Goal: Task Accomplishment & Management: Complete application form

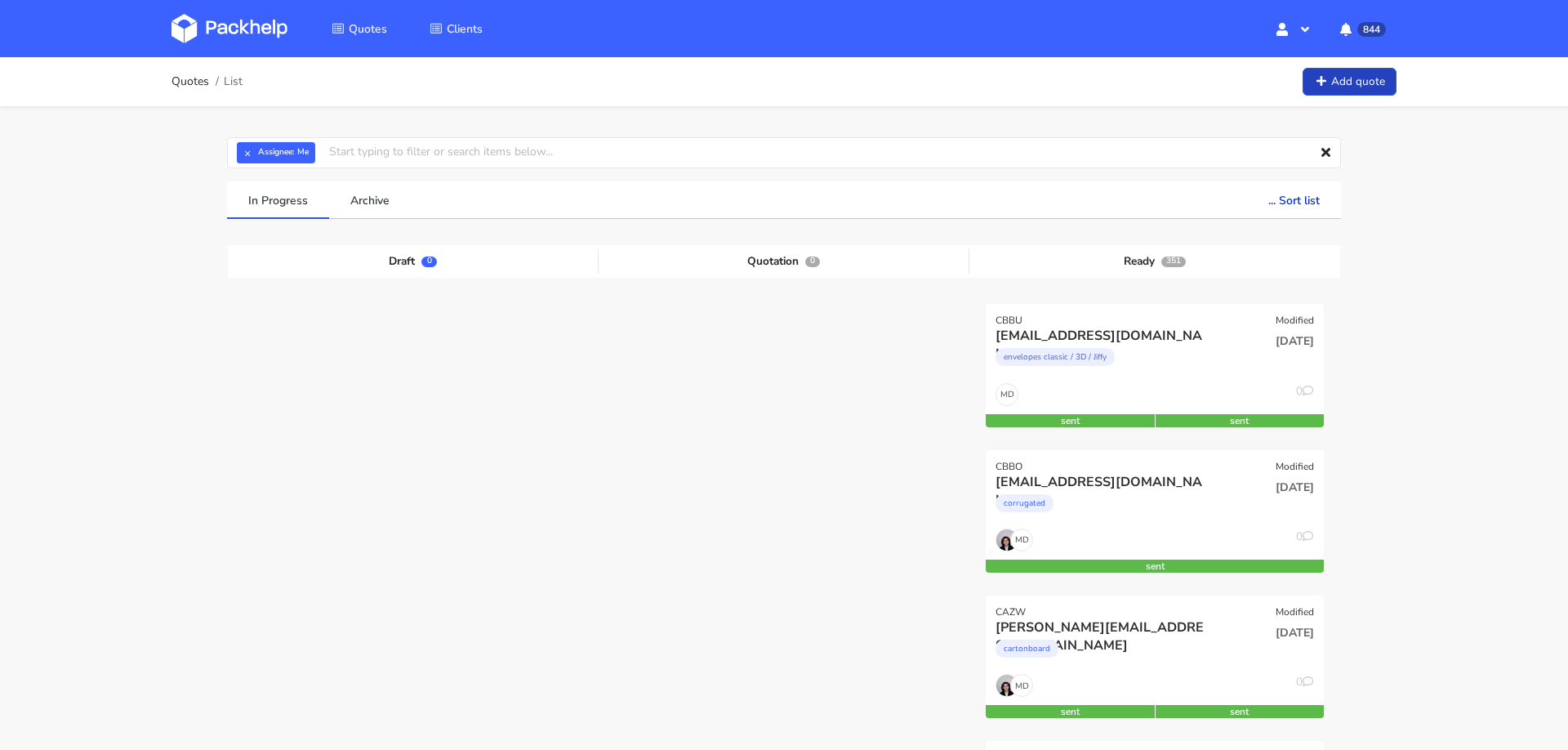
click at [1322, 94] on link "Add quote" at bounding box center [1350, 82] width 94 height 28
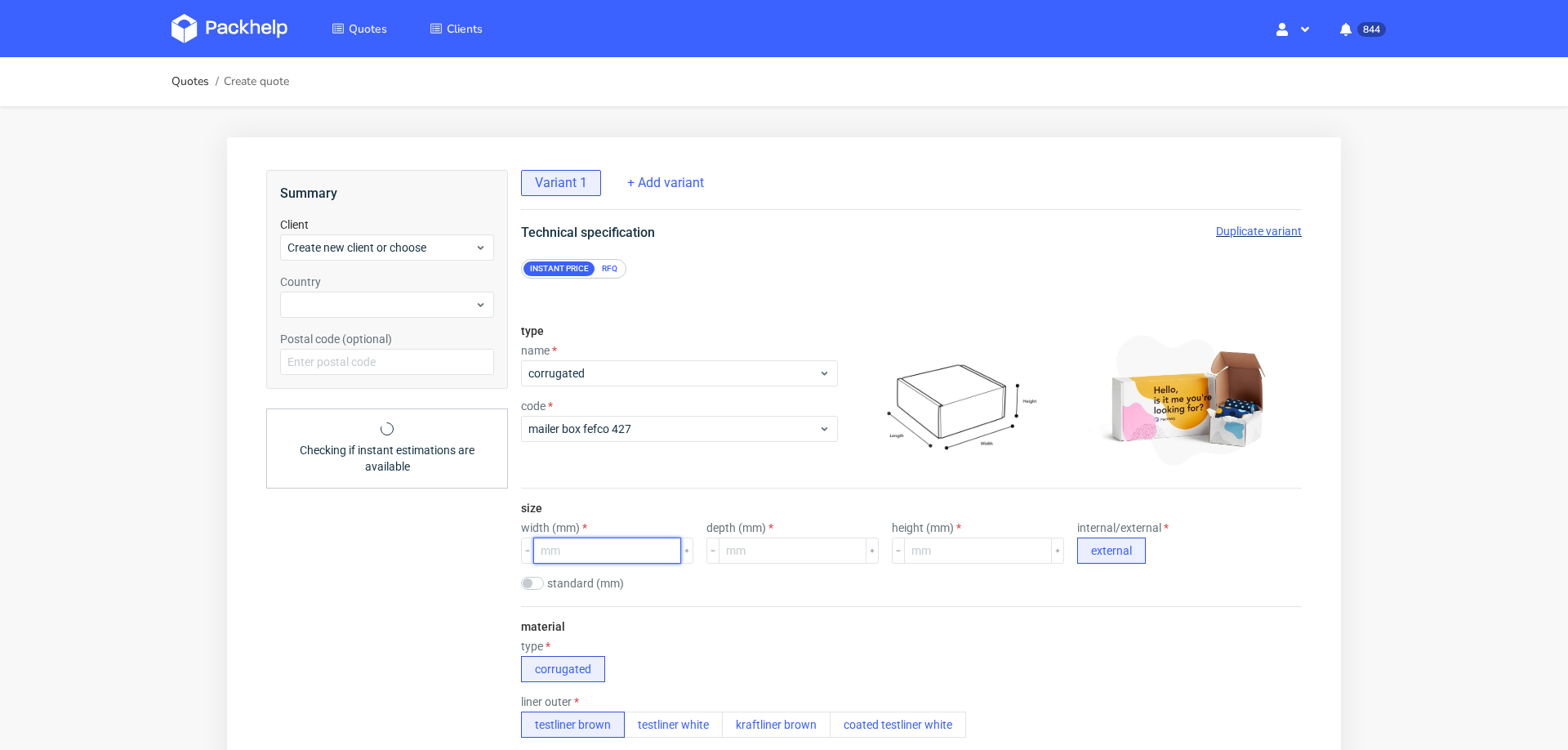
click at [563, 551] on input "number" at bounding box center [607, 550] width 148 height 26
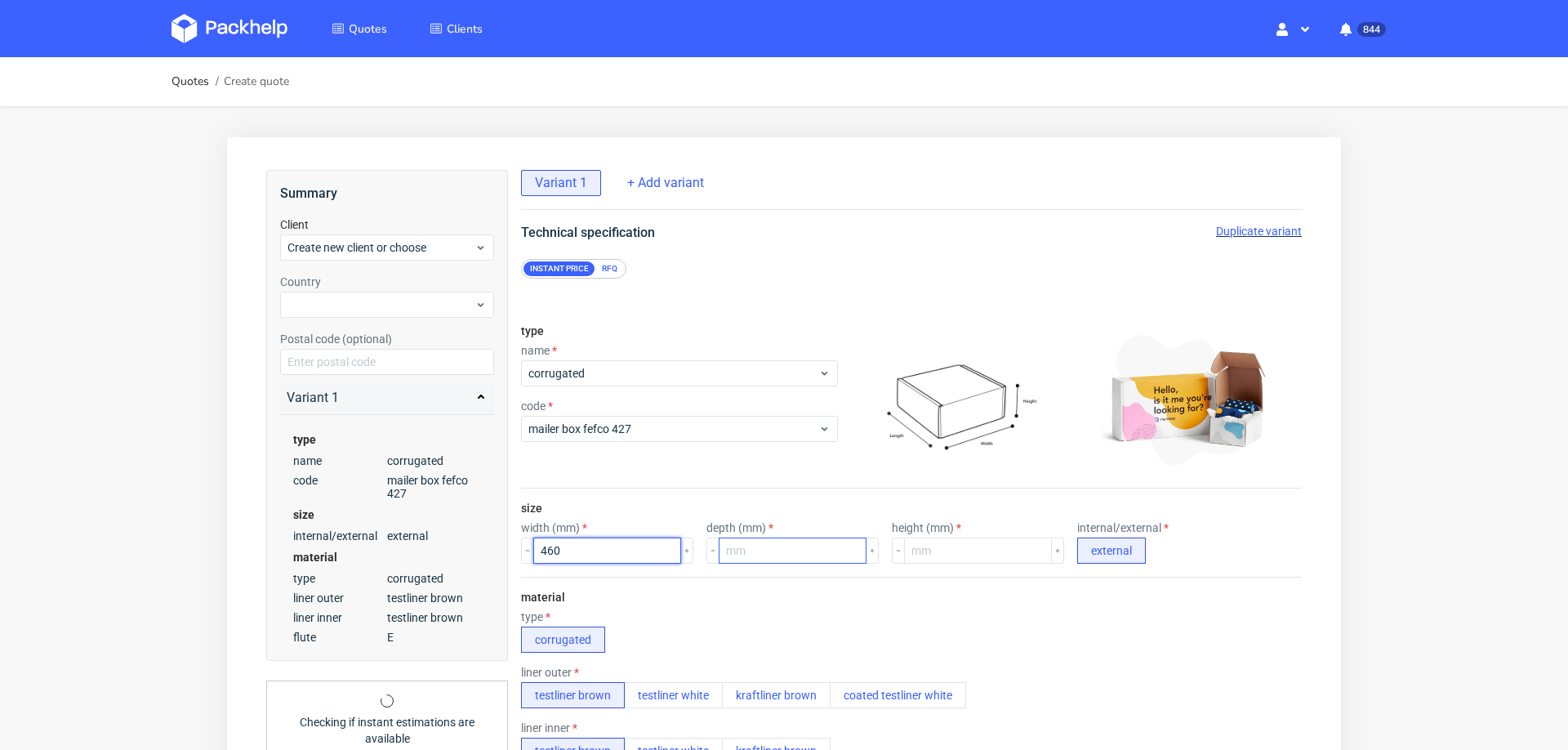
type input "460"
click at [776, 545] on input "number" at bounding box center [793, 550] width 148 height 26
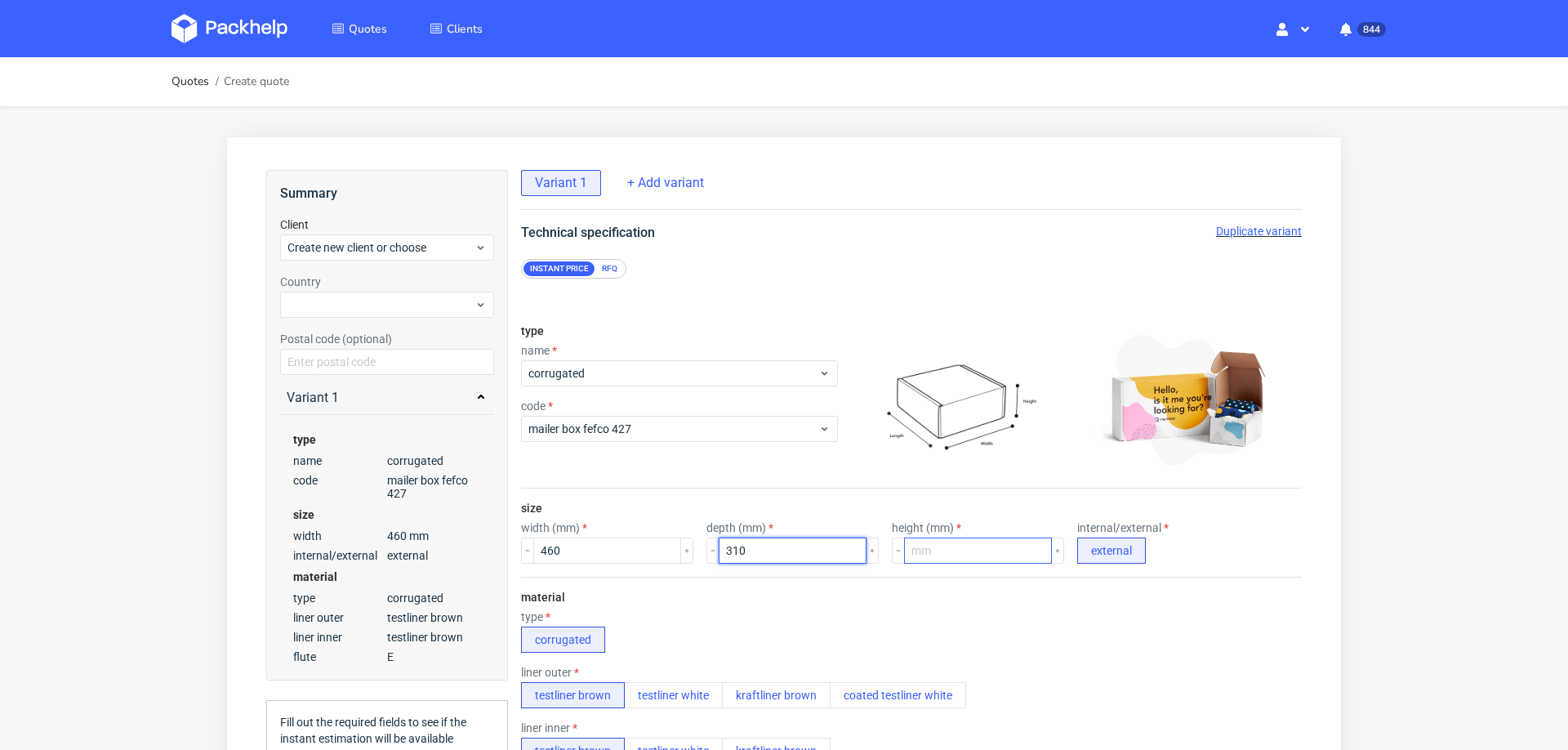
type input "310"
click at [909, 544] on input "number" at bounding box center [978, 550] width 148 height 26
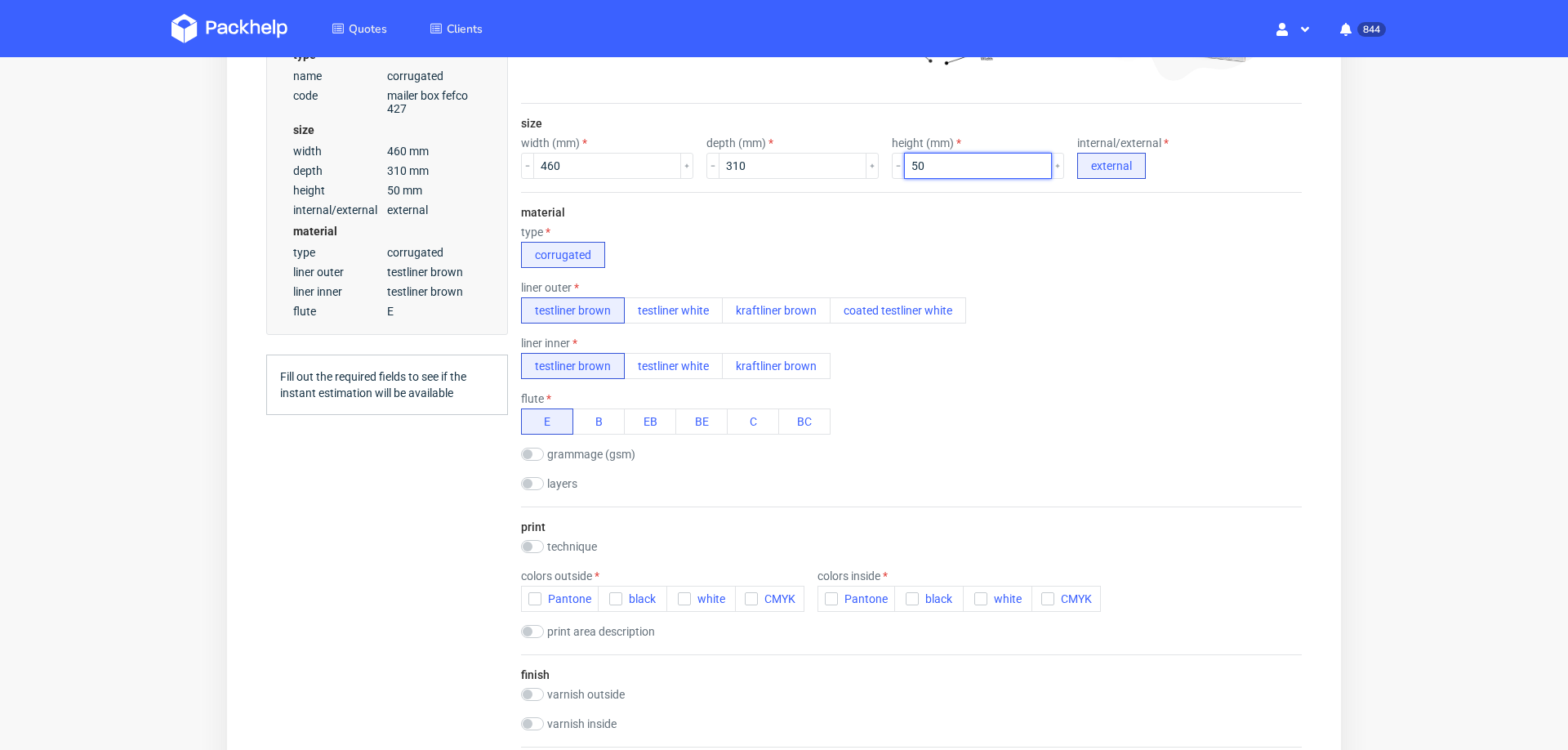
scroll to position [420, 0]
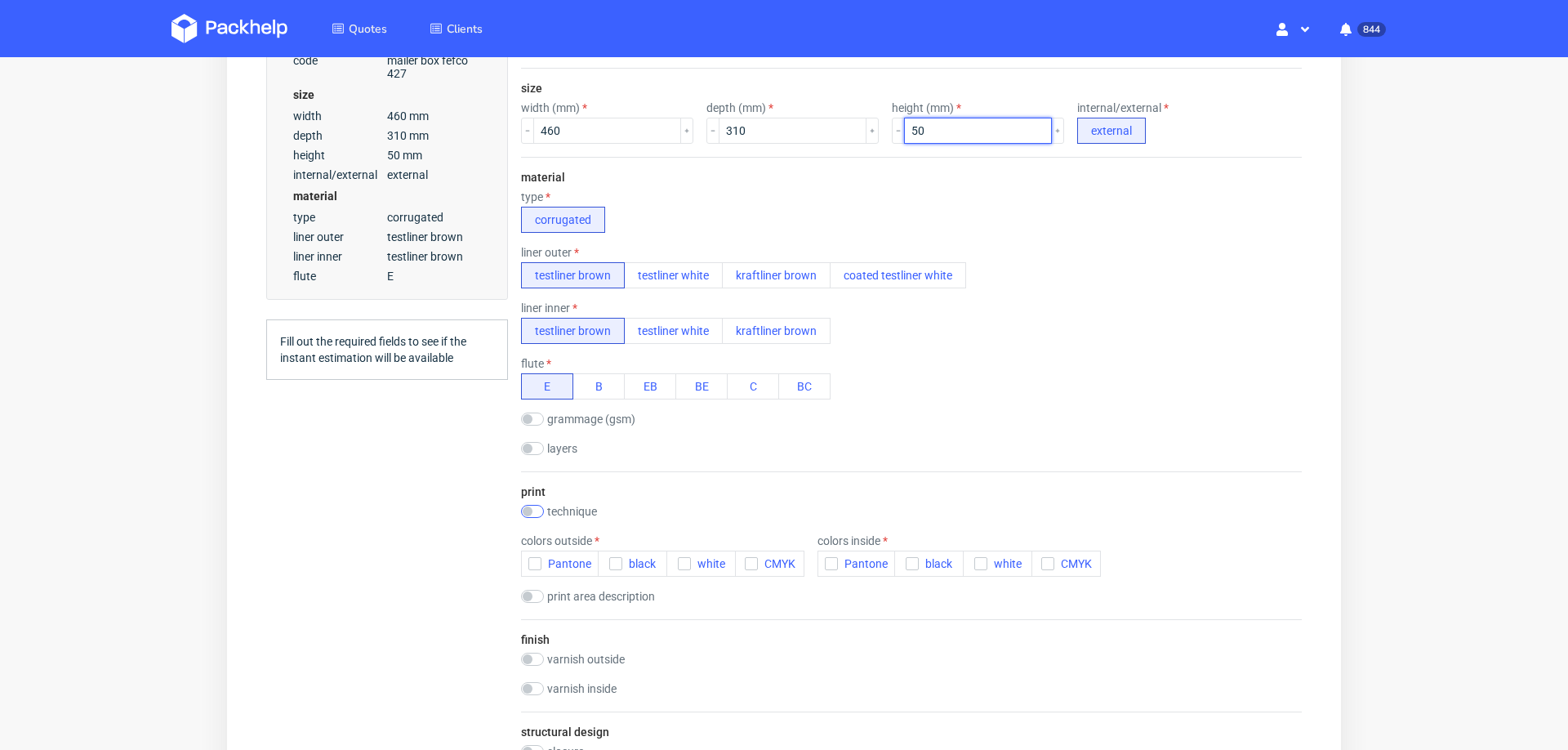
type input "50"
click at [535, 504] on input "checkbox" at bounding box center [533, 511] width 23 height 13
checkbox input "true"
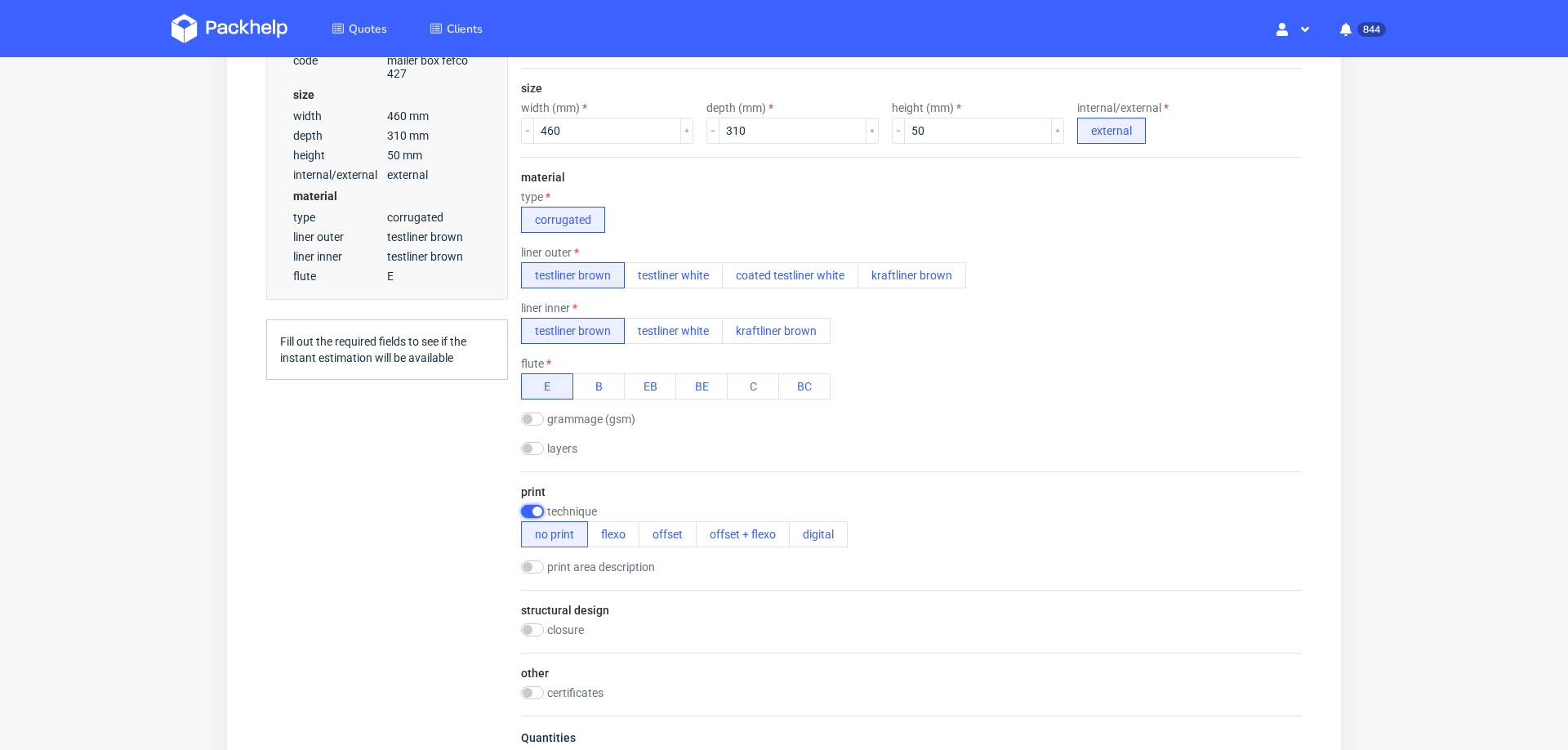
scroll to position [0, 0]
click at [614, 528] on button "flexo" at bounding box center [613, 534] width 53 height 26
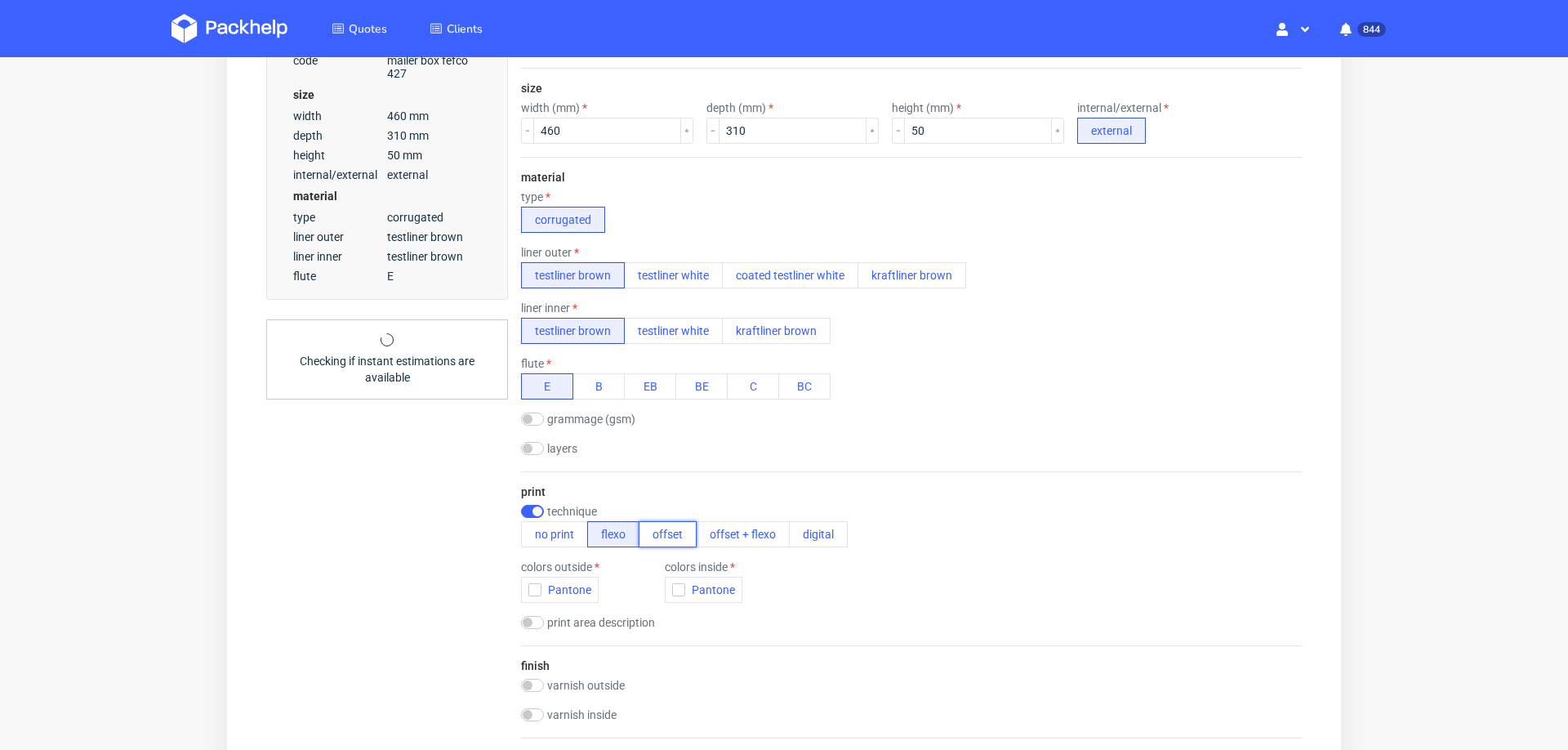
click at [667, 531] on button "offset" at bounding box center [667, 534] width 58 height 26
click at [534, 577] on button "CMYK" at bounding box center [556, 589] width 69 height 26
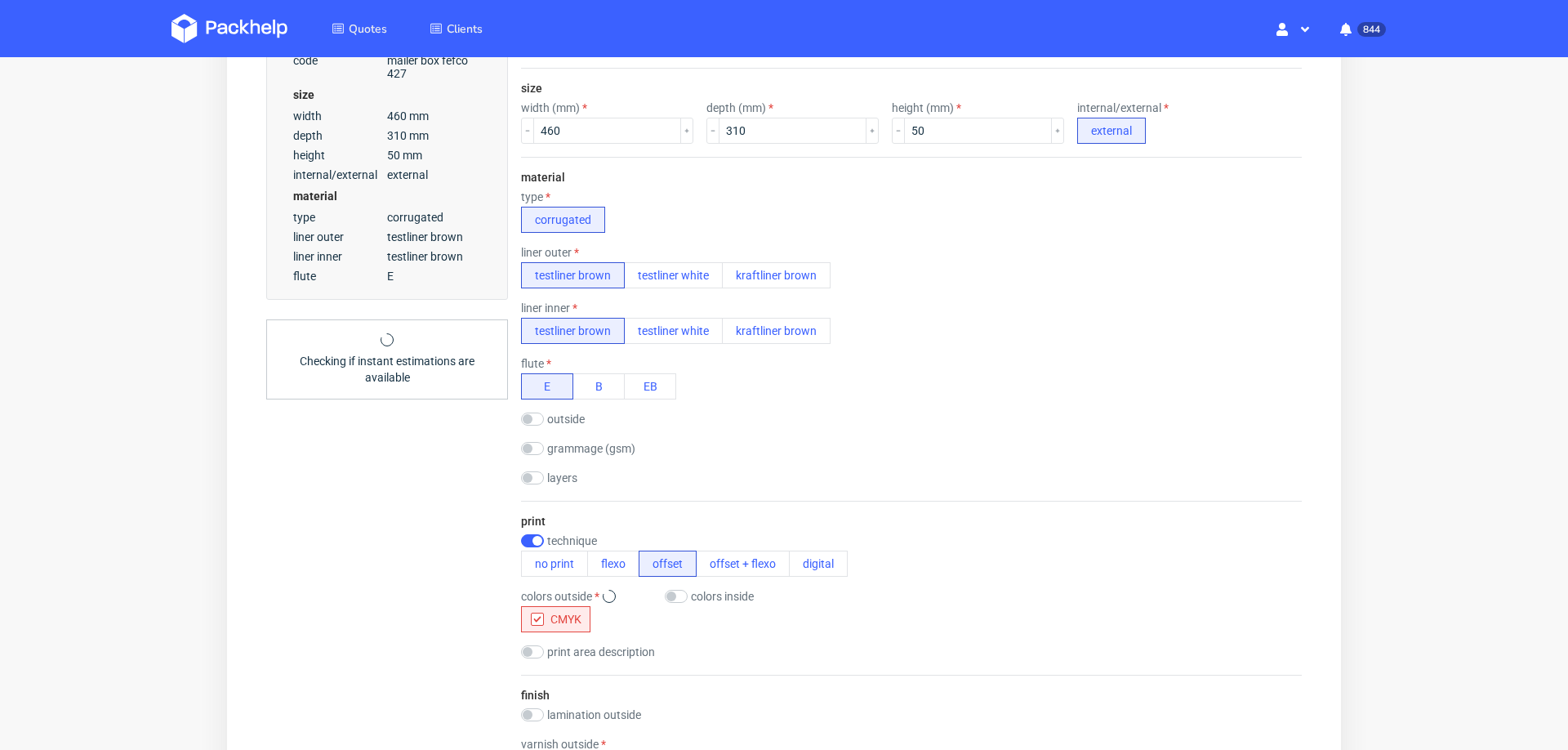
click at [534, 576] on div "print technique no print flexo offset offset + flexo digital colors outside col…" at bounding box center [911, 587] width 780 height 173
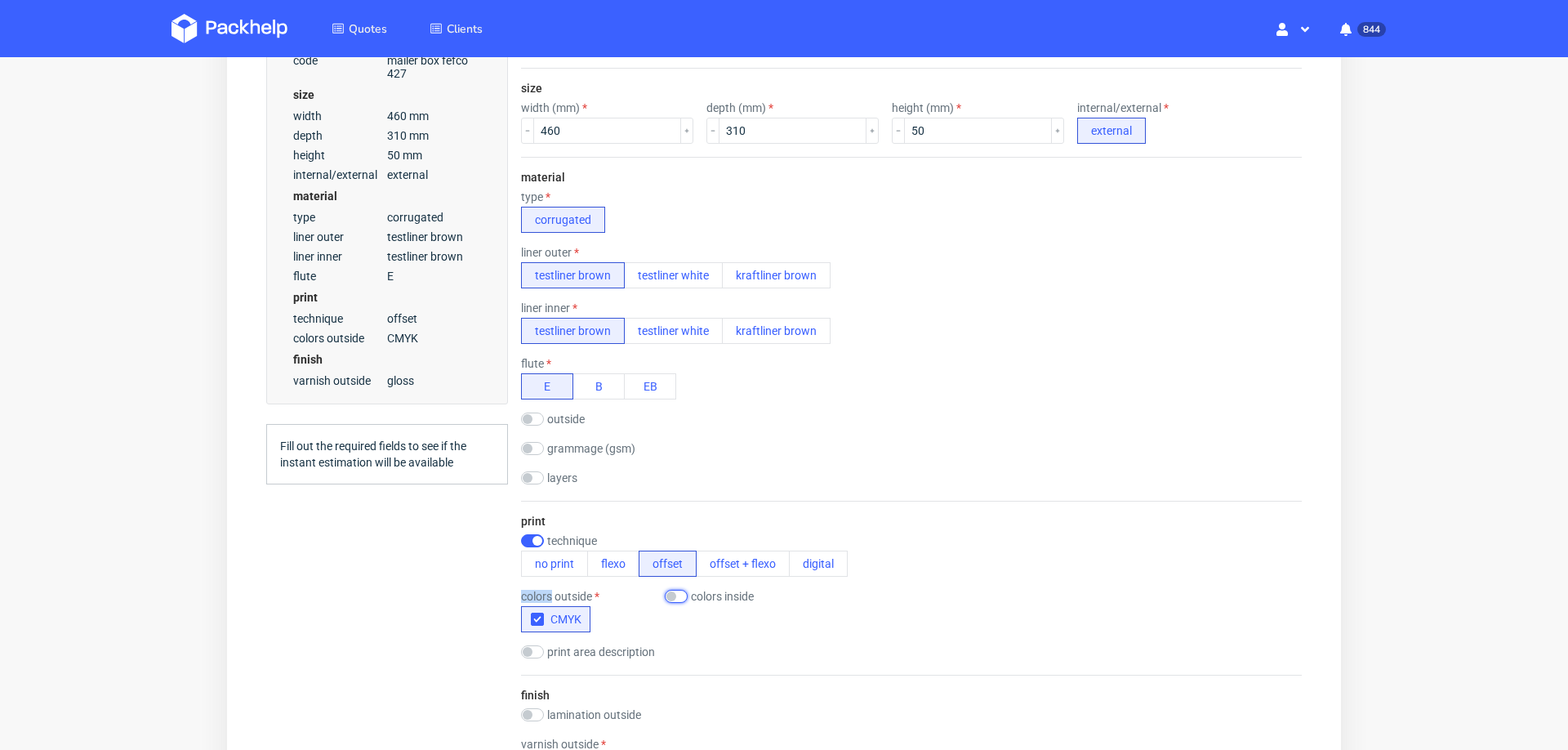
click at [683, 591] on input "checkbox" at bounding box center [676, 596] width 23 height 13
checkbox input "true"
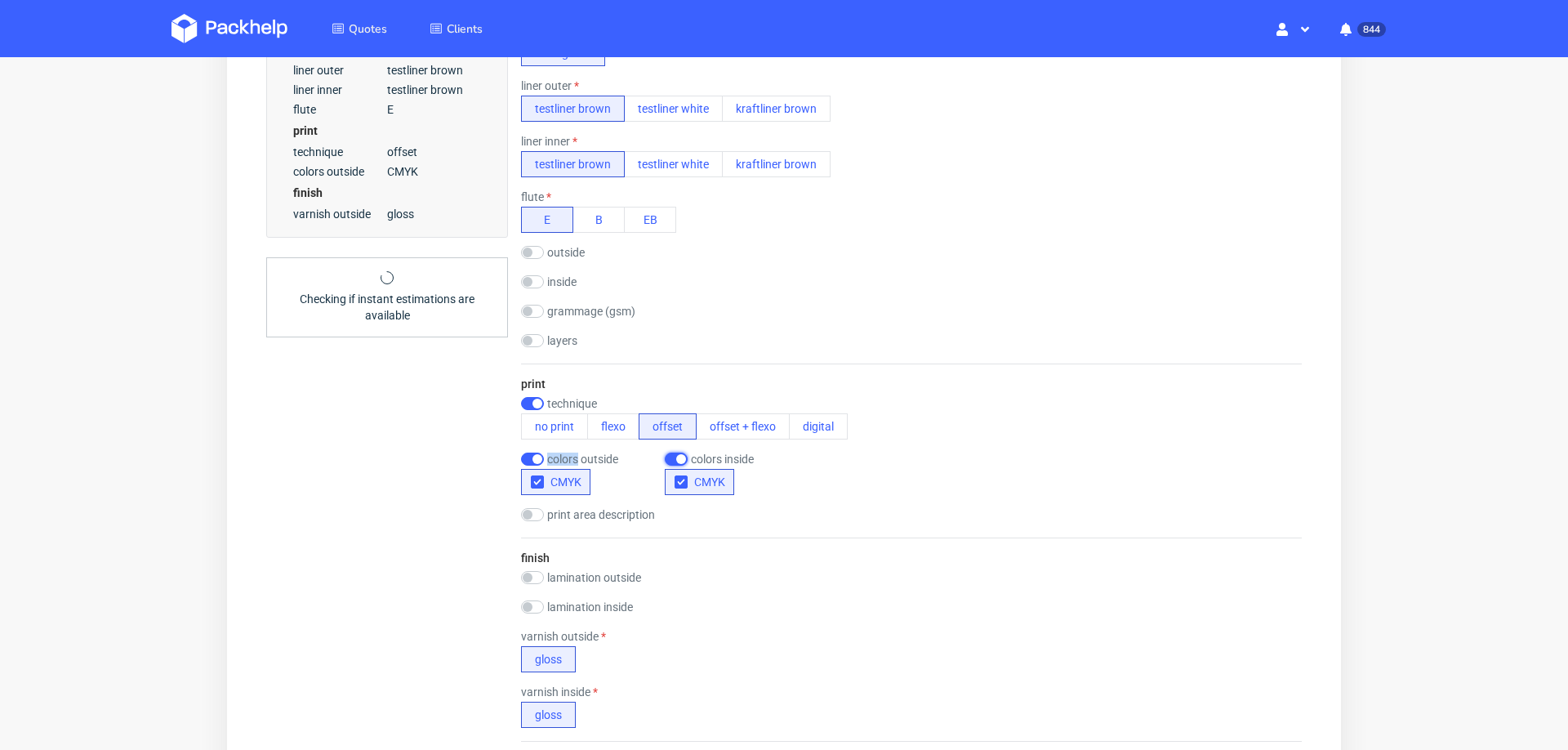
scroll to position [588, 0]
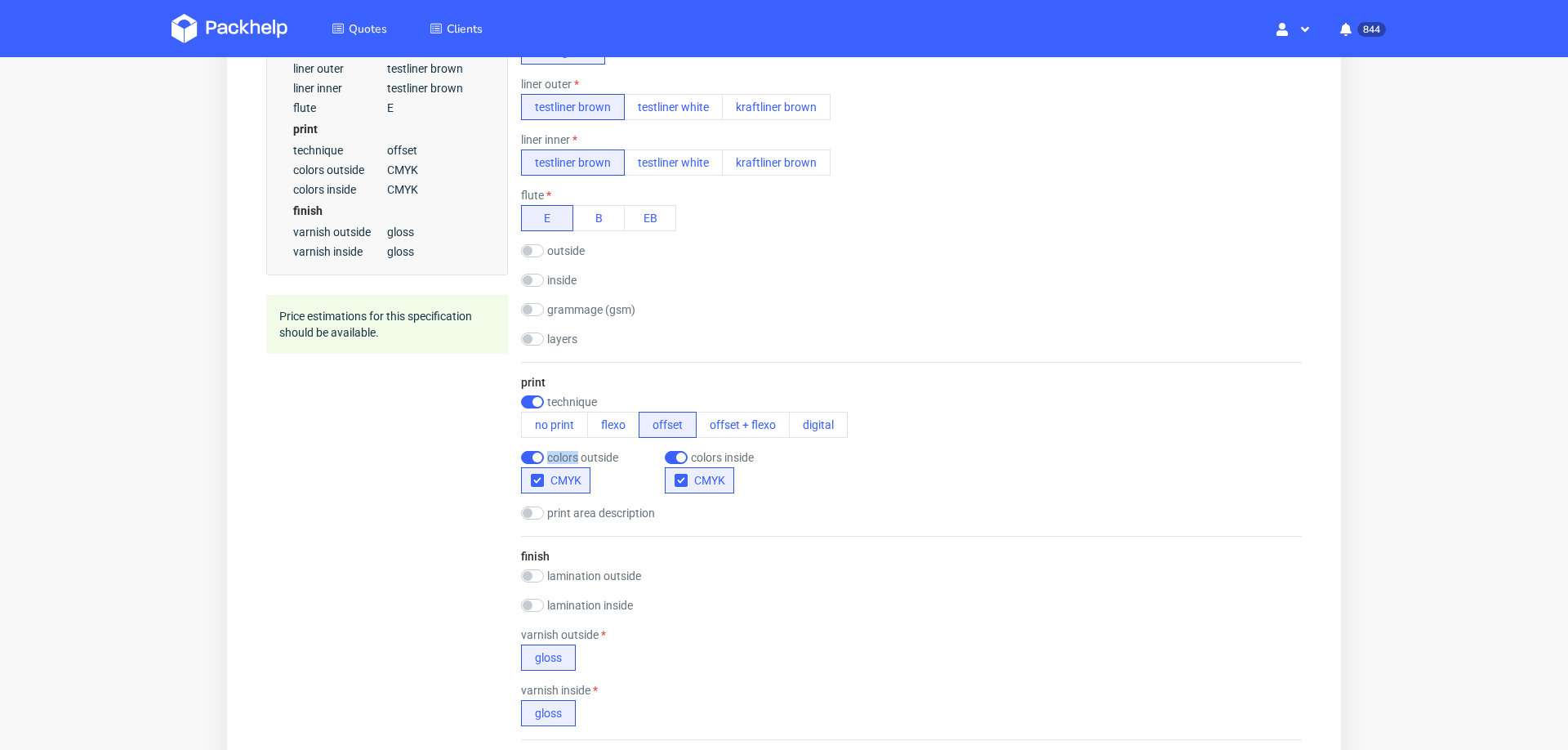
click at [803, 558] on div "finish lamination outside matt gloss lamination inside matt gloss varnish outsi…" at bounding box center [911, 637] width 780 height 204
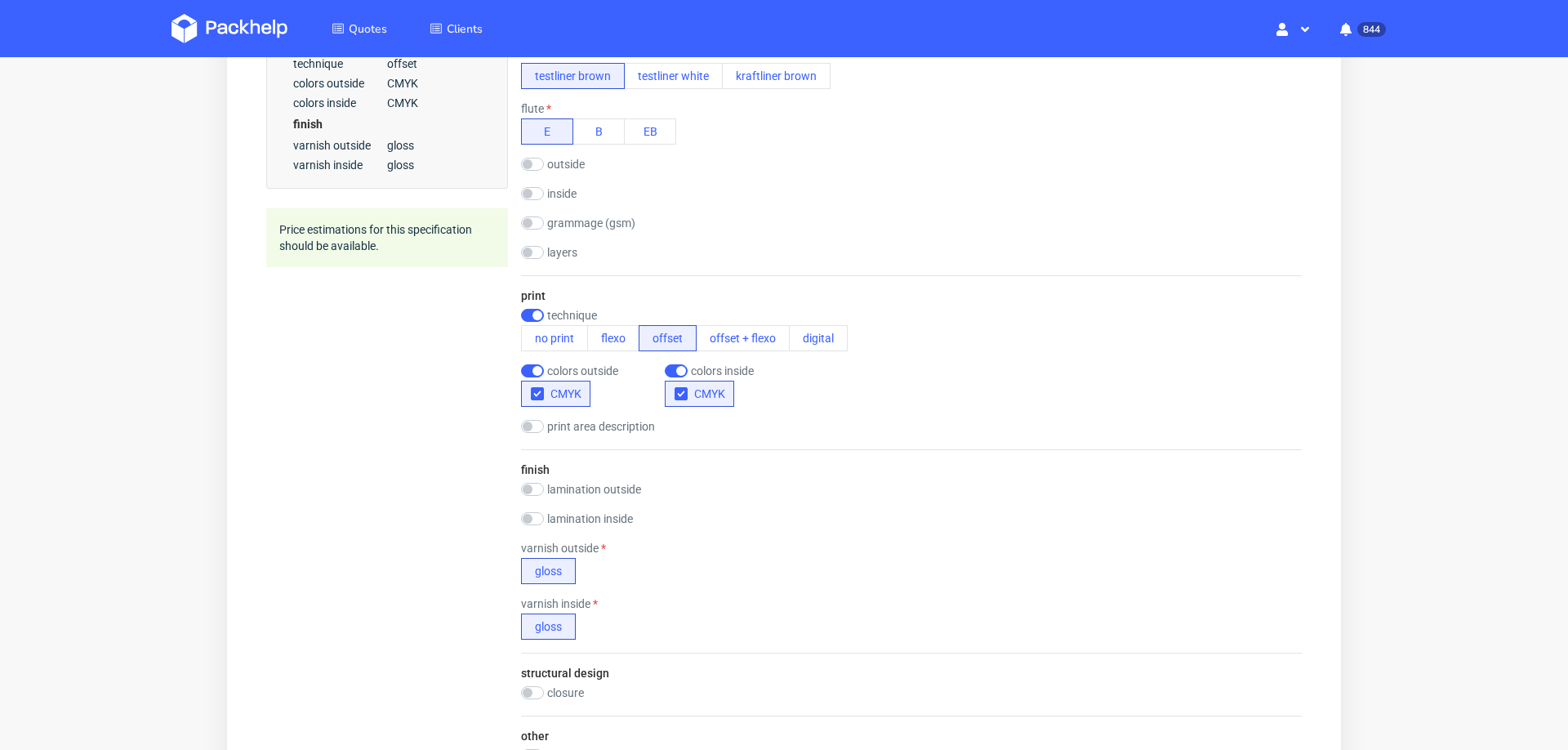
scroll to position [679, 0]
click at [534, 479] on input "checkbox" at bounding box center [533, 485] width 23 height 13
checkbox input "true"
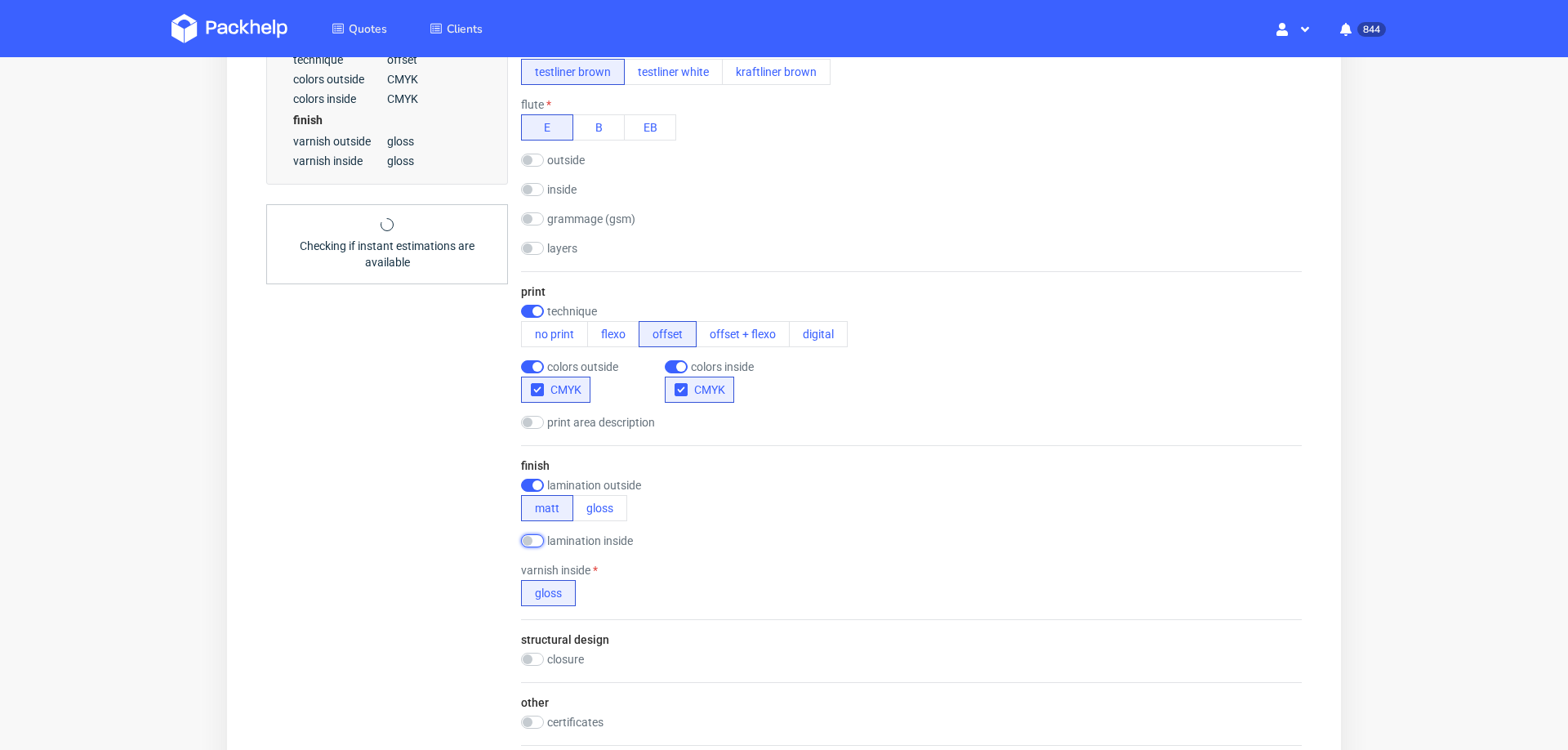
click at [532, 539] on input "checkbox" at bounding box center [533, 540] width 23 height 13
checkbox input "true"
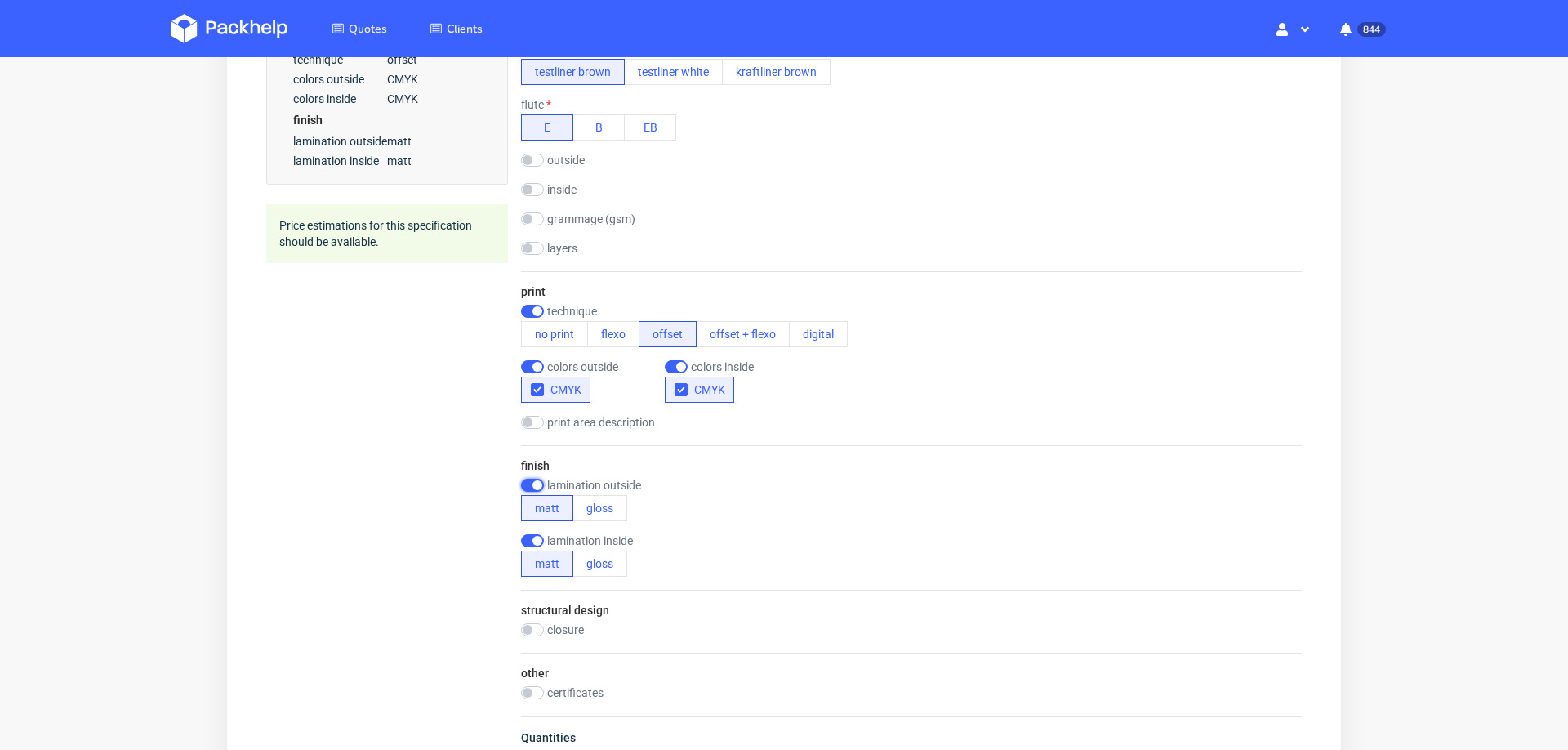
click at [529, 485] on input "checkbox" at bounding box center [533, 485] width 23 height 13
checkbox input "false"
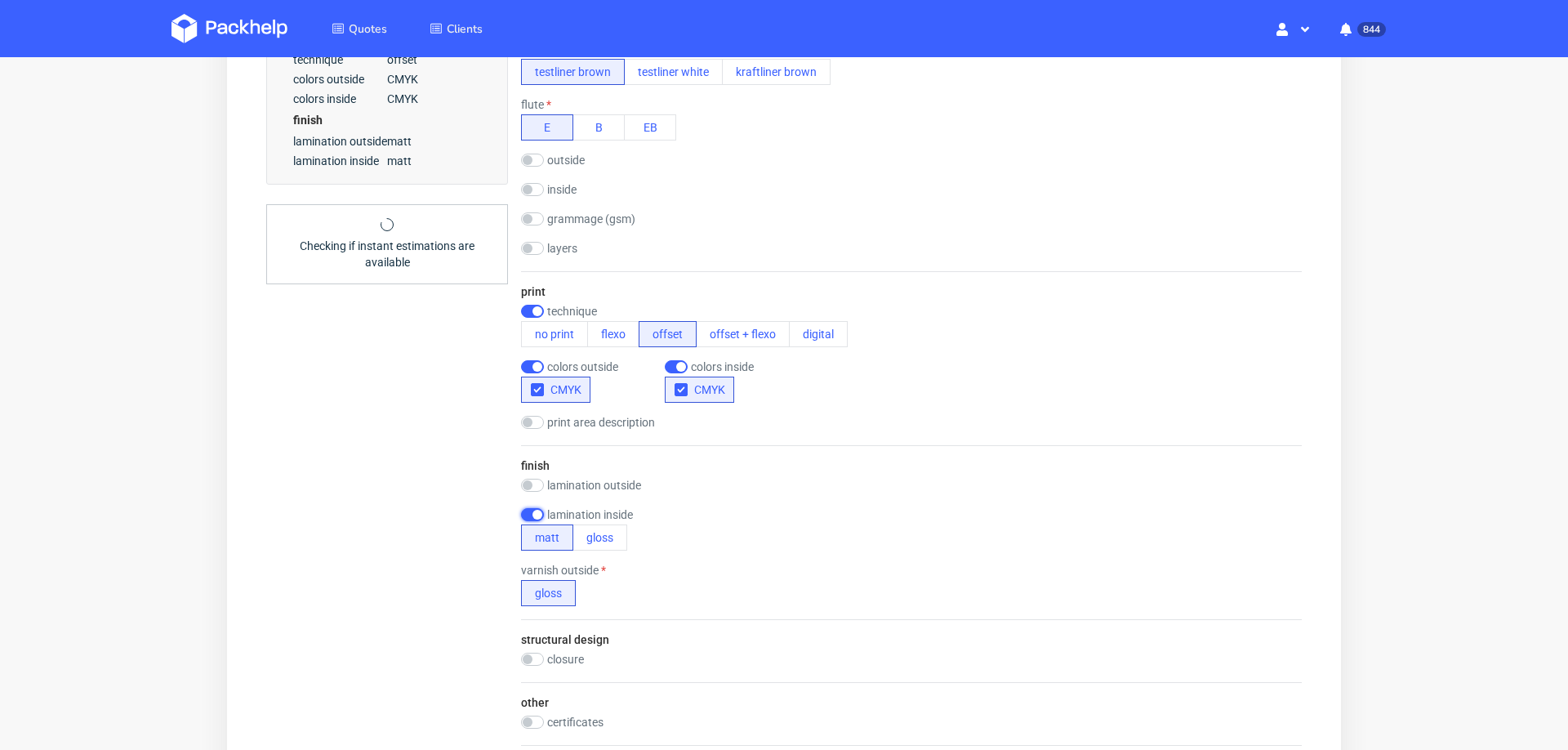
click at [528, 515] on input "checkbox" at bounding box center [533, 514] width 23 height 13
checkbox input "false"
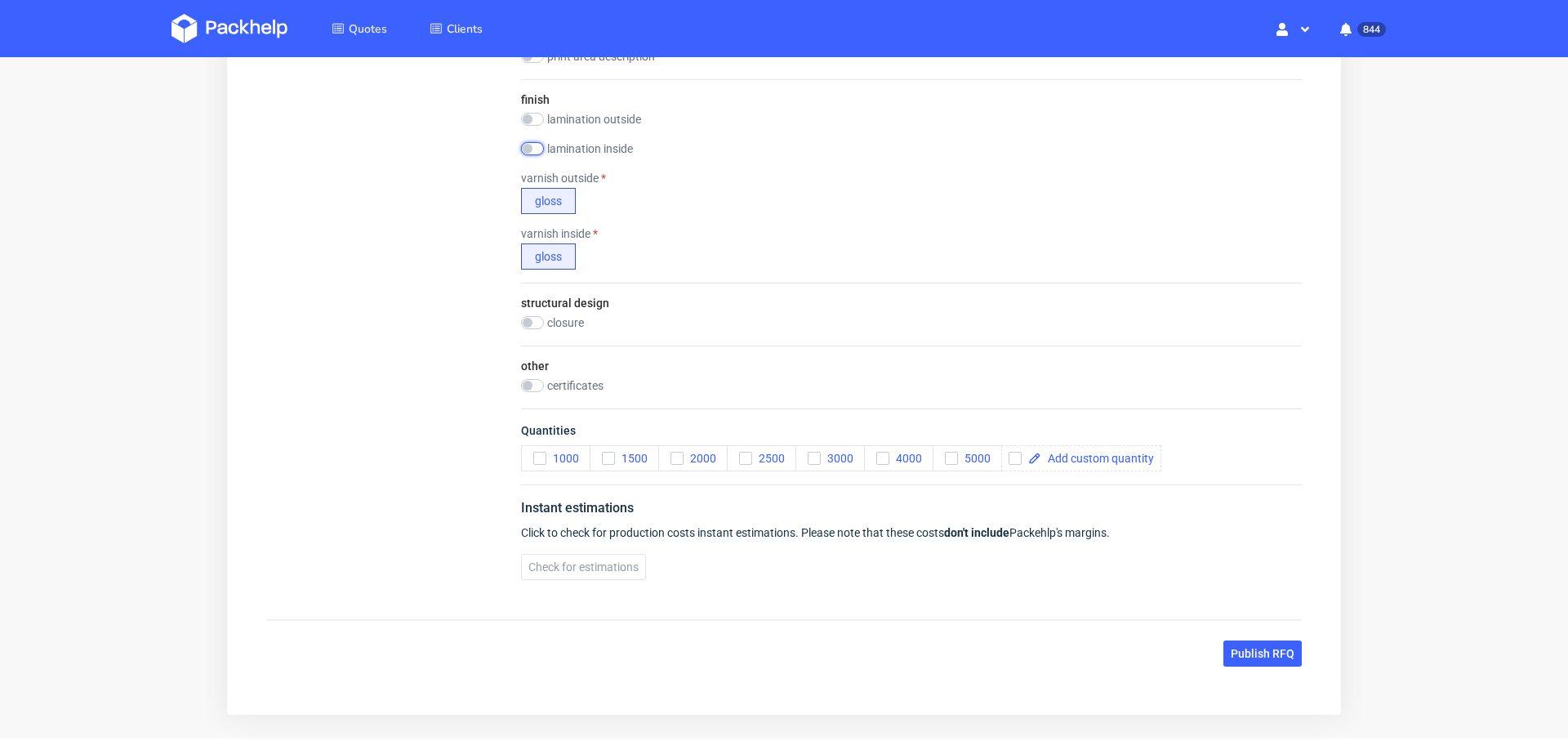
scroll to position [1088, 0]
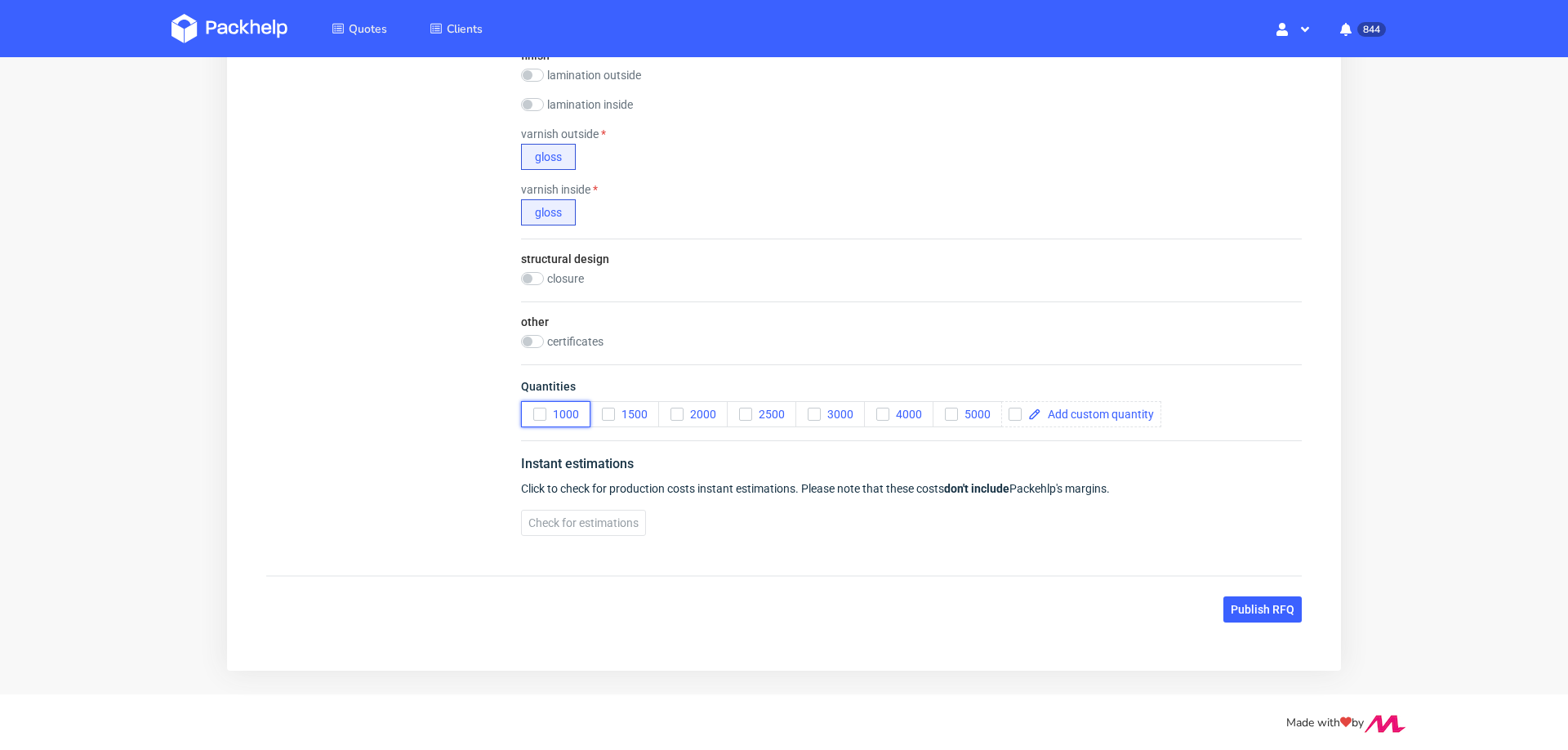
click at [538, 401] on button "1000" at bounding box center [556, 414] width 69 height 26
click at [542, 520] on span "Check for estimations" at bounding box center [584, 522] width 110 height 12
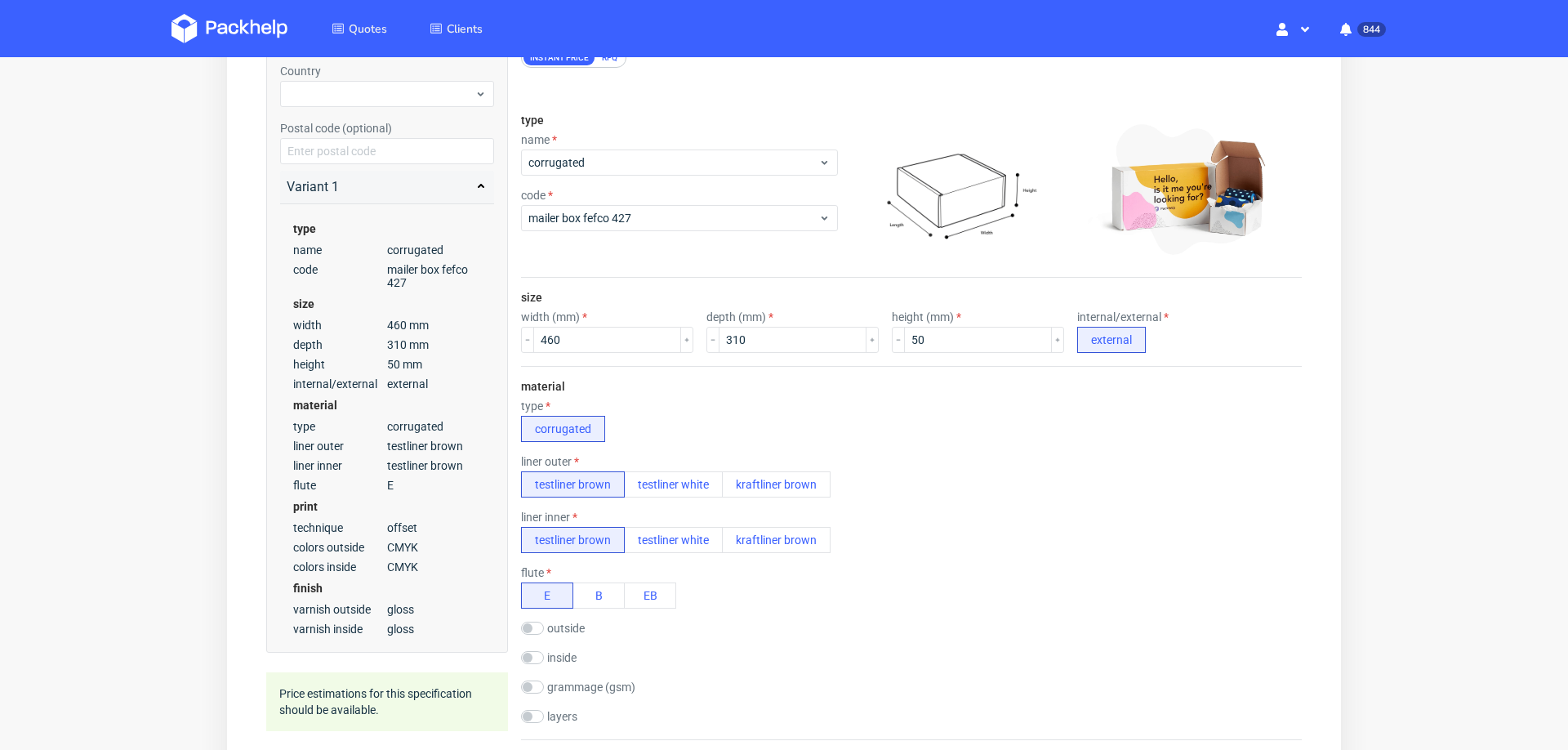
scroll to position [0, 0]
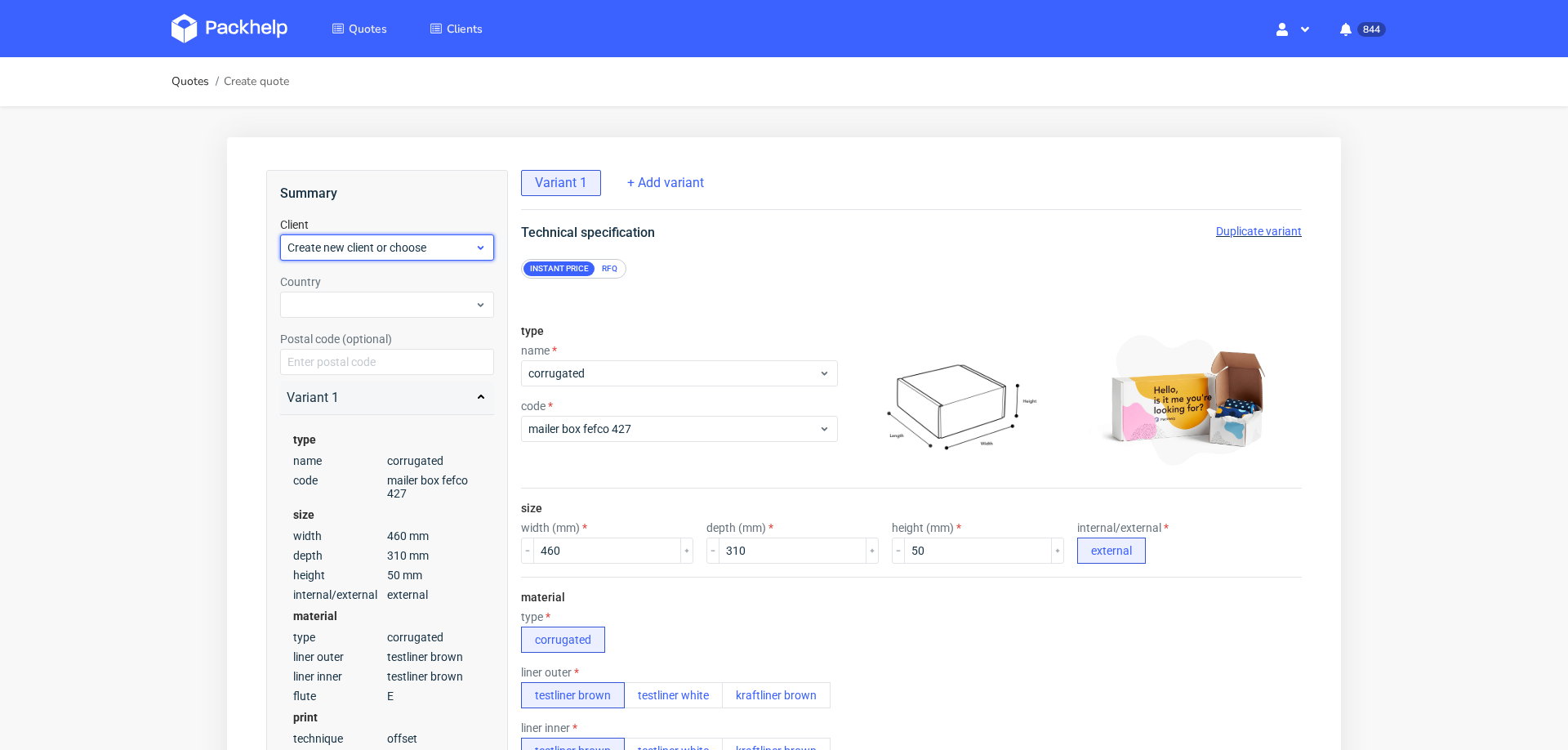
click at [392, 250] on span "Create new client or choose" at bounding box center [381, 247] width 187 height 16
type input "info@elnoanoa.es"
click at [352, 284] on div "Add new client" at bounding box center [387, 285] width 202 height 29
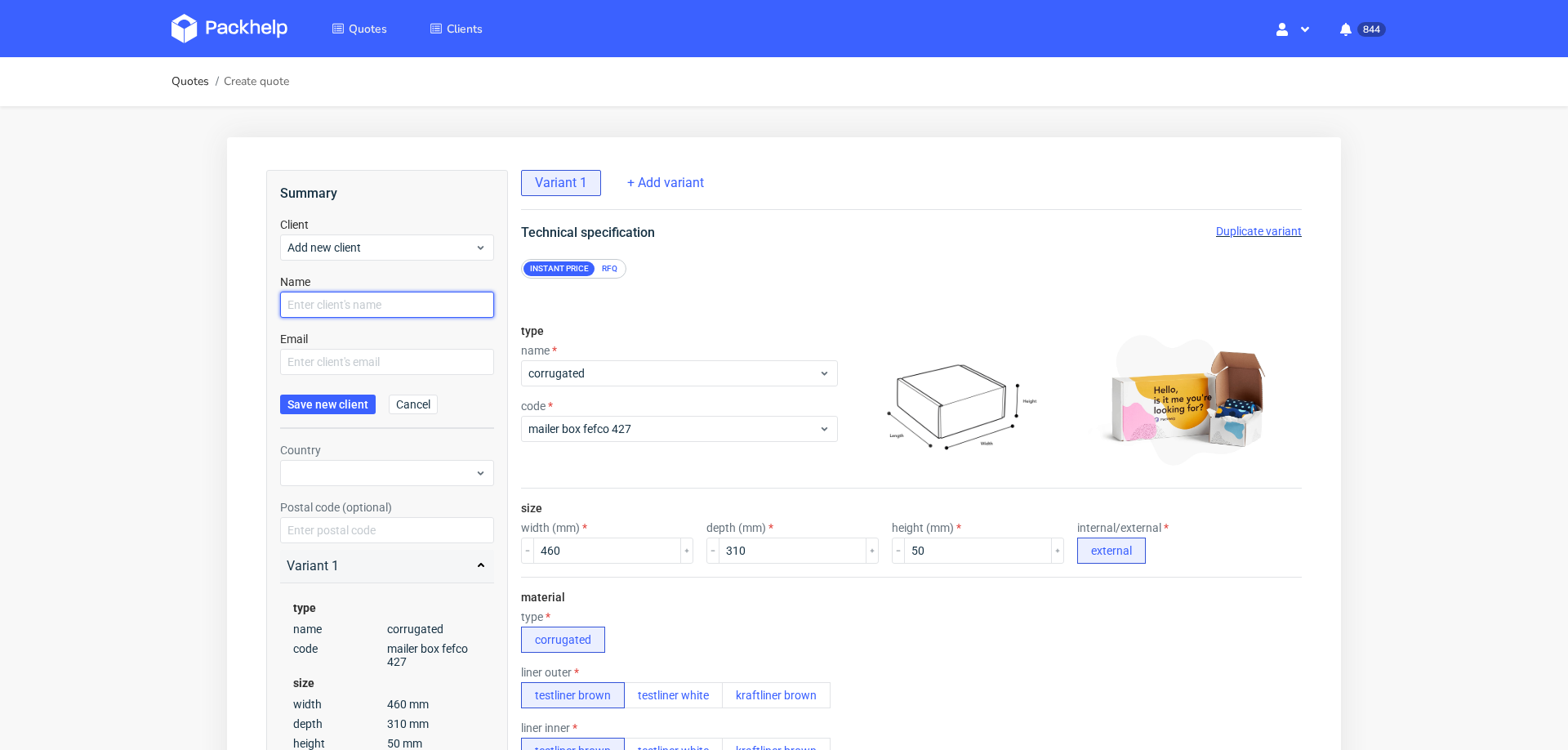
click at [352, 305] on input "text" at bounding box center [387, 304] width 214 height 26
paste input "info@elnoanoa.es"
type input "info@elnoanoa.es"
click at [322, 360] on input "text" at bounding box center [387, 361] width 214 height 26
paste input "info@elnoanoa.es"
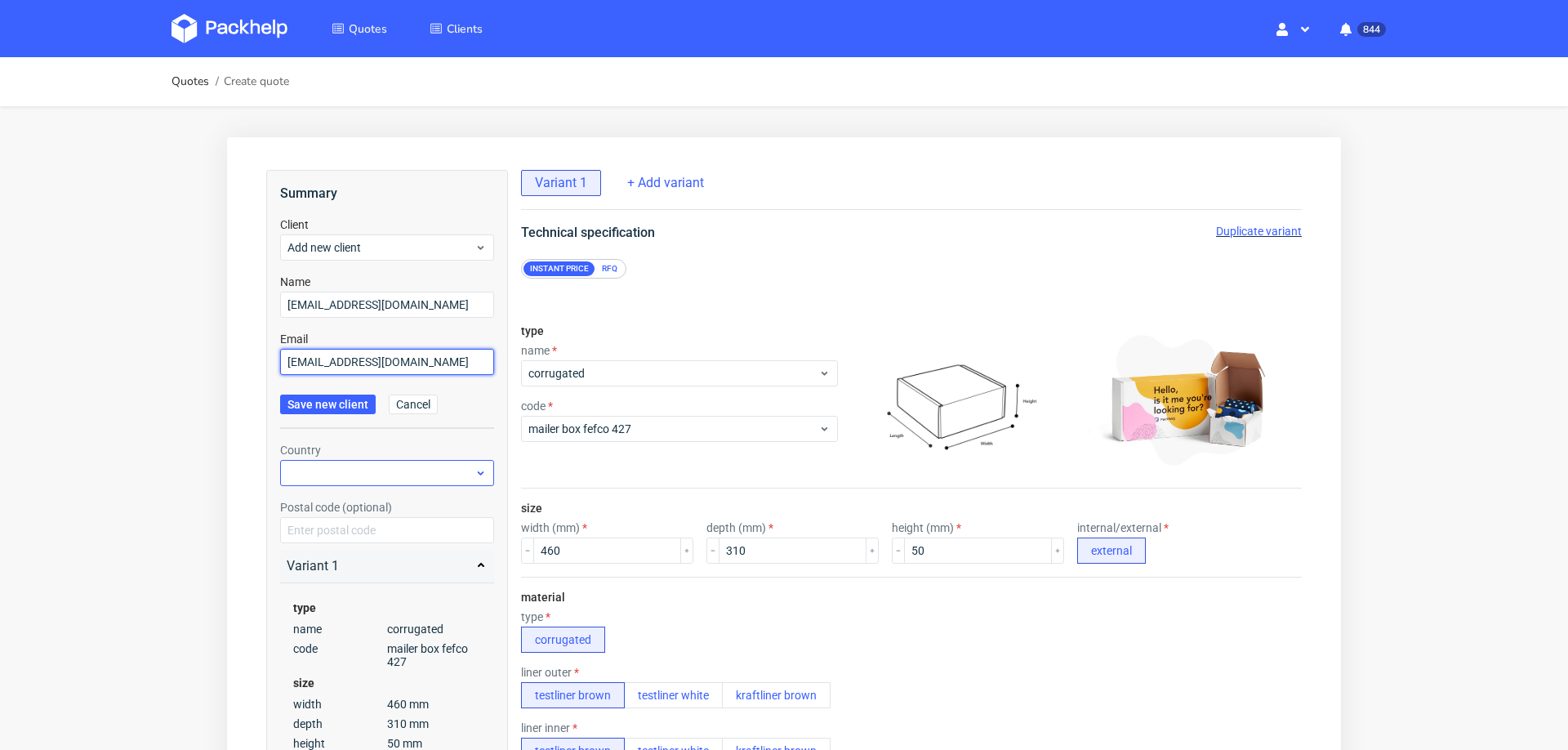
type input "info@elnoanoa.es"
click at [312, 471] on div at bounding box center [387, 472] width 214 height 26
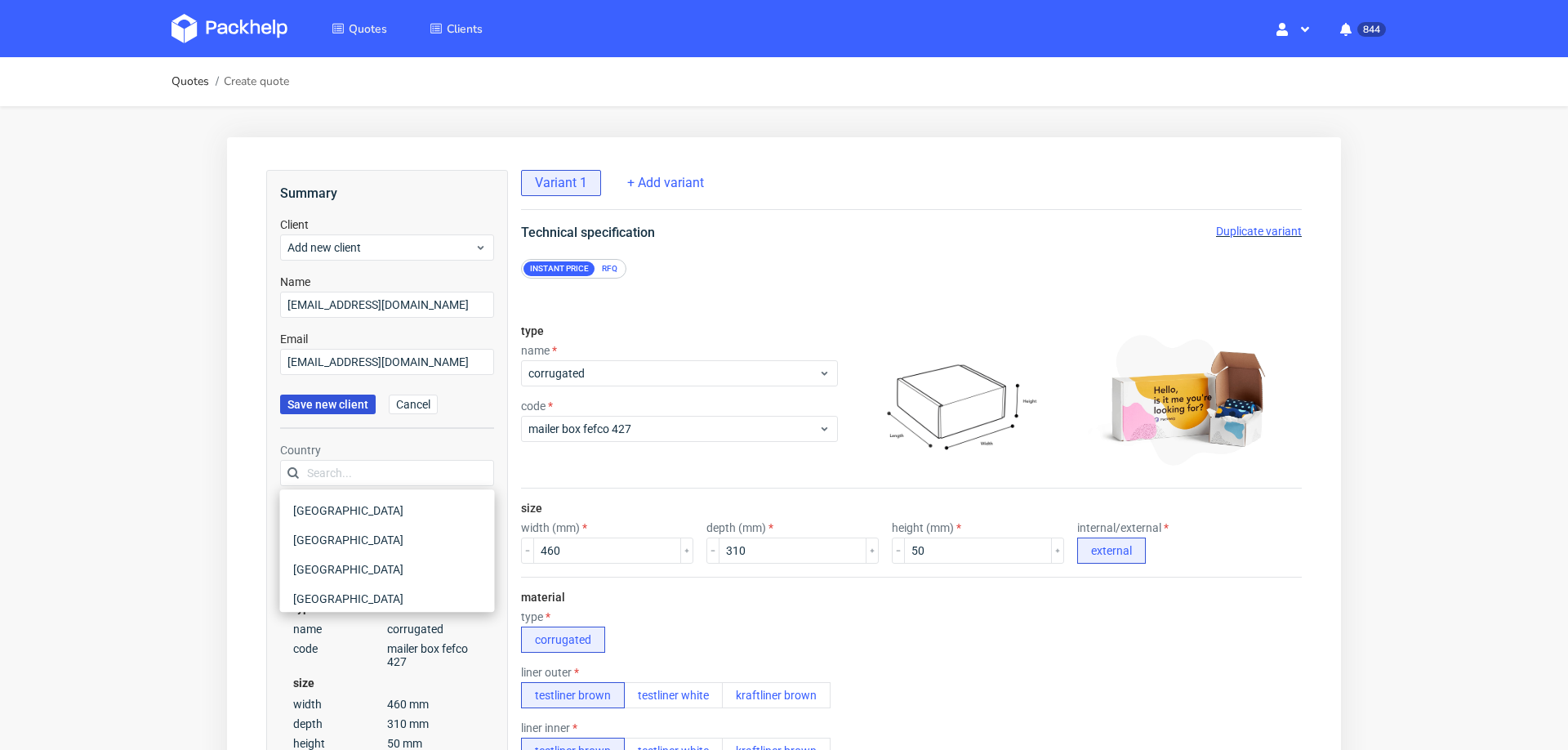
click at [338, 407] on span "Save new client" at bounding box center [327, 404] width 81 height 12
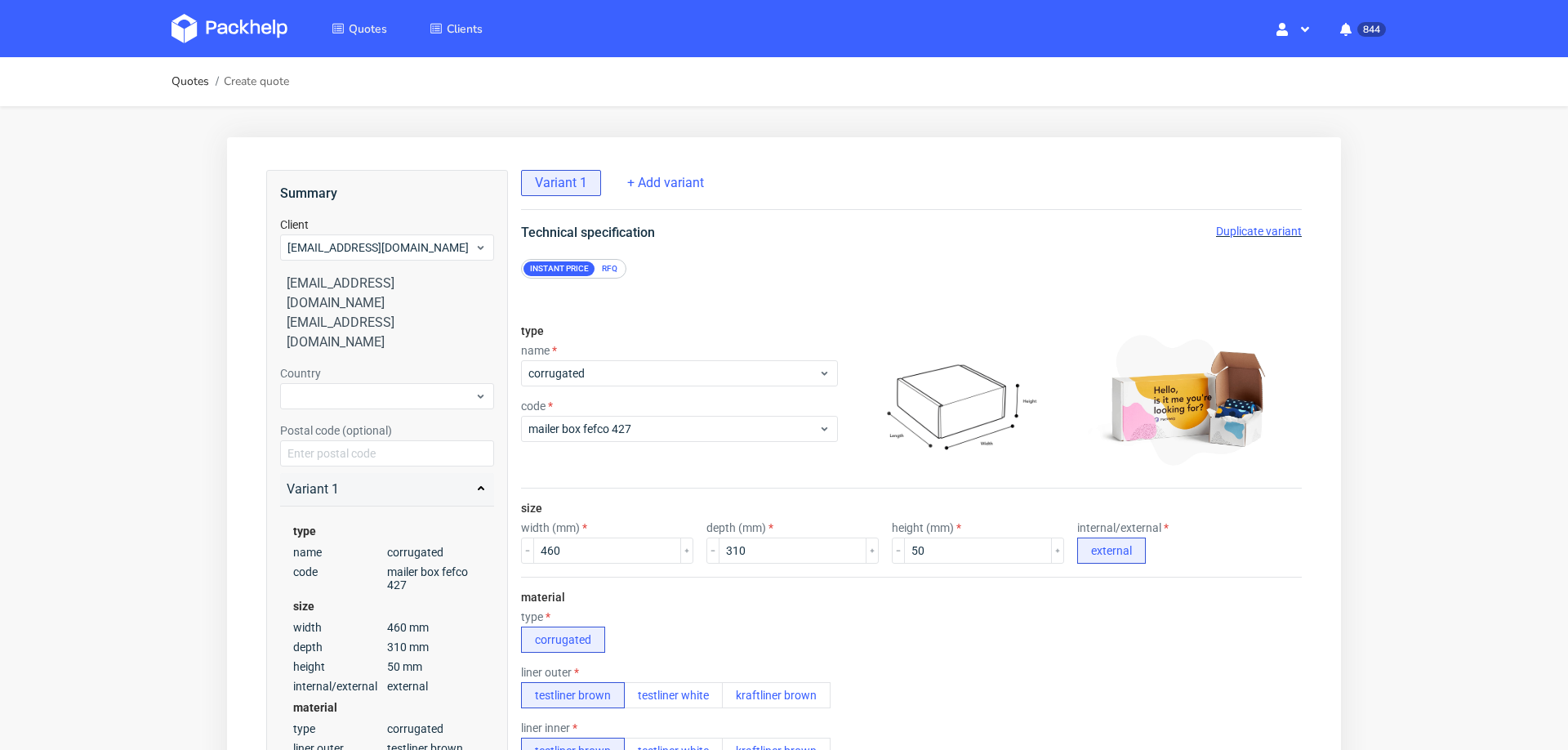
click at [383, 365] on div "Country" at bounding box center [387, 387] width 214 height 44
click at [382, 383] on div at bounding box center [387, 395] width 214 height 26
type input "spai"
click at [377, 392] on div "Spain" at bounding box center [387, 395] width 202 height 29
click at [377, 423] on label "Postal code (optional)" at bounding box center [336, 430] width 112 height 13
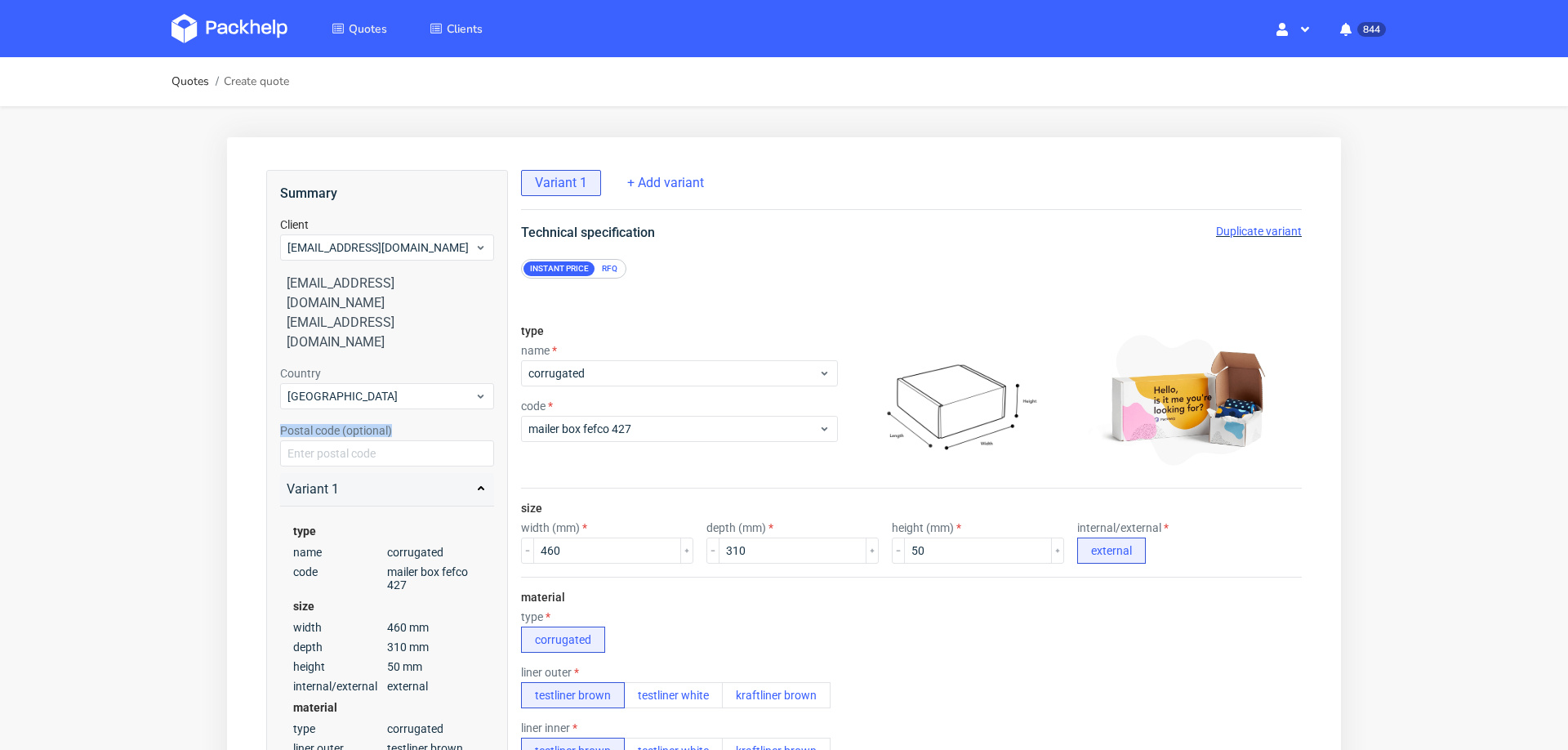
click at [377, 423] on label "Postal code (optional)" at bounding box center [336, 430] width 112 height 13
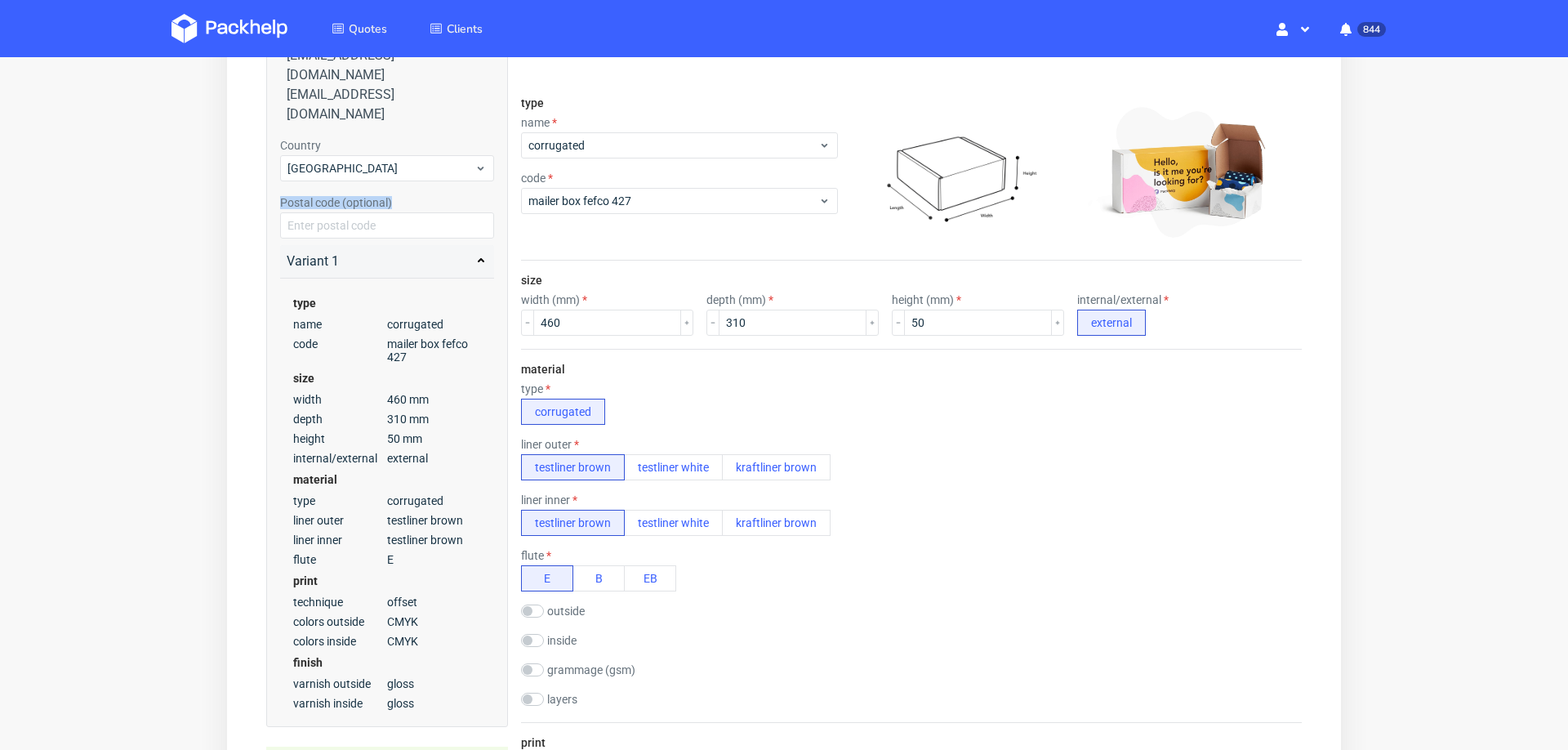
scroll to position [1090, 0]
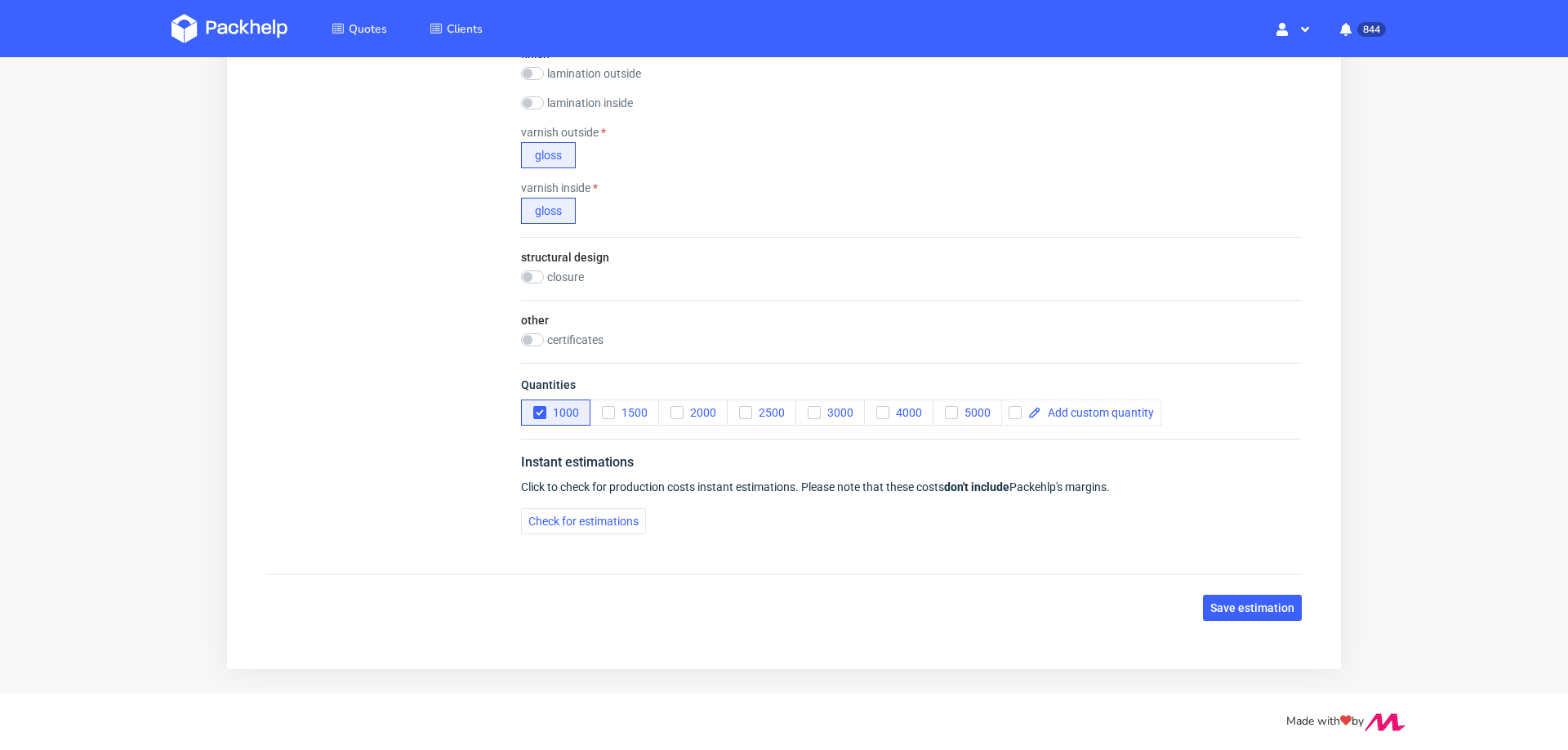
click at [640, 531] on div "Instant estimations Click to check for production costs instant estimations. Pl…" at bounding box center [911, 493] width 780 height 109
click at [622, 519] on span "Check for estimations" at bounding box center [584, 520] width 110 height 12
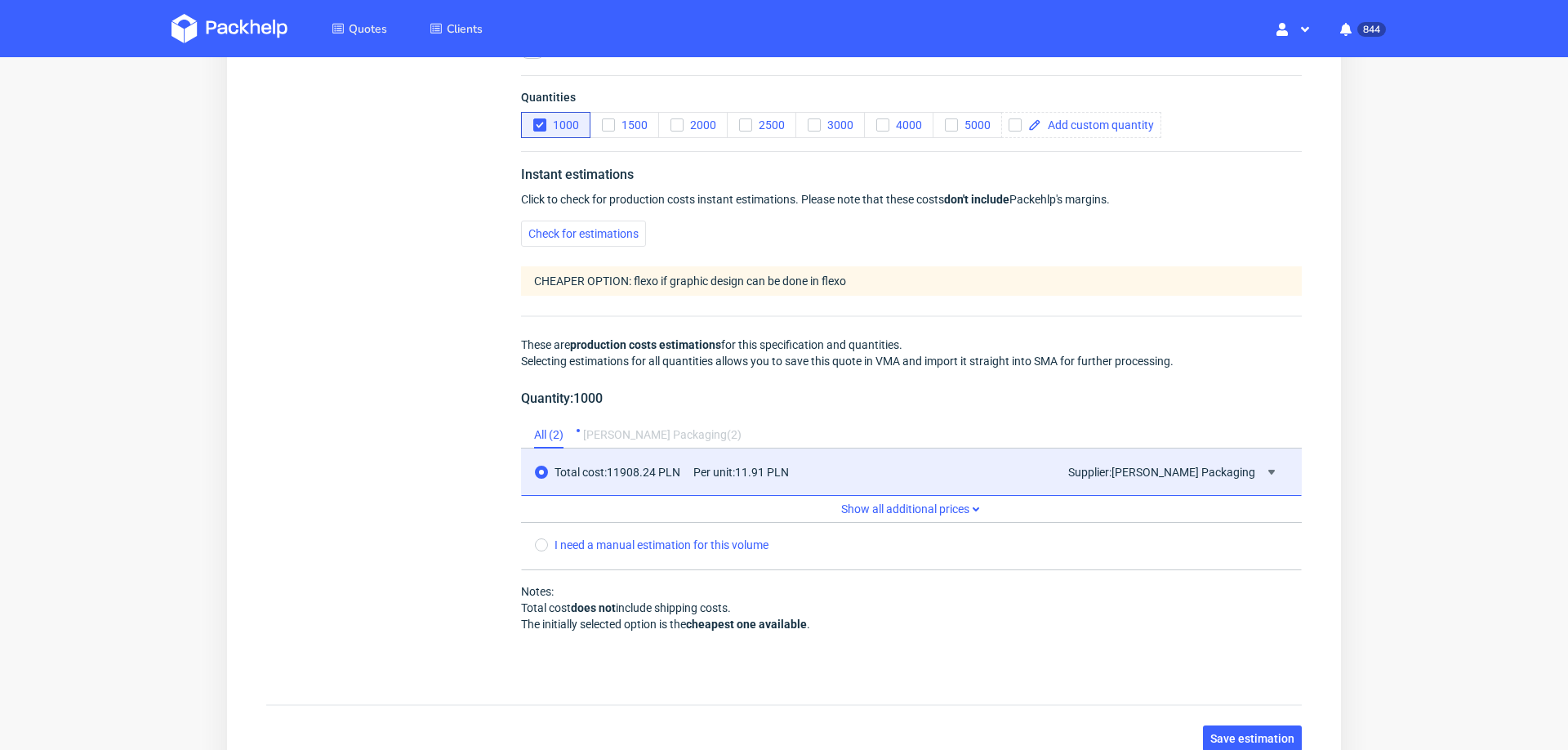
scroll to position [1383, 0]
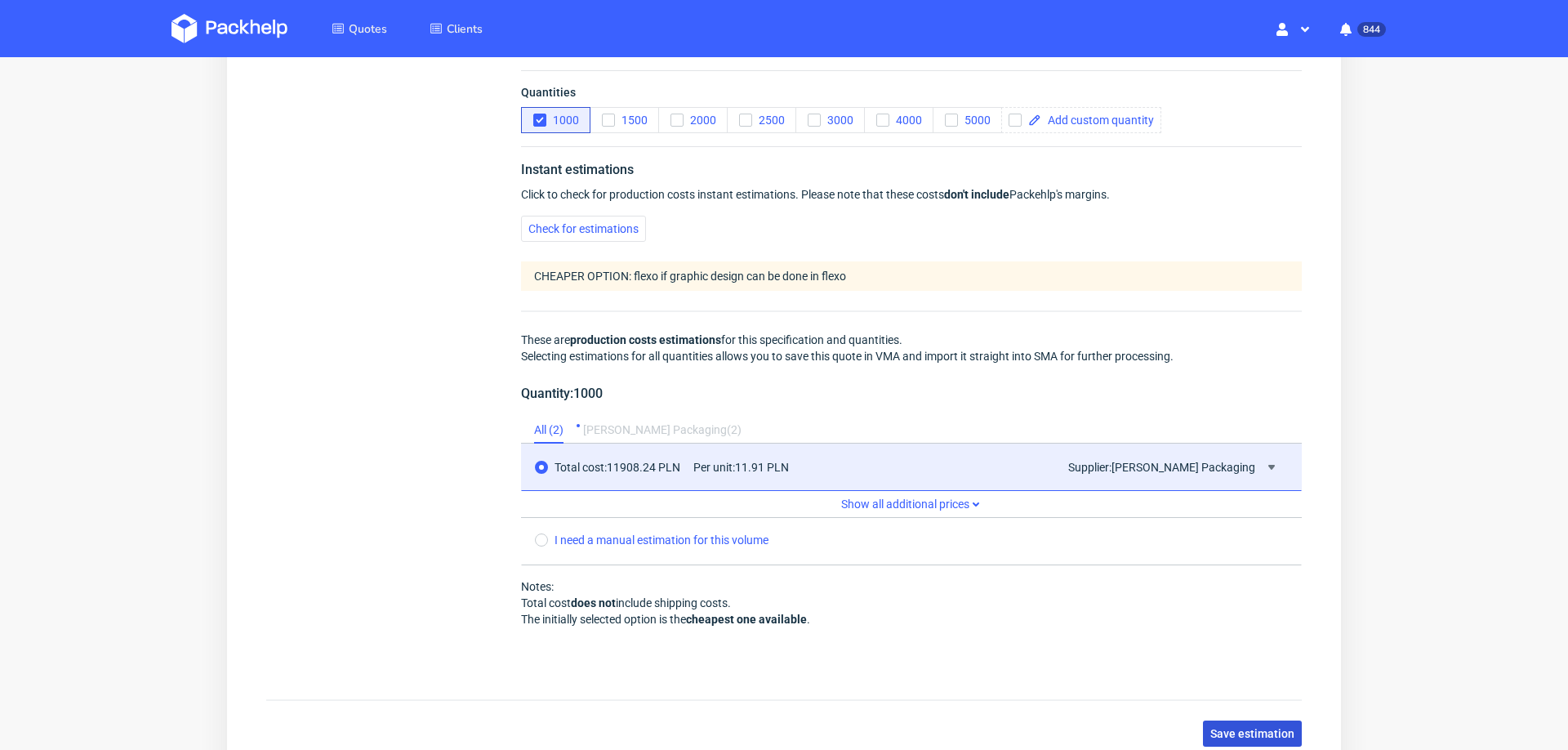
click at [1210, 728] on span "Save estimation" at bounding box center [1252, 733] width 85 height 12
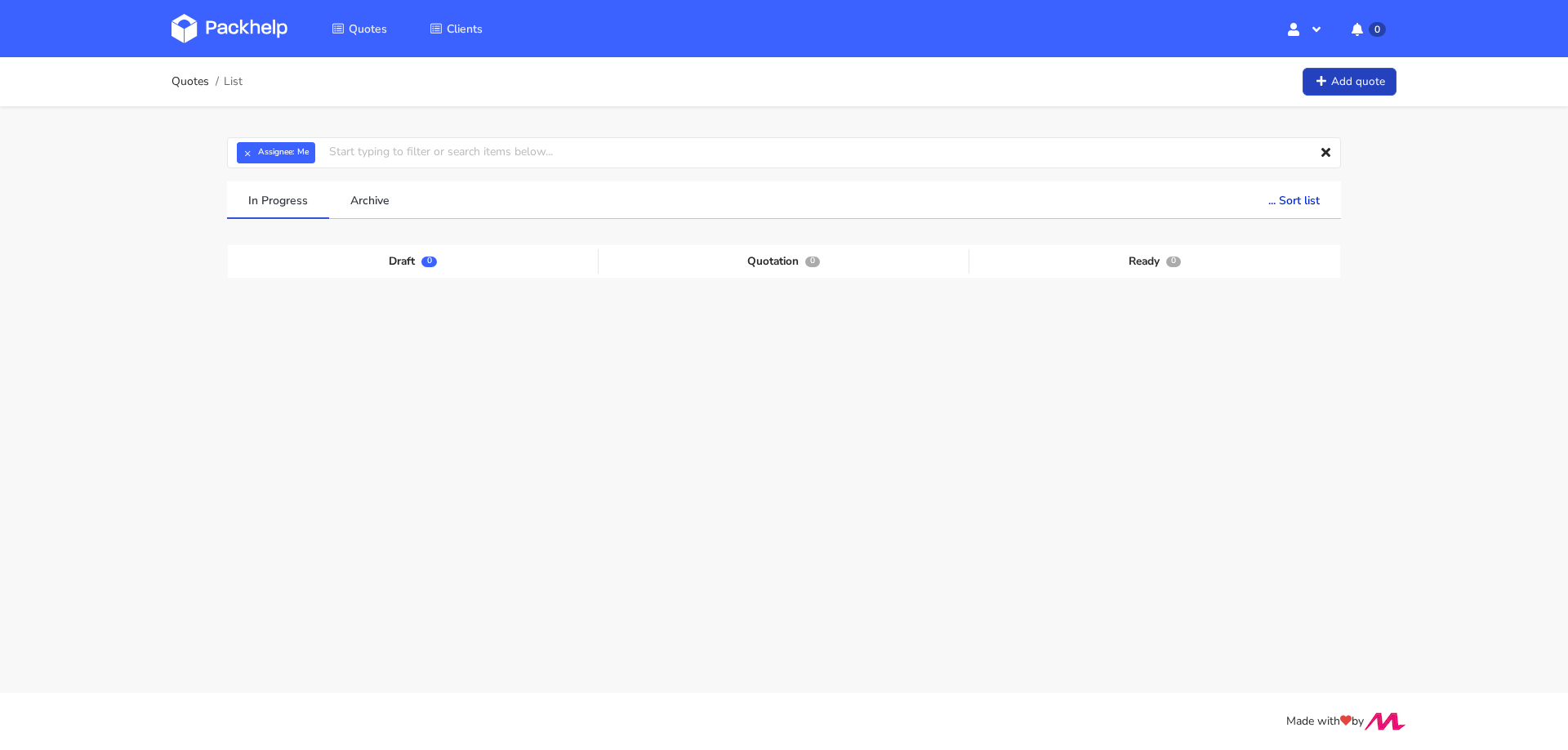
click at [1354, 92] on link "Add quote" at bounding box center [1350, 82] width 94 height 28
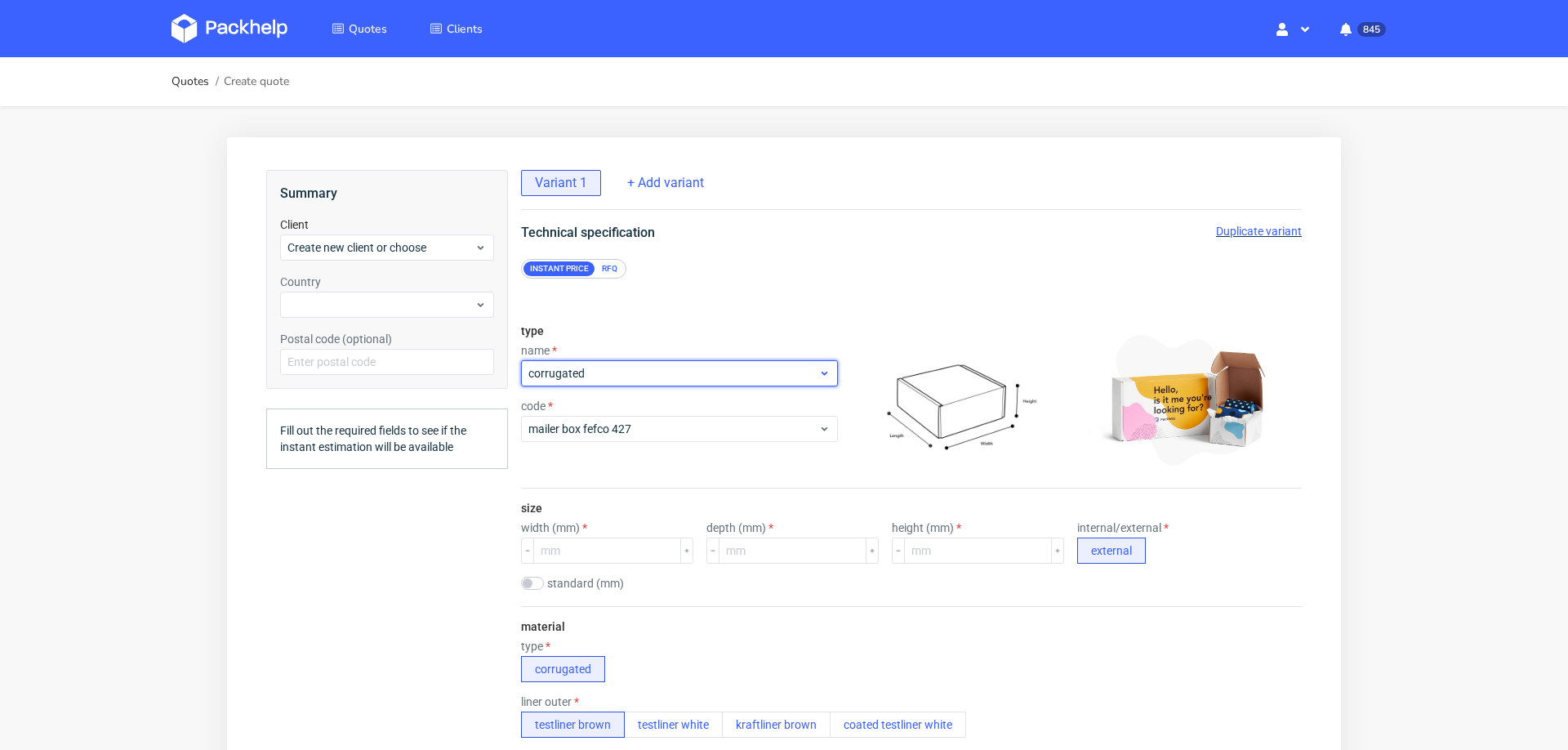
click at [623, 366] on span "corrugated" at bounding box center [674, 373] width 290 height 16
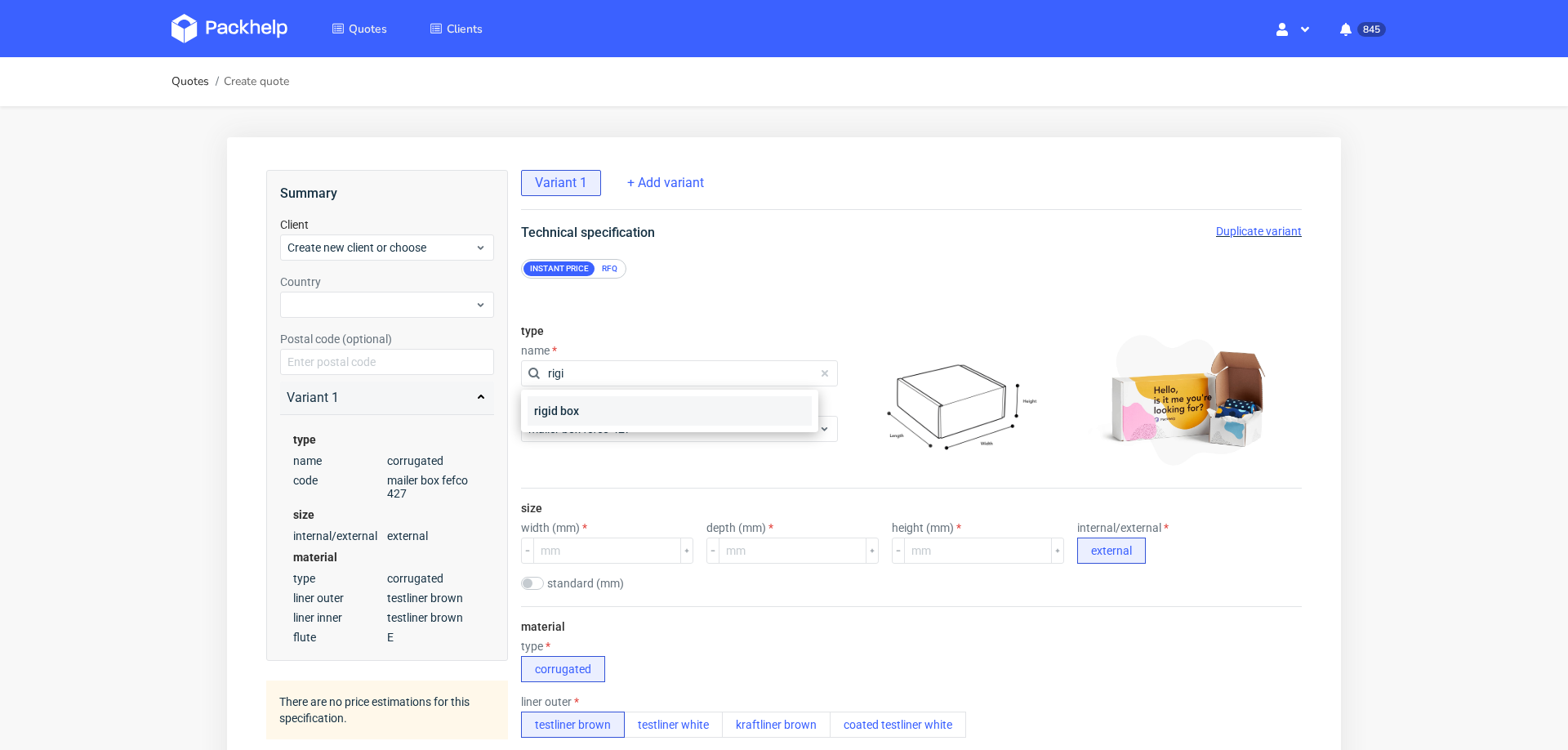
type input "rigi"
click at [554, 424] on div "rigid box" at bounding box center [669, 410] width 284 height 29
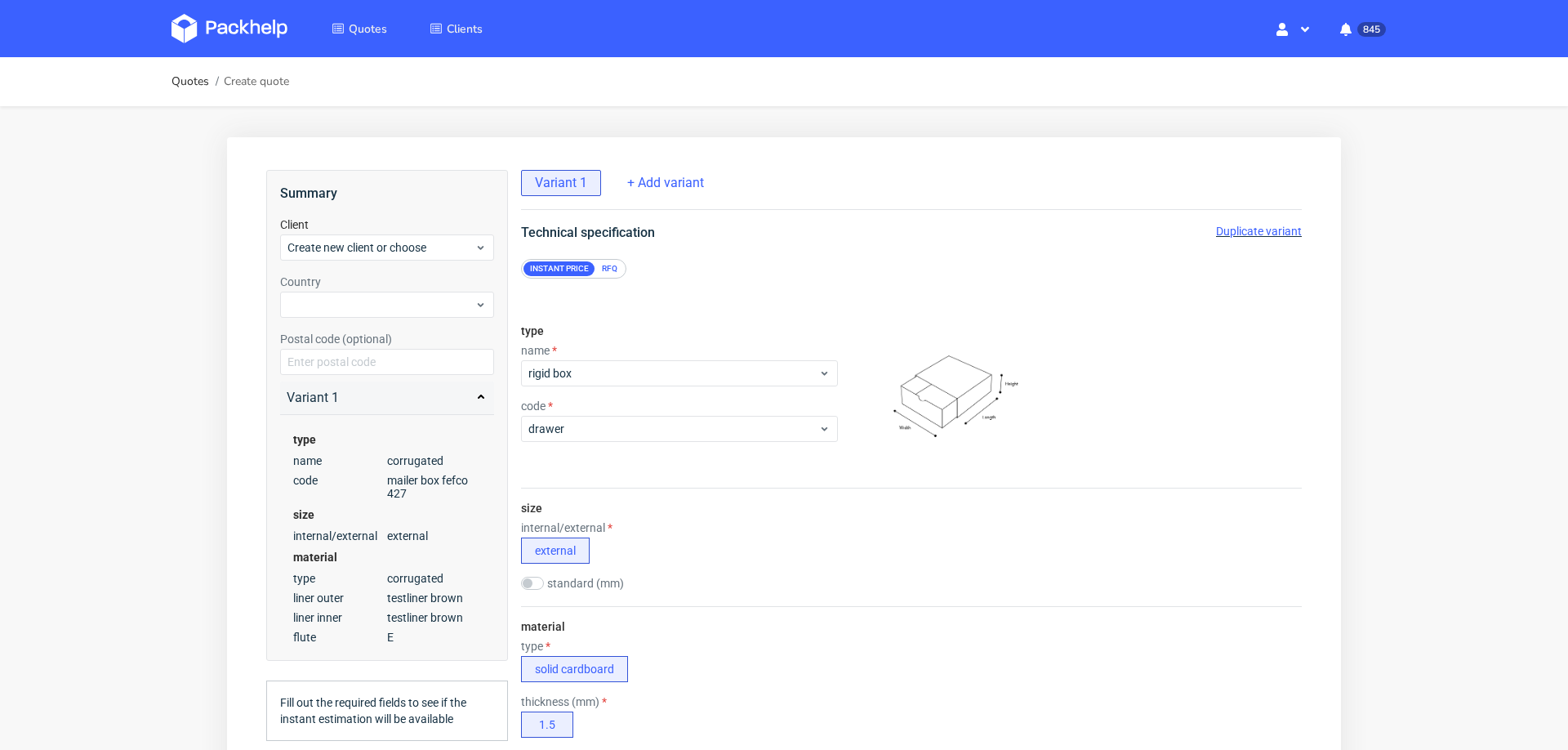
click at [581, 411] on div "code" at bounding box center [680, 406] width 317 height 13
click at [594, 429] on span "drawer" at bounding box center [674, 429] width 290 height 16
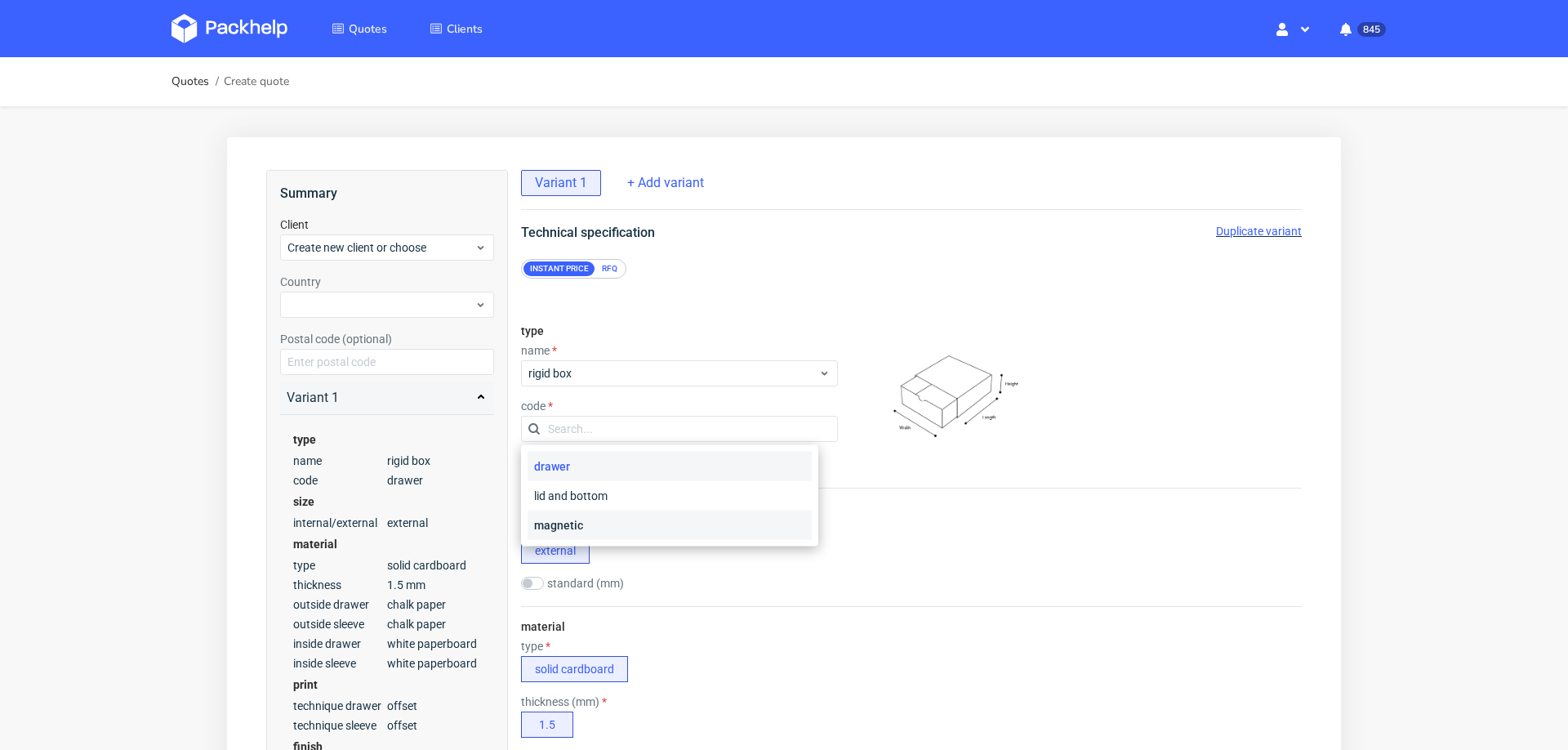
click at [565, 514] on div "magnetic" at bounding box center [669, 525] width 284 height 29
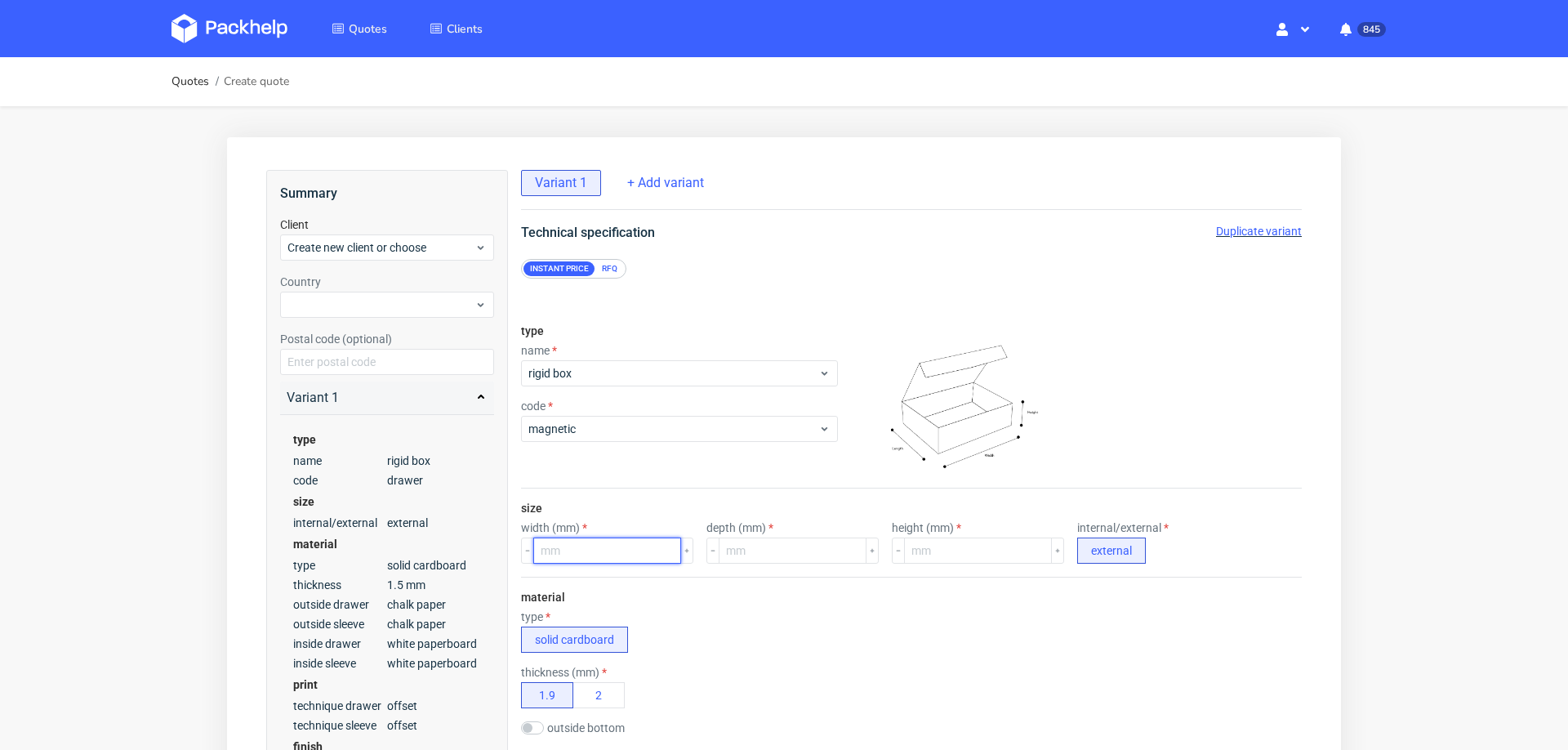
click at [607, 544] on input "number" at bounding box center [607, 550] width 148 height 26
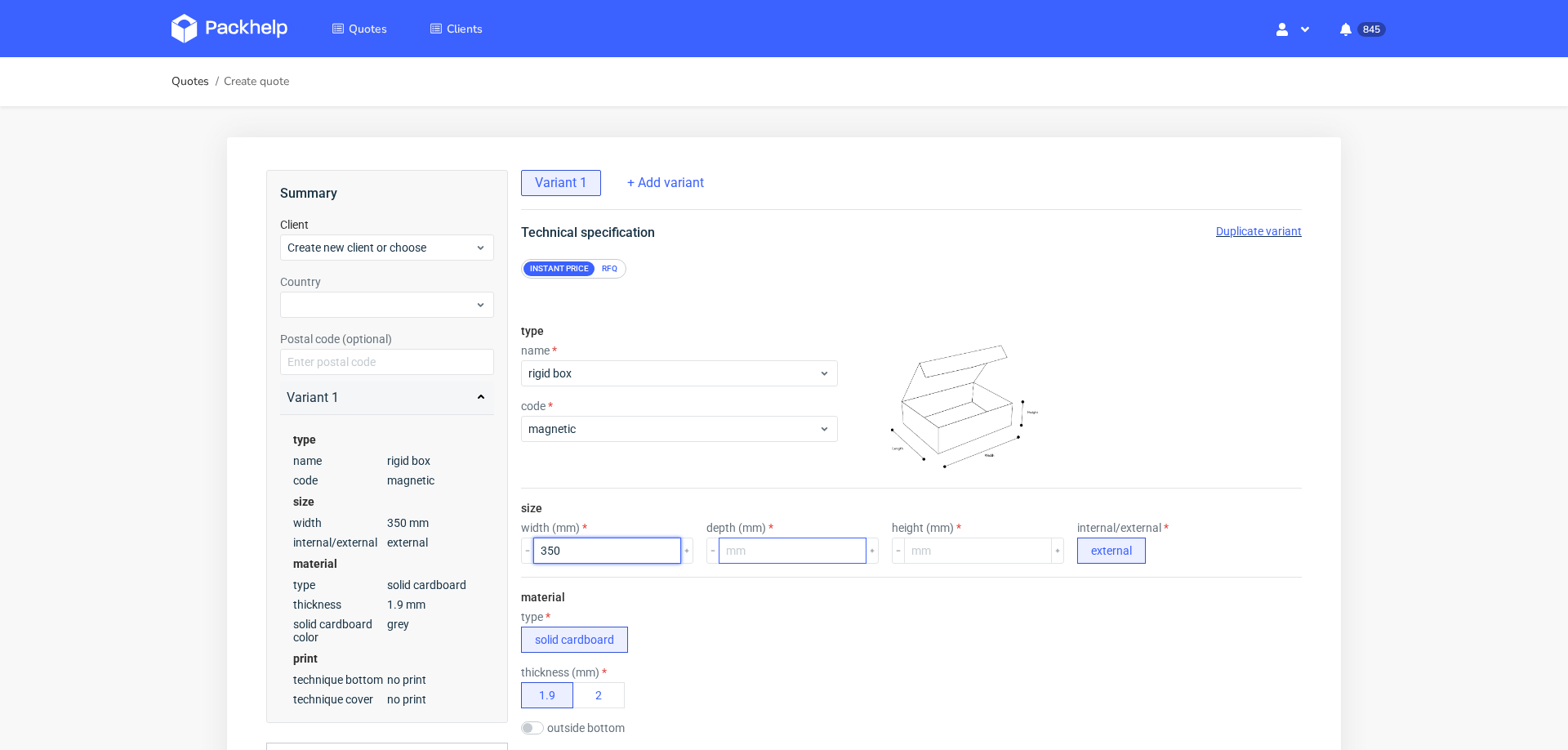
type input "350"
click at [740, 552] on input "number" at bounding box center [793, 550] width 148 height 26
type input "100"
click at [919, 557] on input "number" at bounding box center [978, 550] width 148 height 26
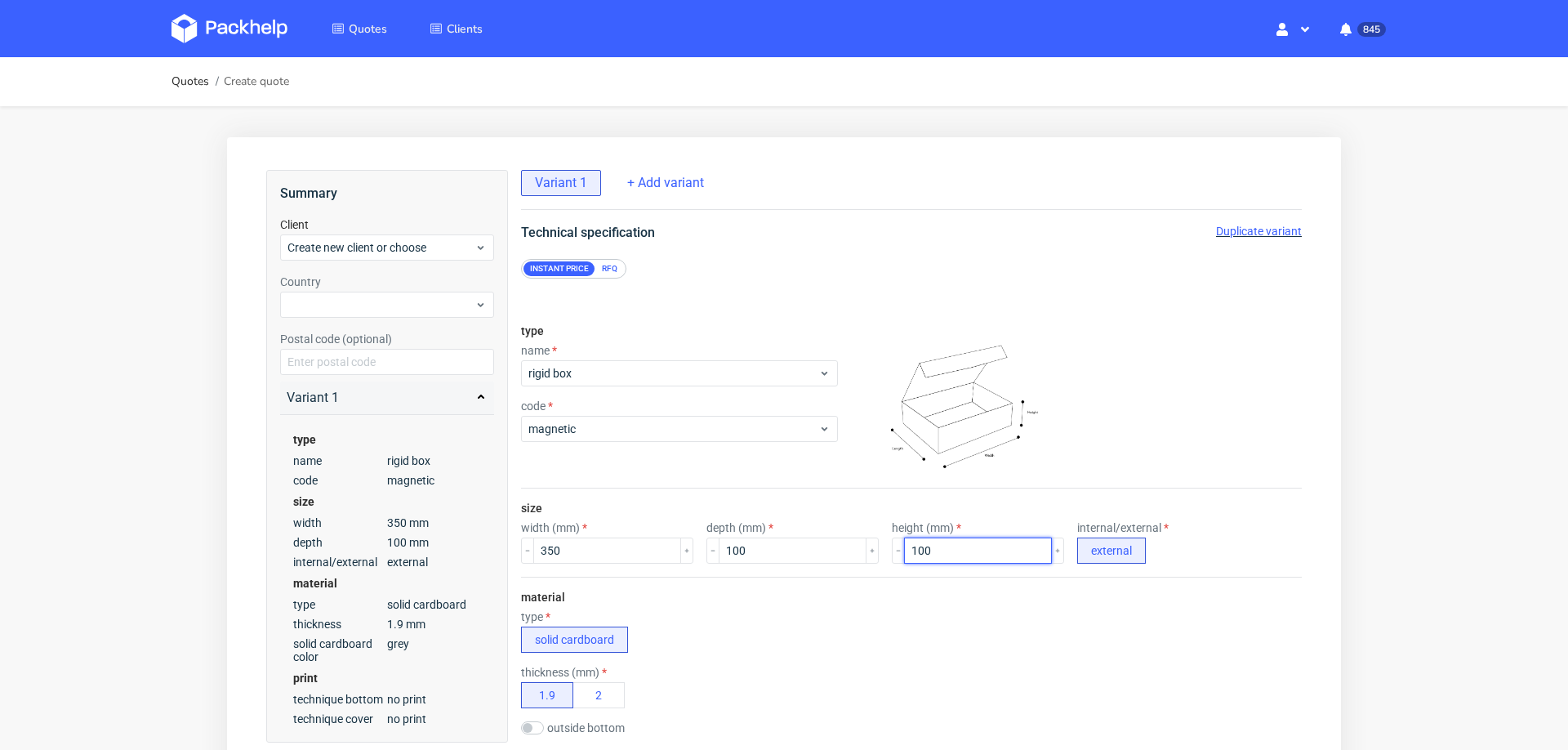
type input "100"
click at [834, 625] on div "type solid cardboard" at bounding box center [911, 632] width 780 height 43
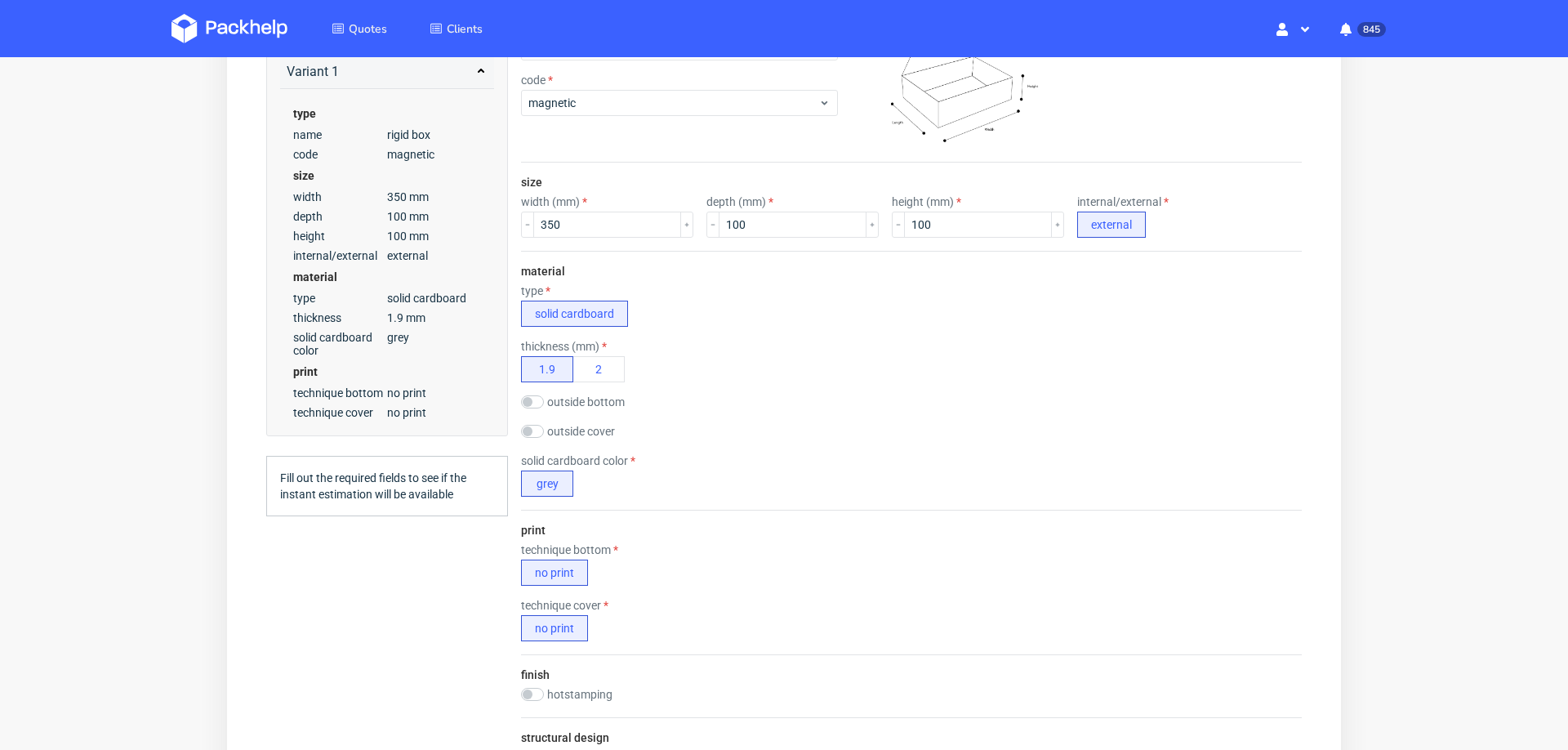
scroll to position [341, 0]
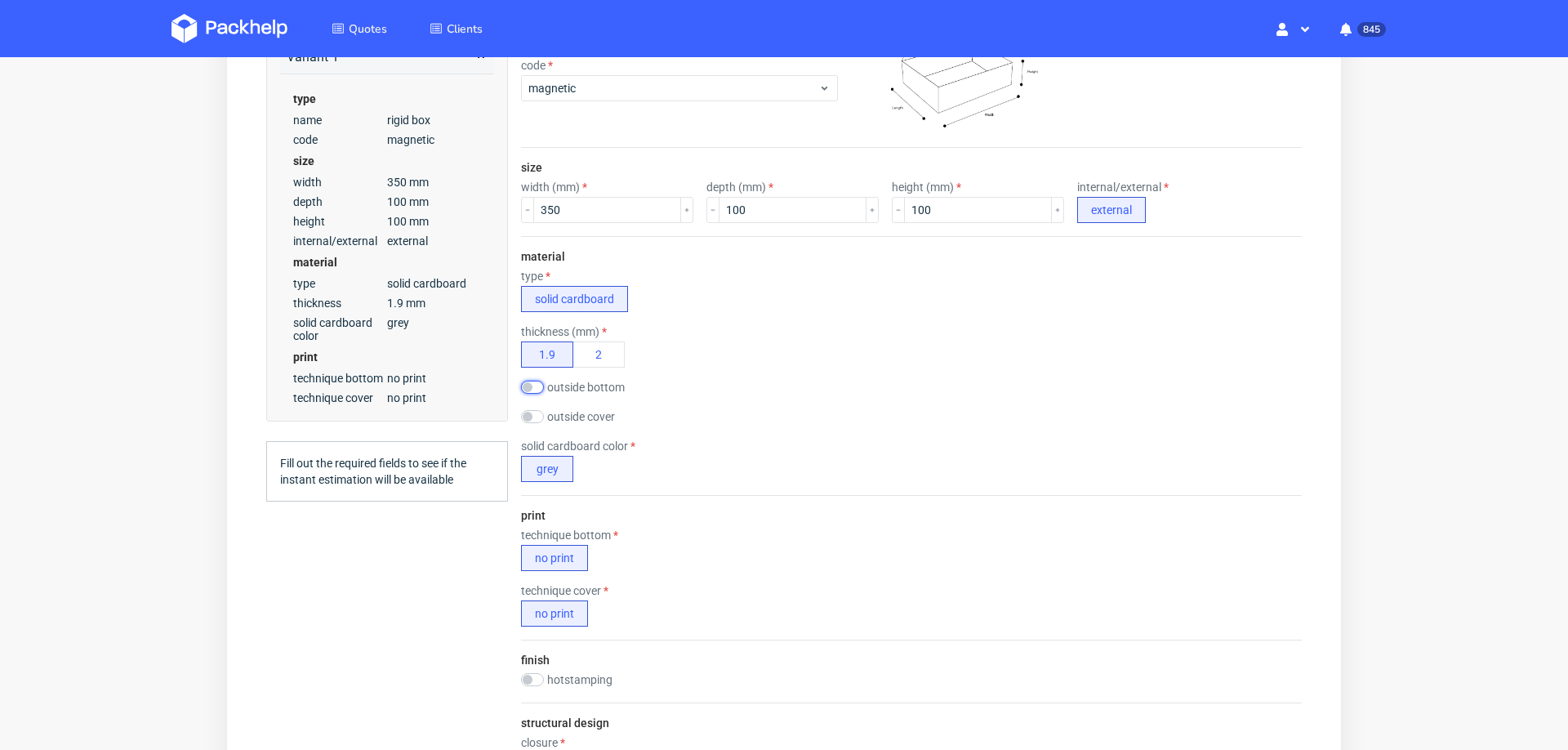
click at [531, 383] on input "checkbox" at bounding box center [533, 387] width 23 height 13
checkbox input "true"
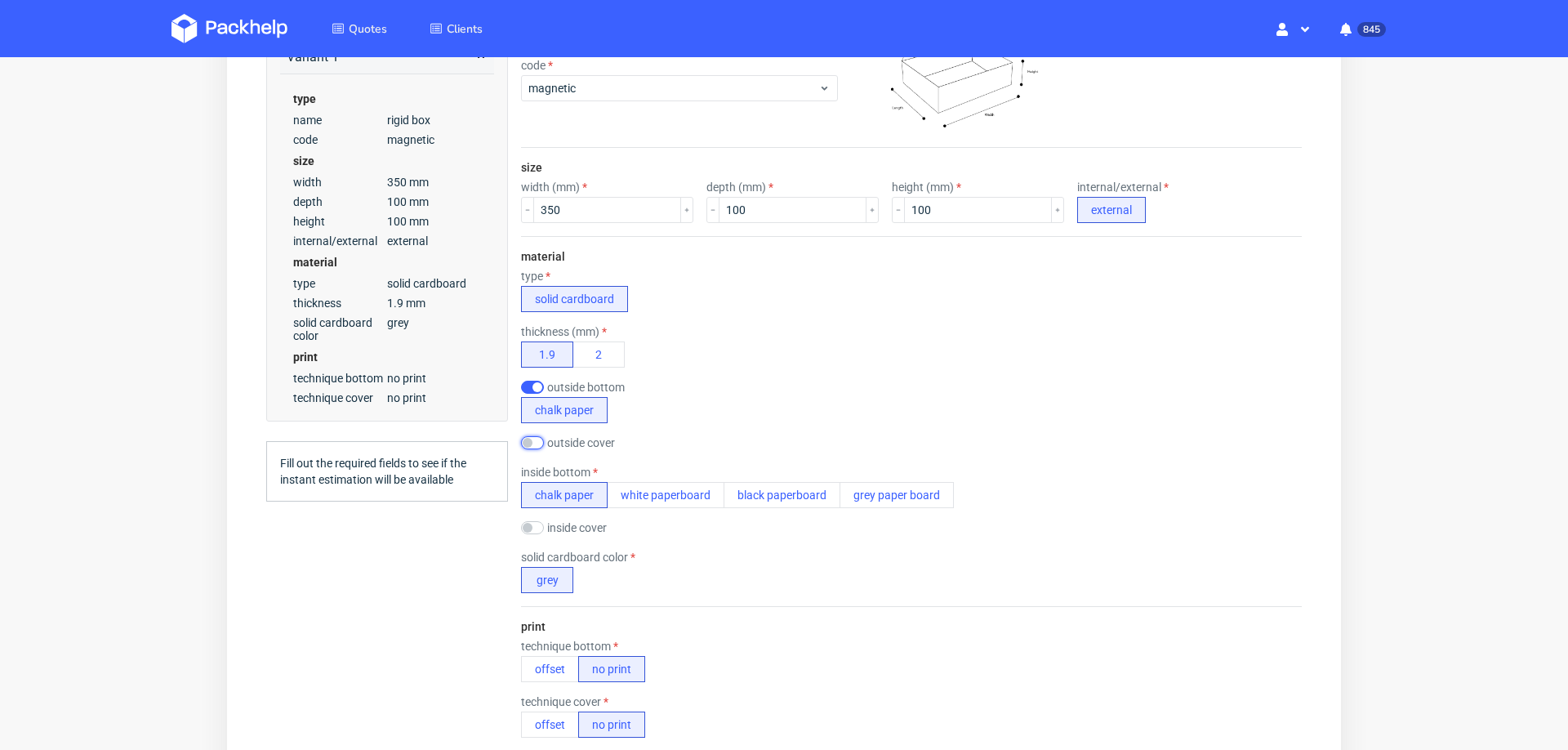
click at [538, 436] on input "checkbox" at bounding box center [533, 442] width 23 height 13
checkbox input "true"
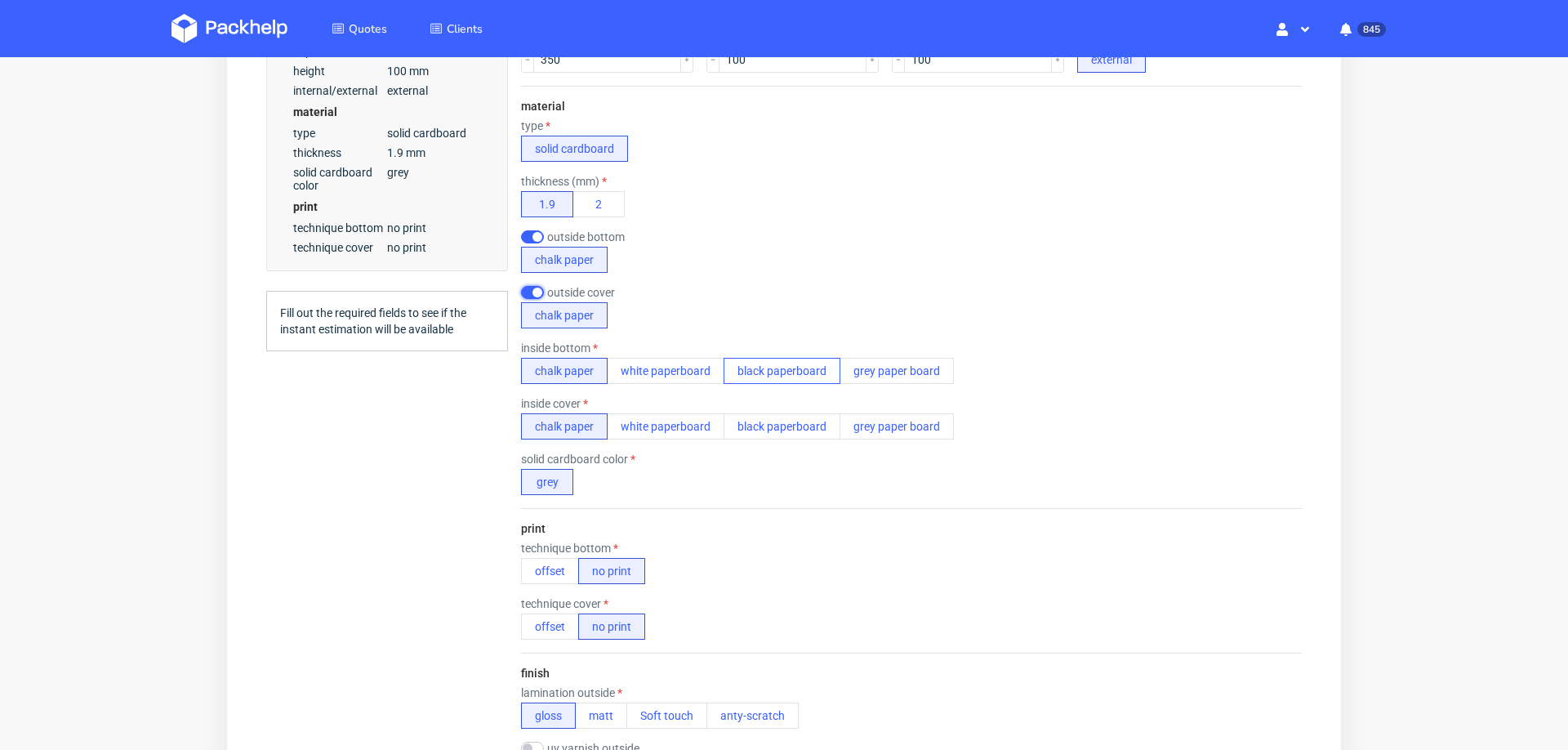
scroll to position [539, 0]
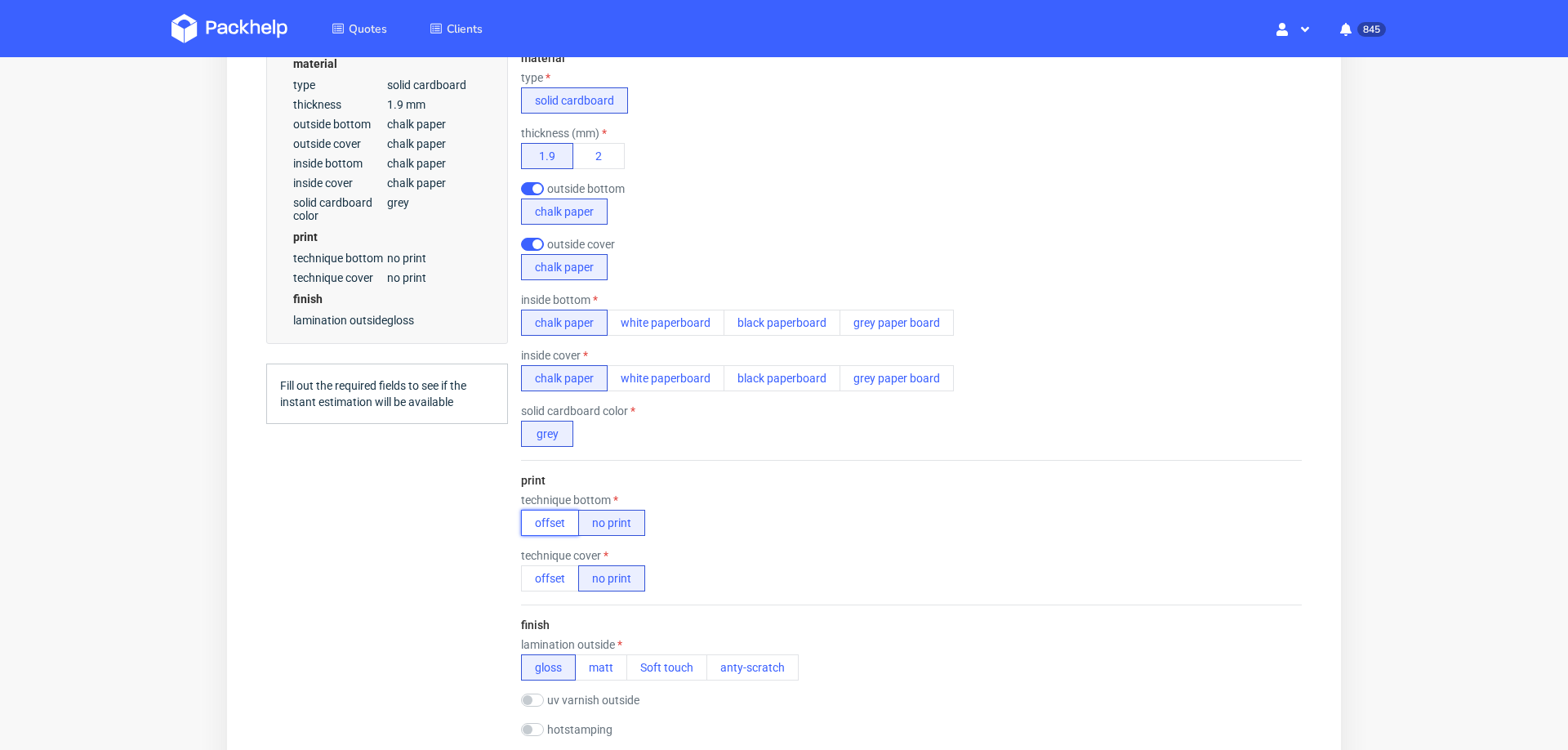
click at [547, 513] on button "offset" at bounding box center [550, 522] width 58 height 26
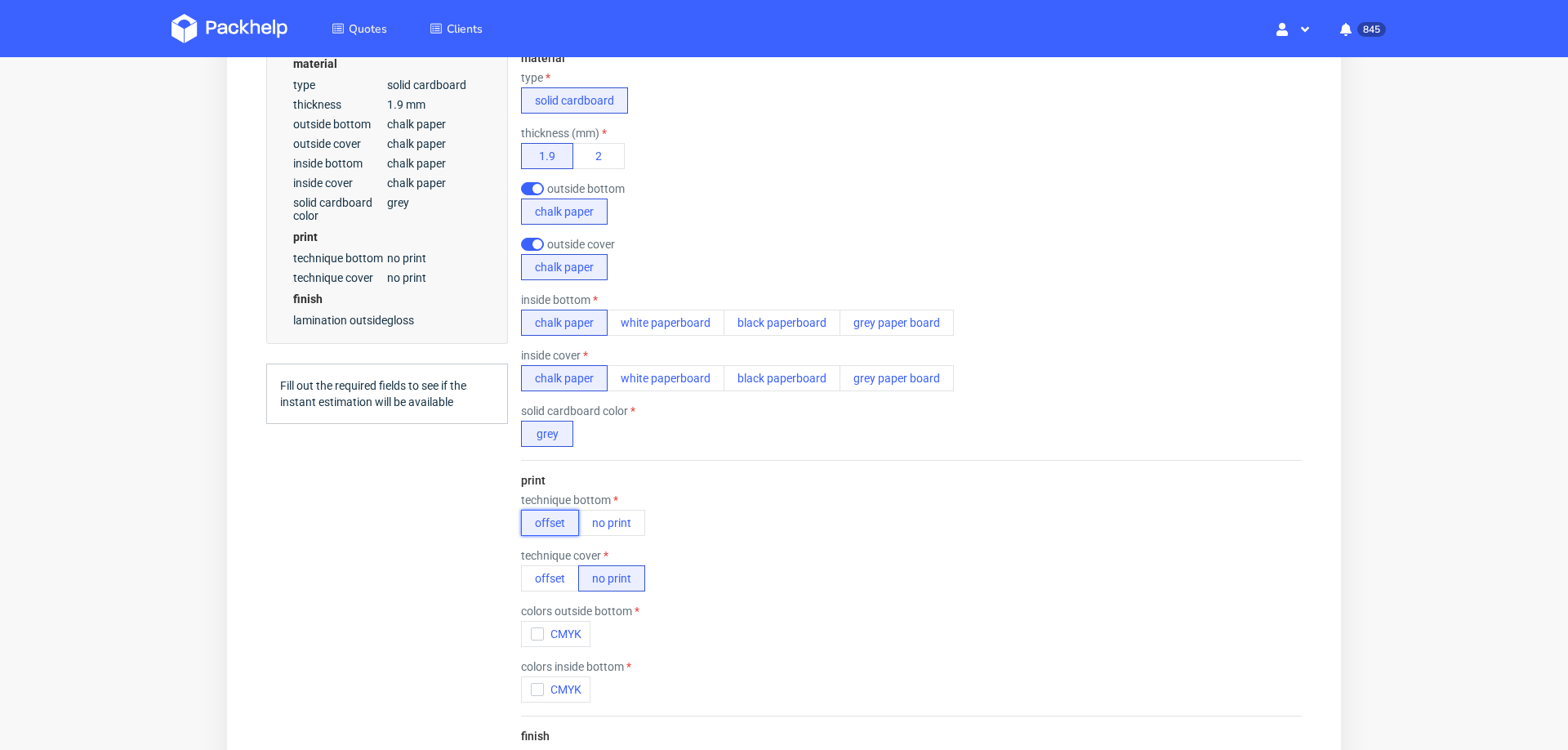
scroll to position [5, 0]
click at [546, 574] on button "offset" at bounding box center [550, 577] width 58 height 26
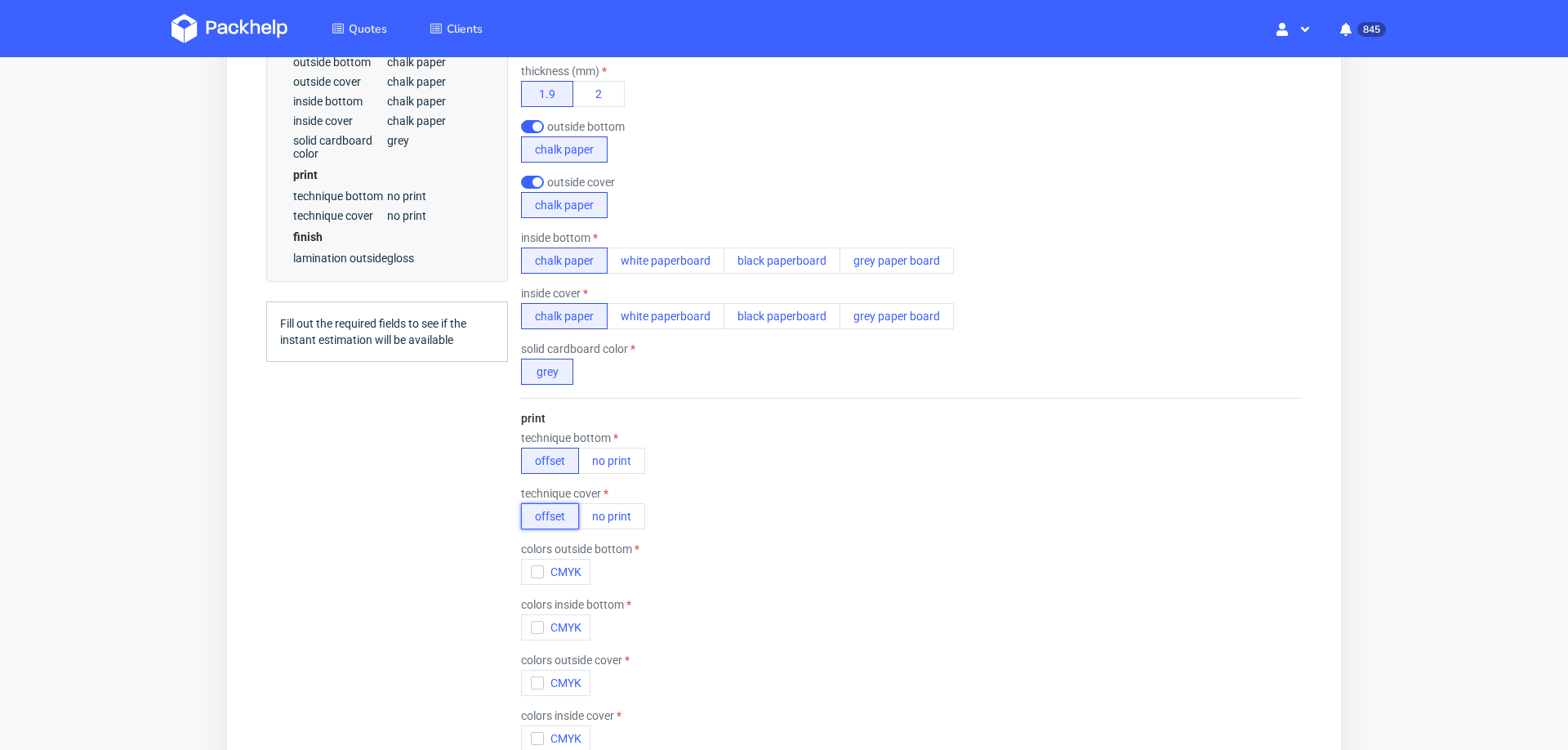
scroll to position [681, 0]
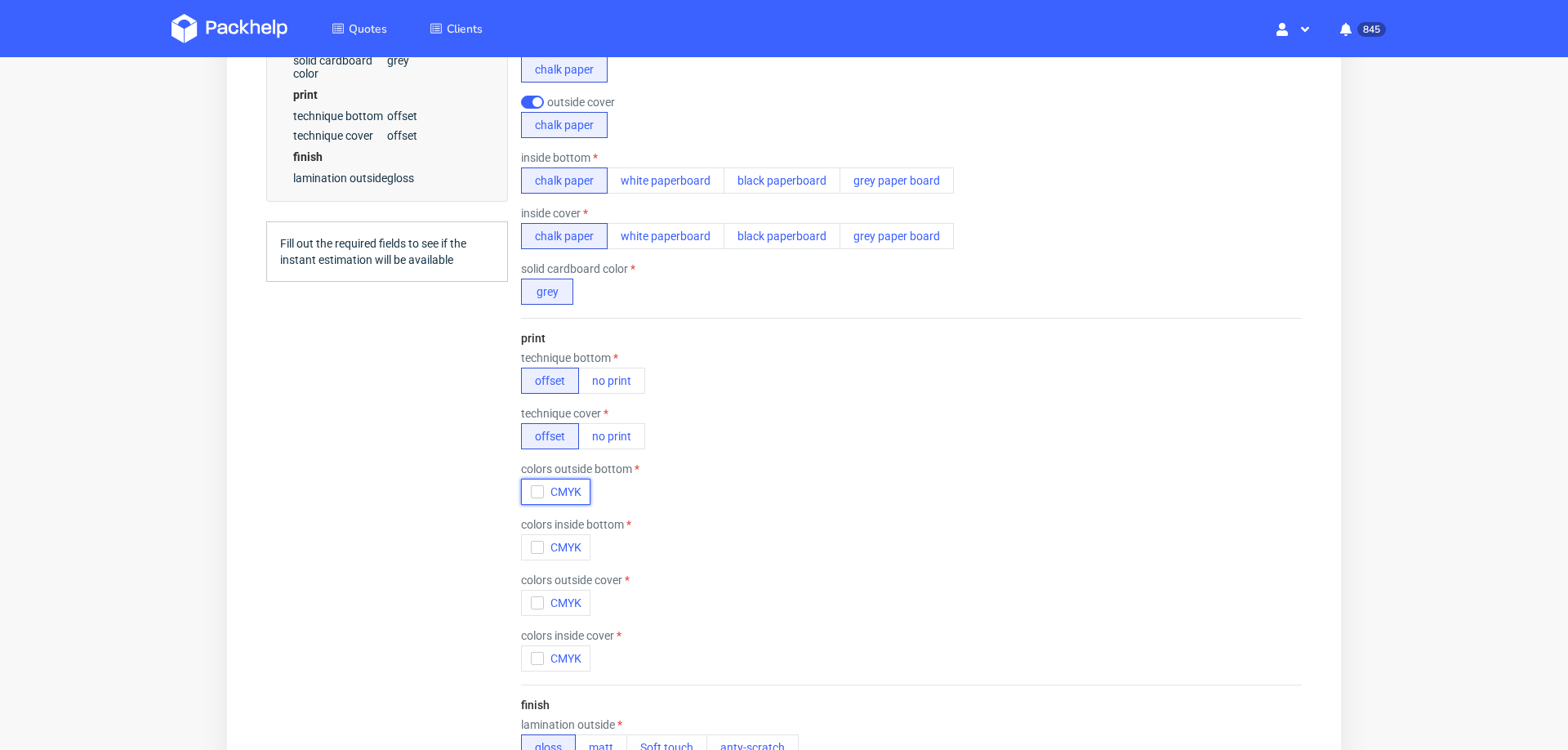
click at [537, 486] on icon "button" at bounding box center [537, 491] width 12 height 12
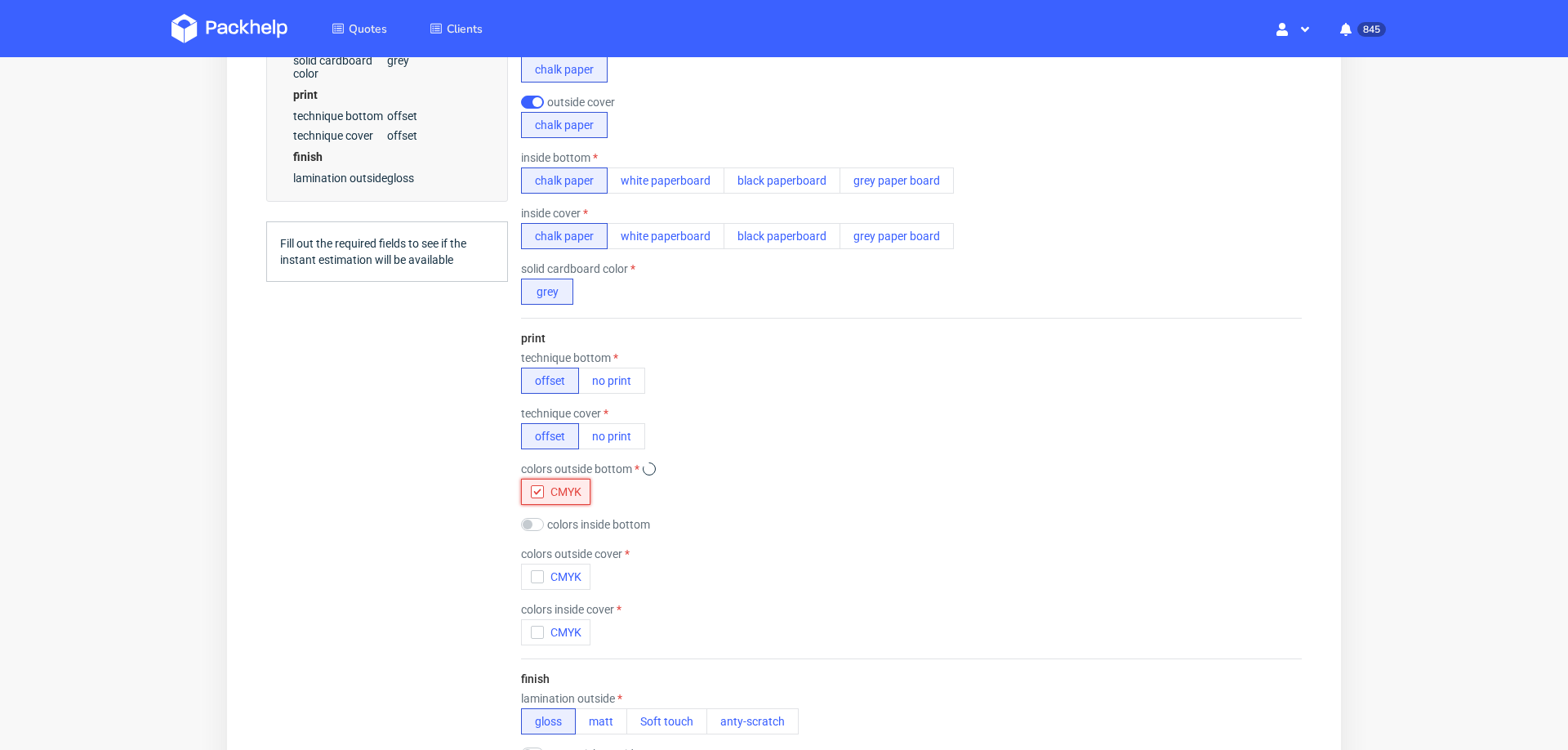
scroll to position [0, 0]
click at [531, 574] on div "button" at bounding box center [537, 577] width 13 height 13
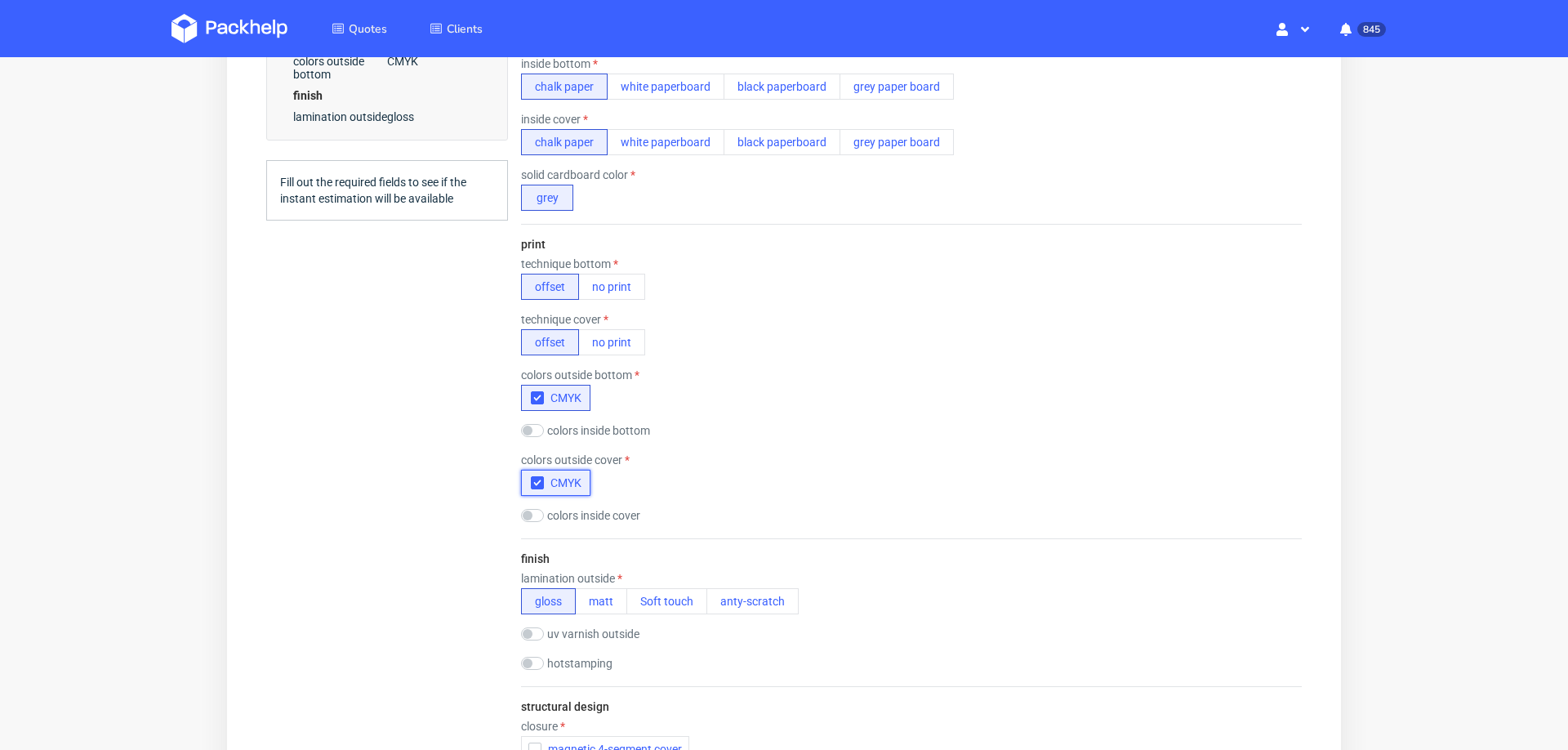
scroll to position [811, 0]
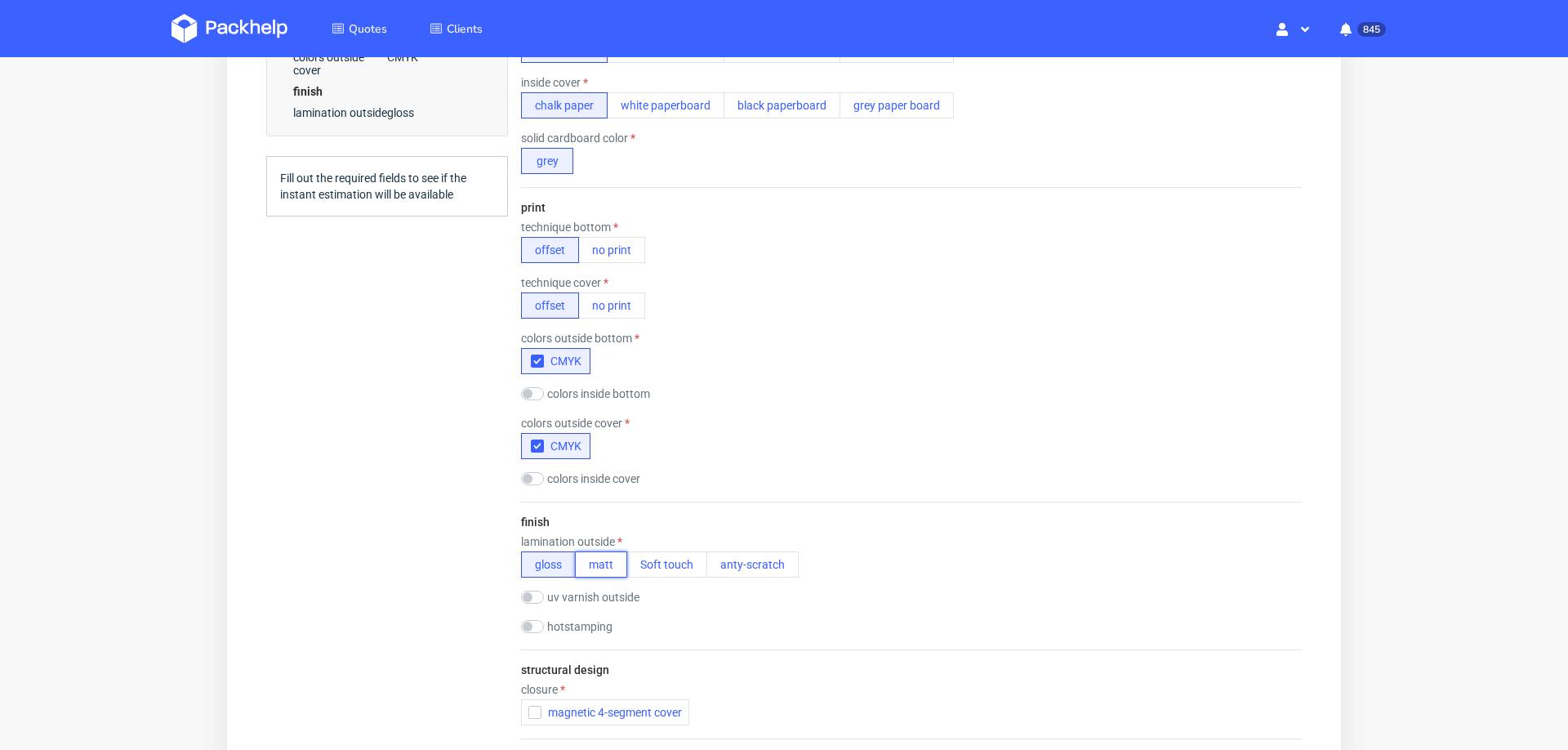
click at [610, 551] on button "matt" at bounding box center [601, 563] width 53 height 26
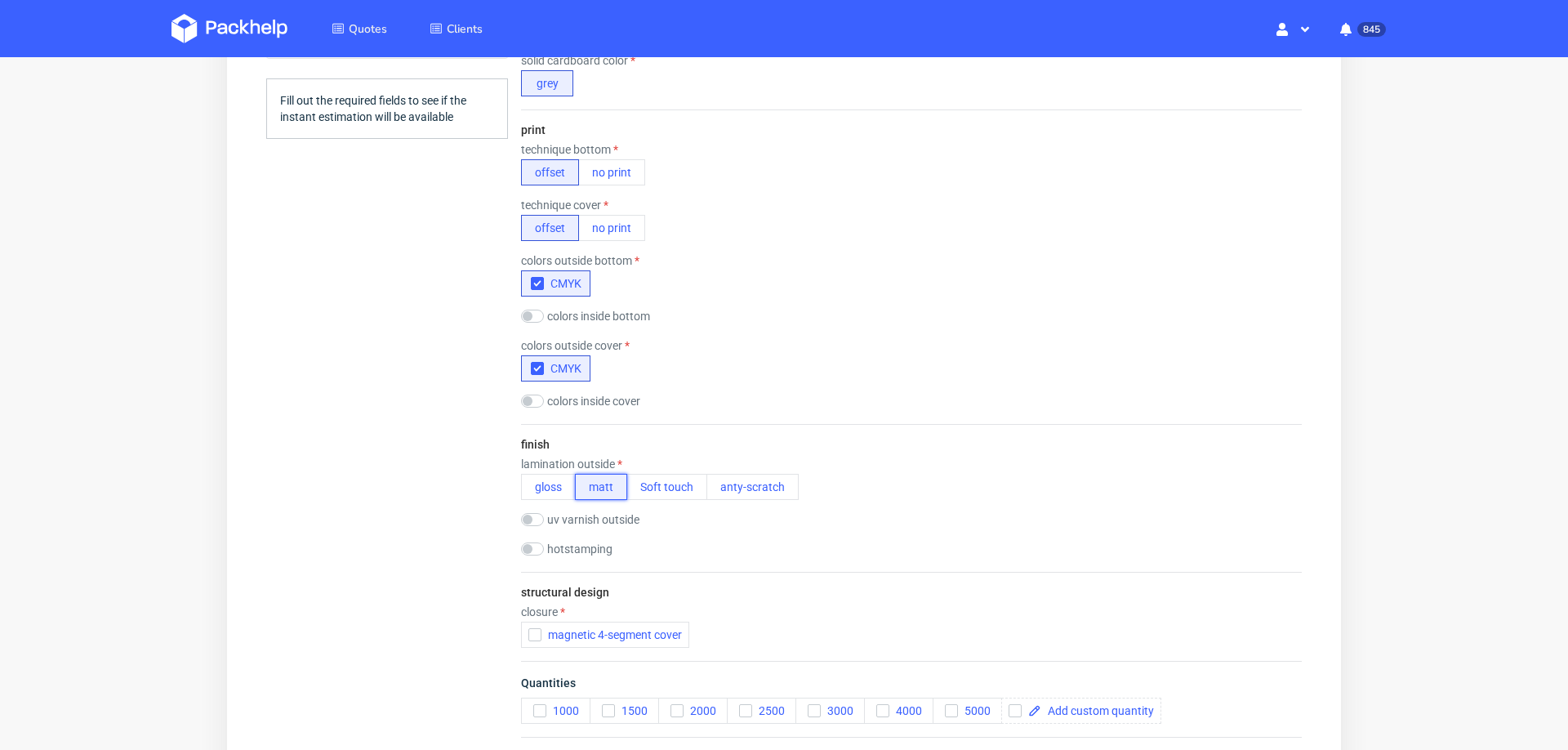
scroll to position [907, 0]
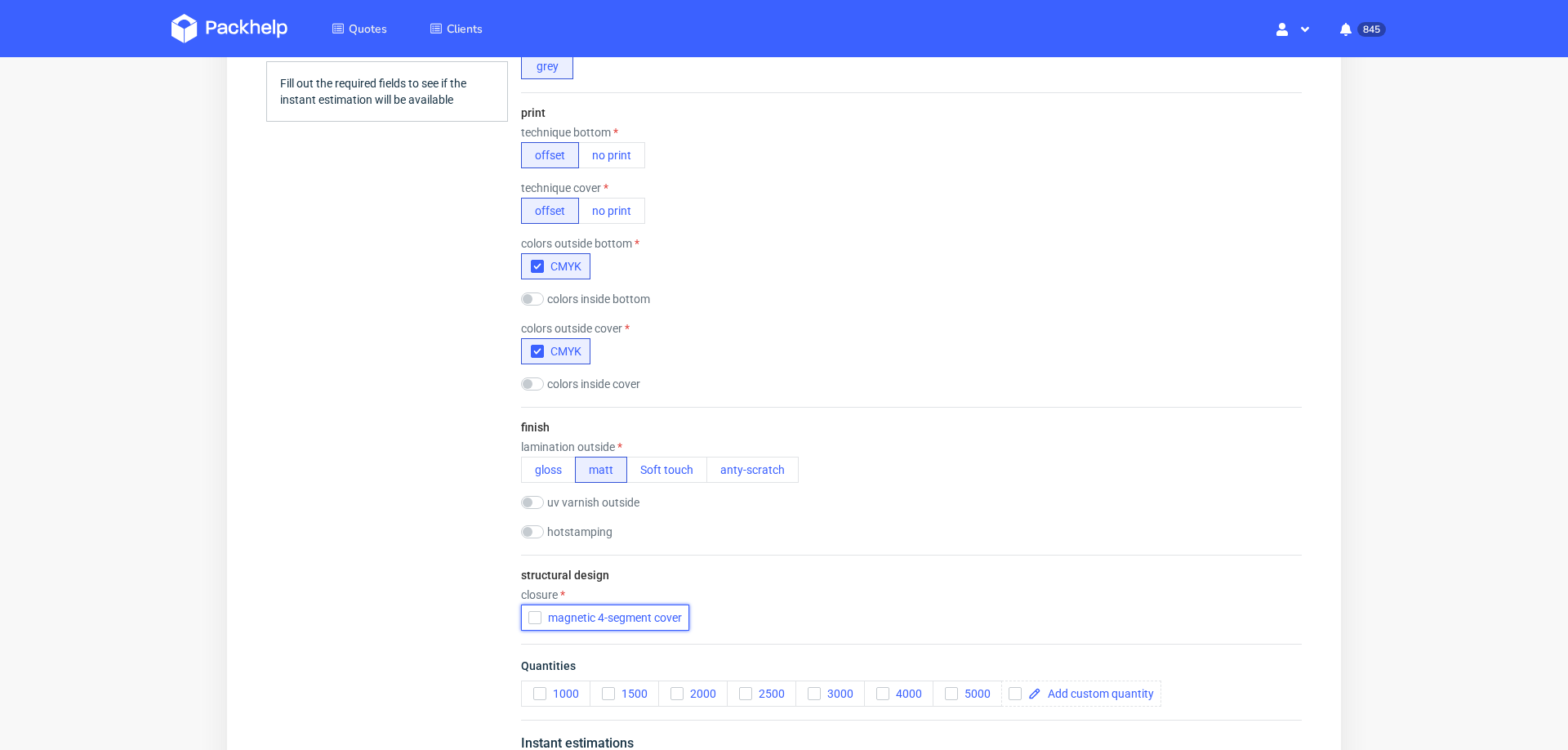
click at [533, 610] on div "button" at bounding box center [535, 617] width 13 height 13
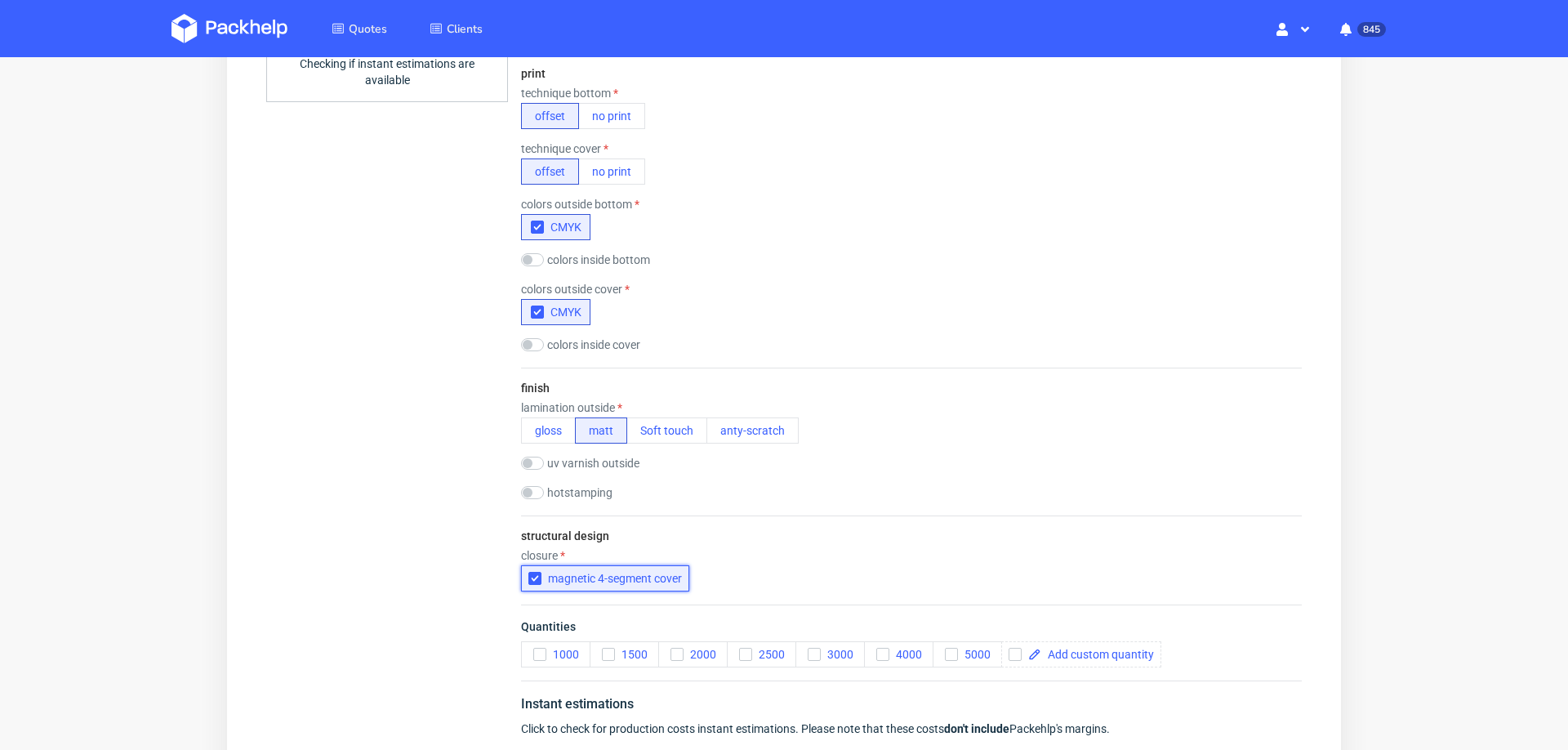
scroll to position [956, 0]
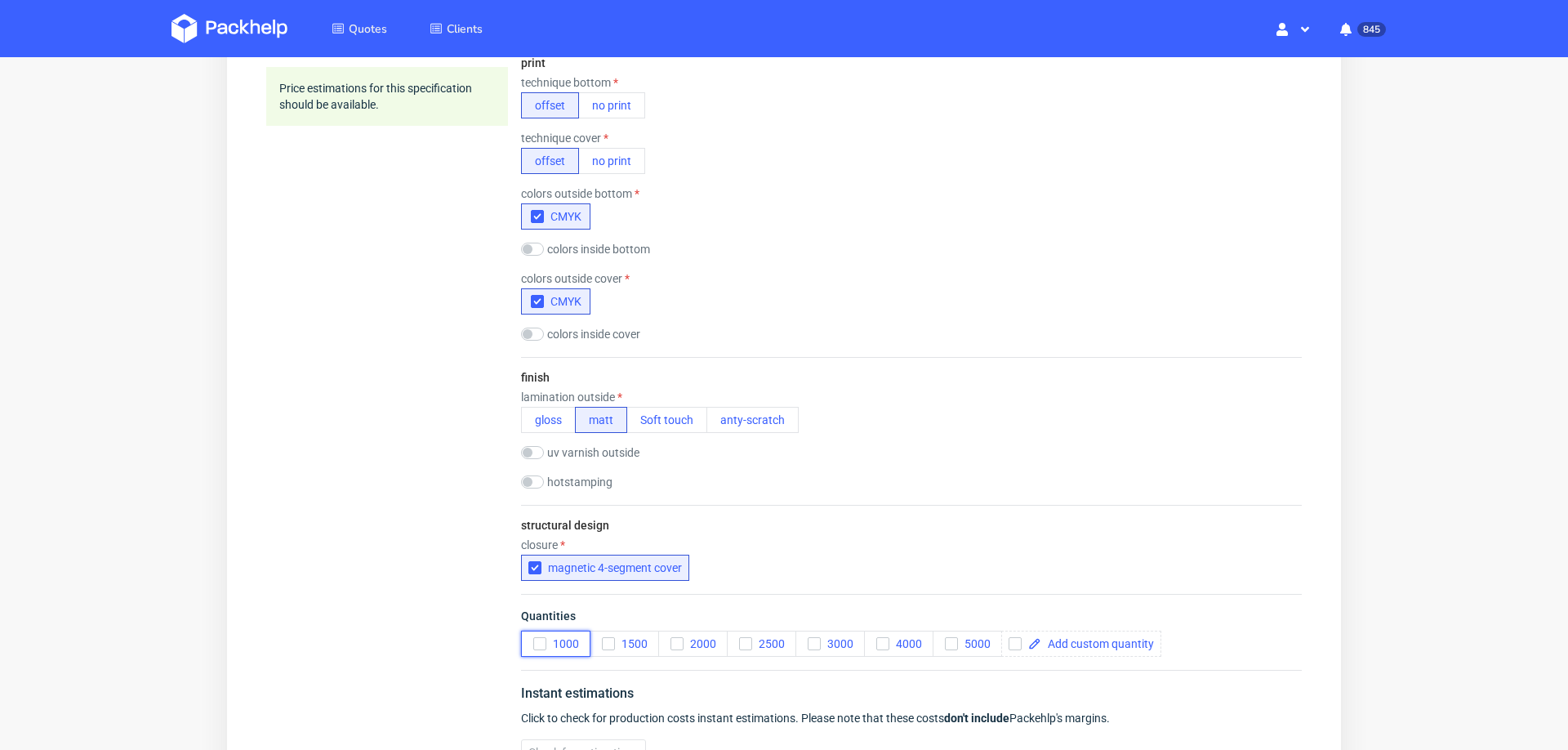
click at [537, 638] on icon "button" at bounding box center [539, 643] width 12 height 12
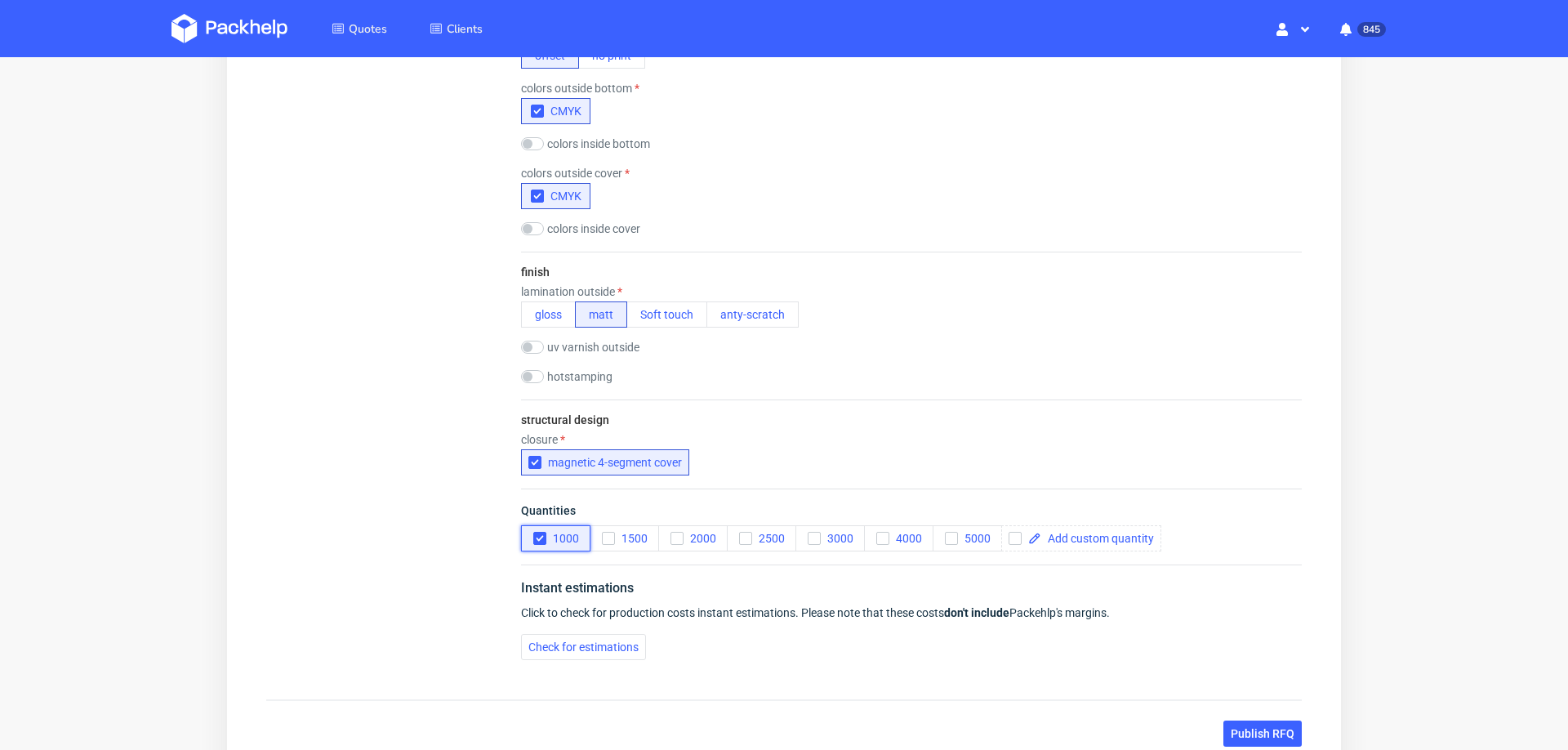
scroll to position [1064, 0]
click at [529, 639] on span "Check for estimations" at bounding box center [584, 644] width 110 height 12
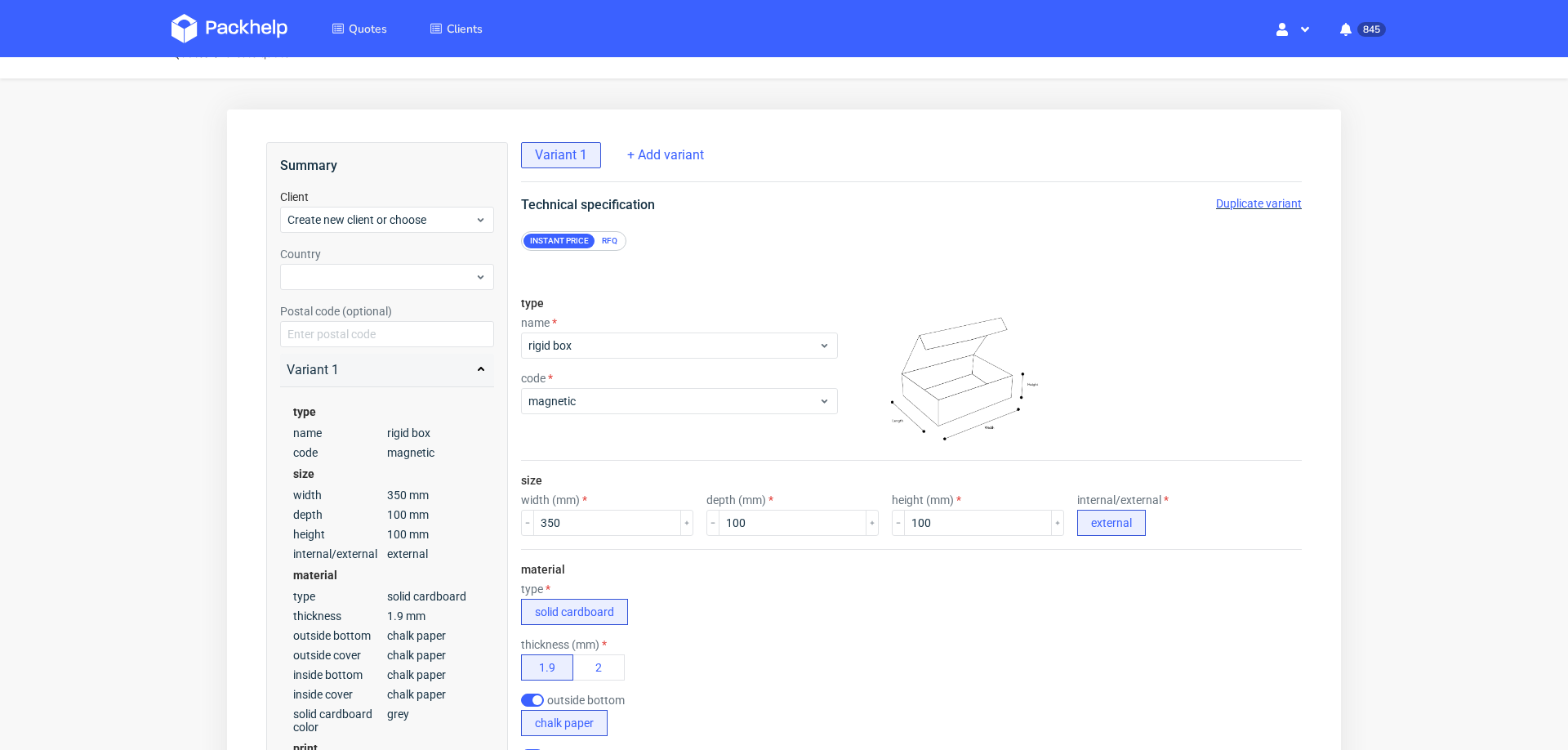
scroll to position [0, 0]
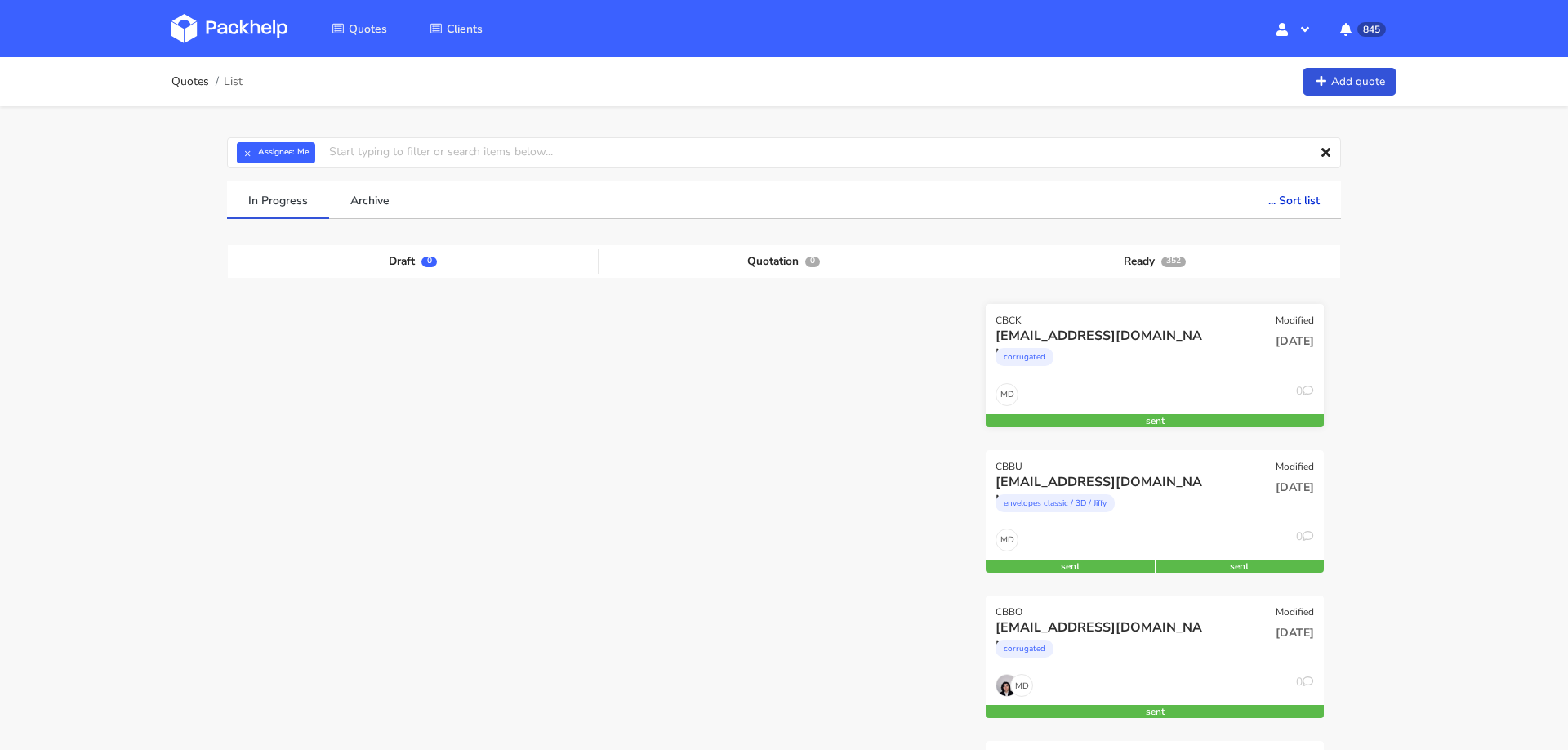
click at [1087, 331] on div "[EMAIL_ADDRESS][DOMAIN_NAME]" at bounding box center [1103, 335] width 216 height 18
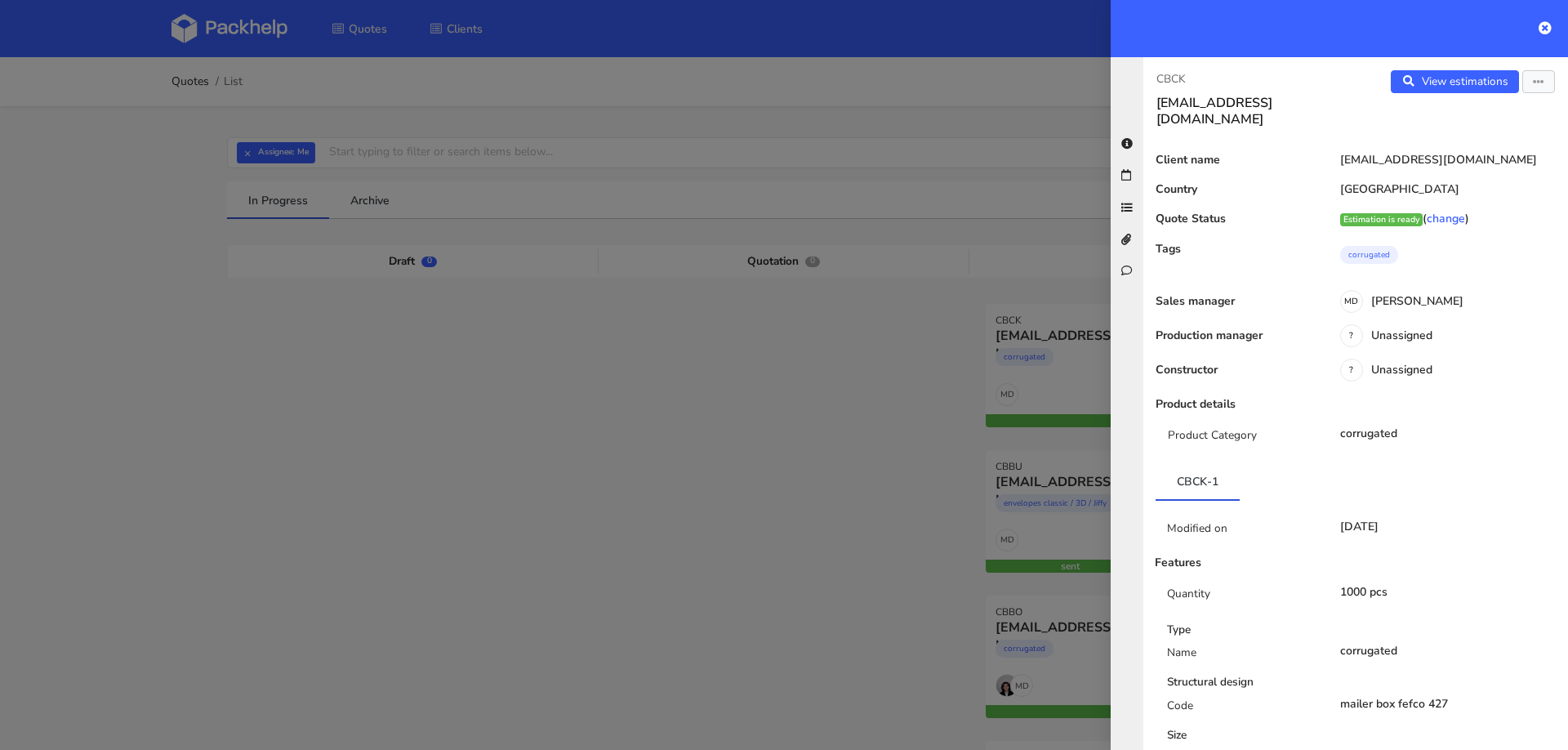
click at [1465, 93] on div "View estimations View quote Edit quote Reject quote" at bounding box center [1462, 99] width 213 height 57
click at [1465, 84] on link "View estimations" at bounding box center [1455, 82] width 128 height 23
click at [1543, 80] on icon "button" at bounding box center [1539, 82] width 12 height 12
click at [1461, 143] on link "Edit quote" at bounding box center [1485, 145] width 144 height 27
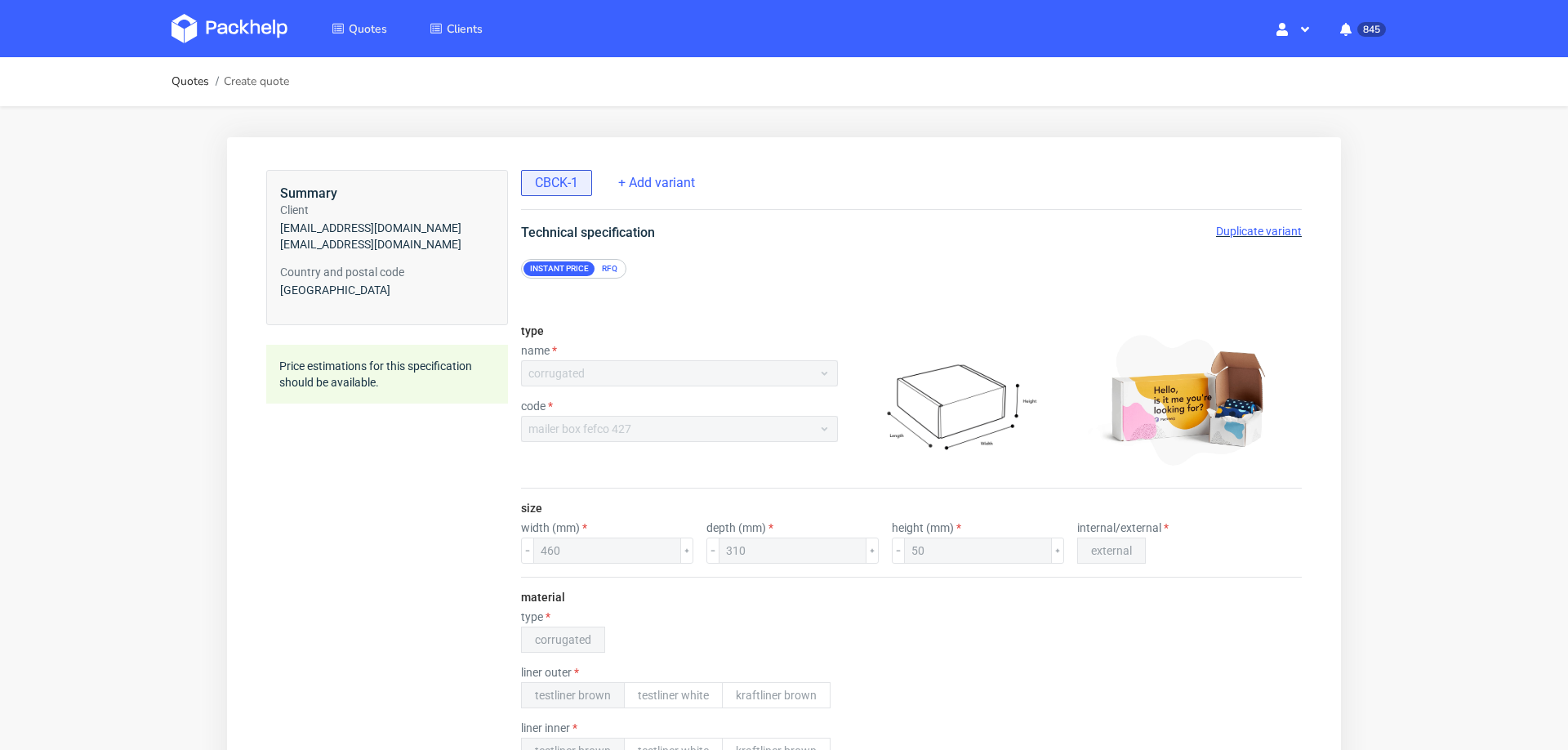
click at [1237, 230] on span "Duplicate variant" at bounding box center [1259, 230] width 85 height 13
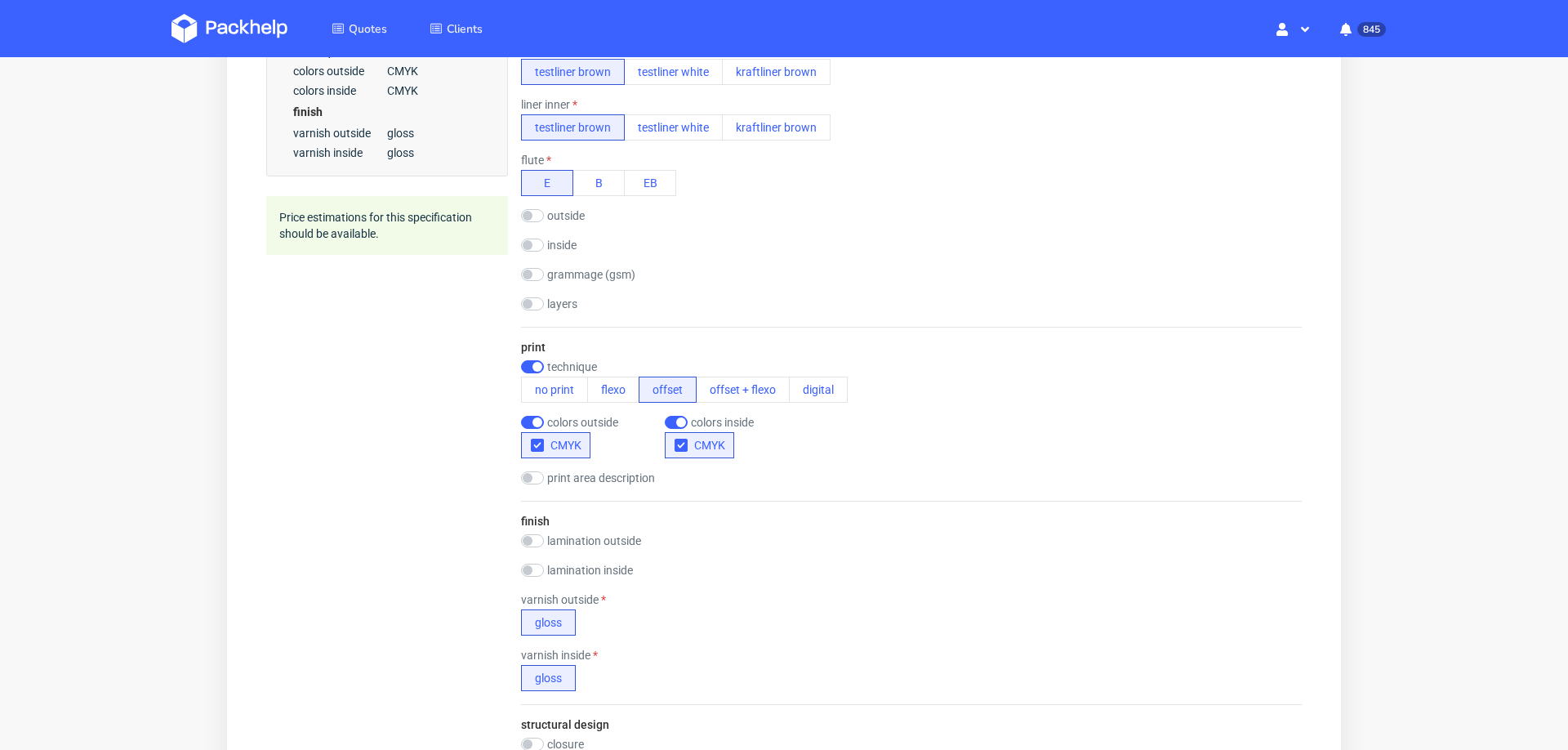
scroll to position [630, 0]
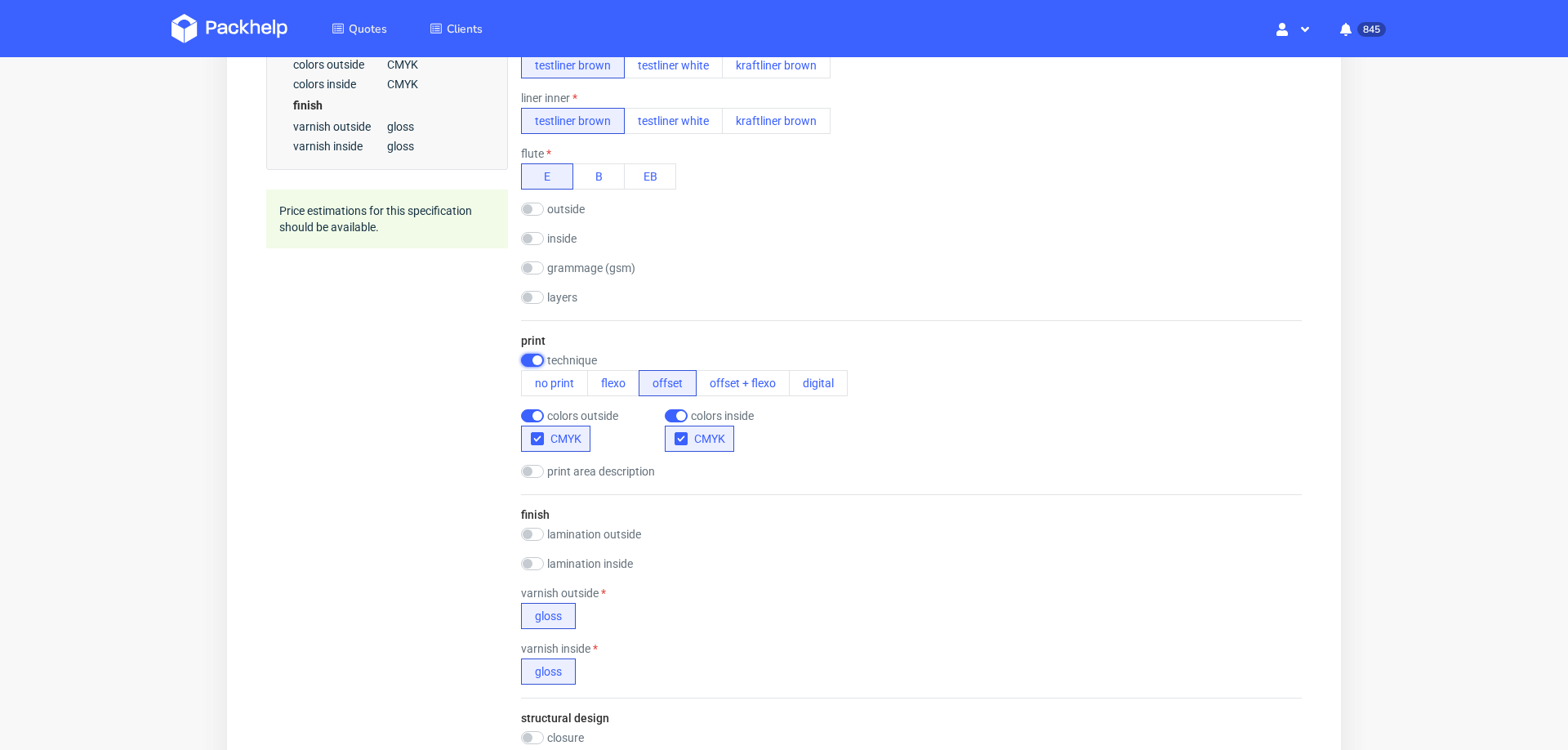
click at [525, 355] on input "checkbox" at bounding box center [533, 359] width 23 height 13
checkbox input "false"
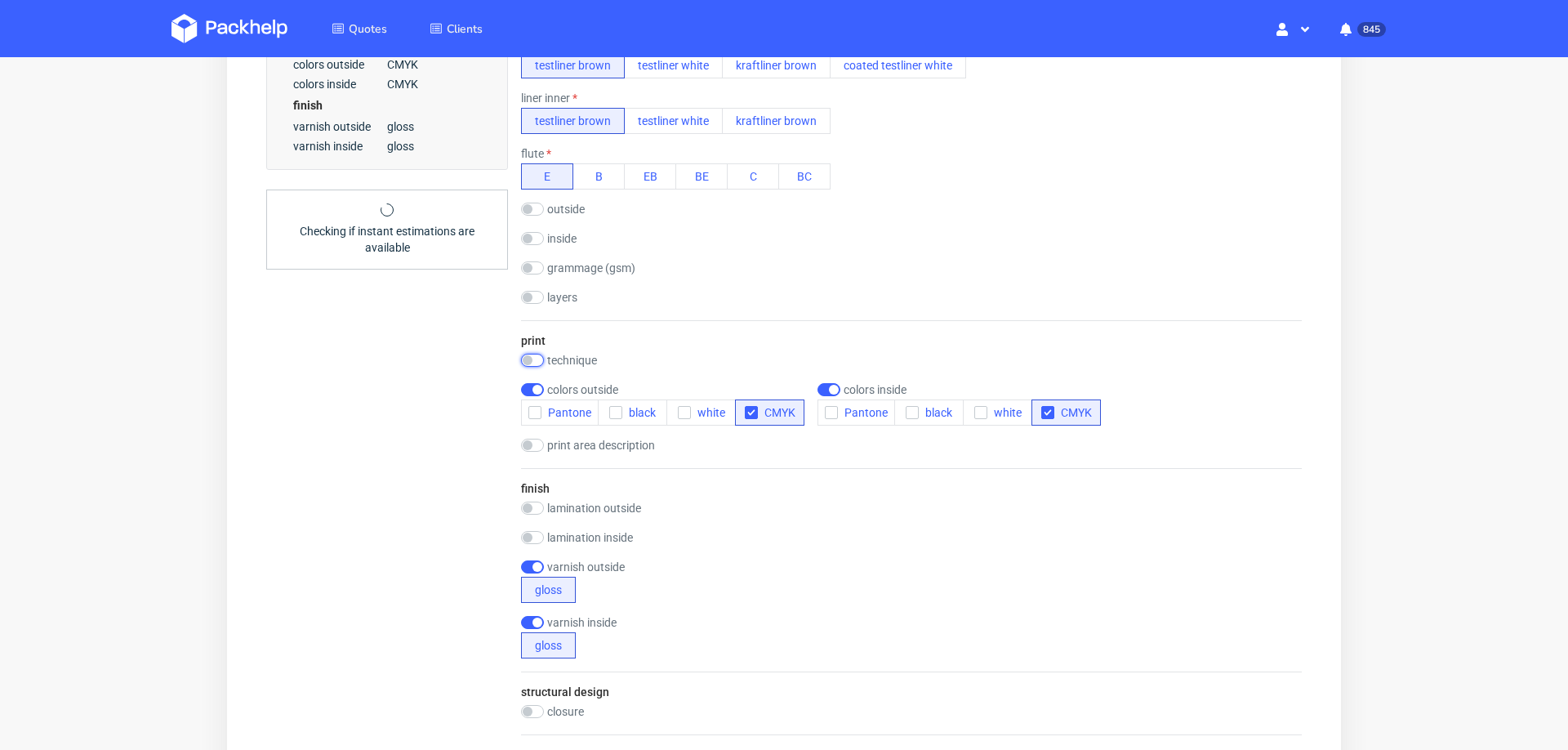
scroll to position [6, 0]
click at [526, 560] on input "checkbox" at bounding box center [533, 567] width 23 height 13
checkbox input "false"
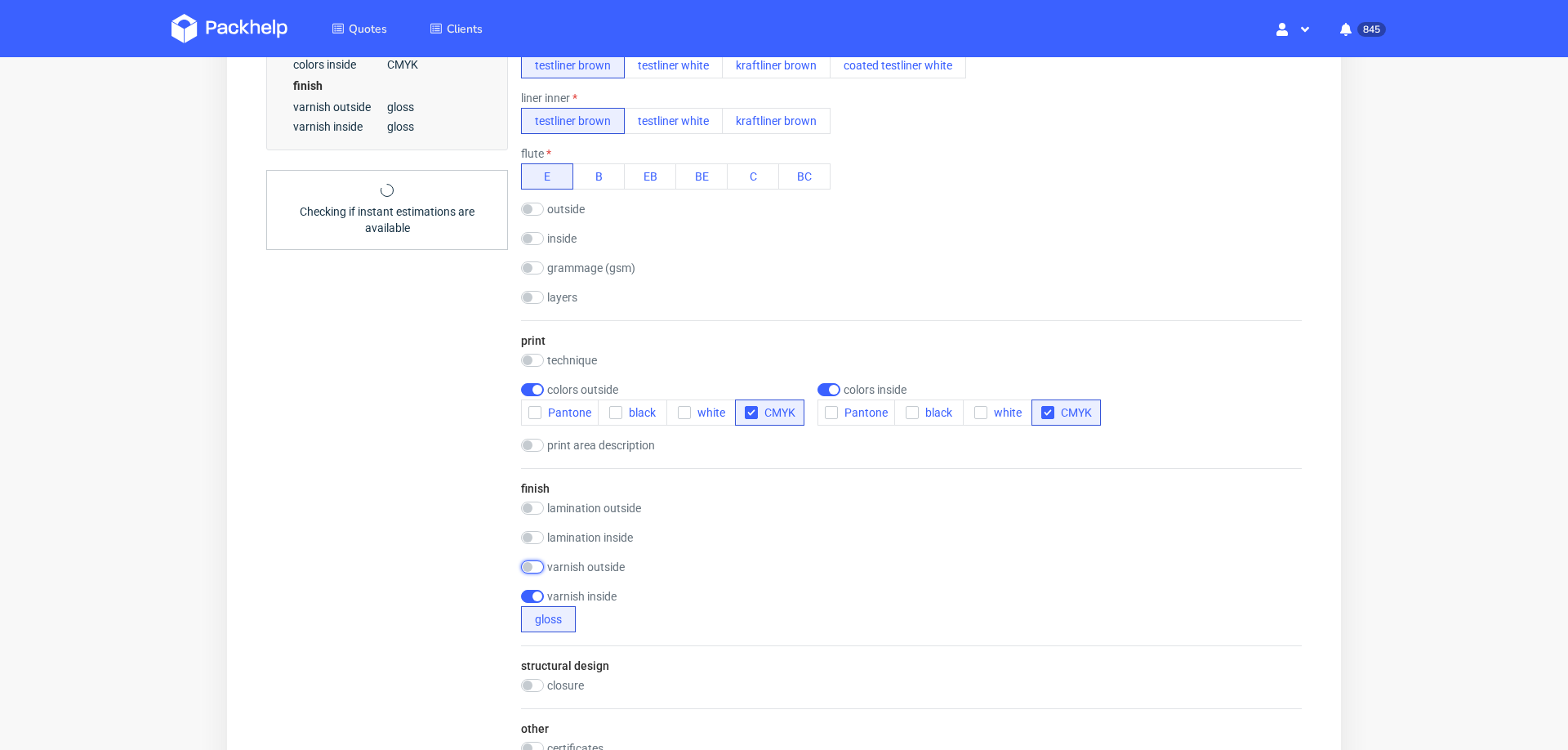
scroll to position [0, 0]
click at [525, 594] on input "checkbox" at bounding box center [533, 596] width 23 height 13
checkbox input "false"
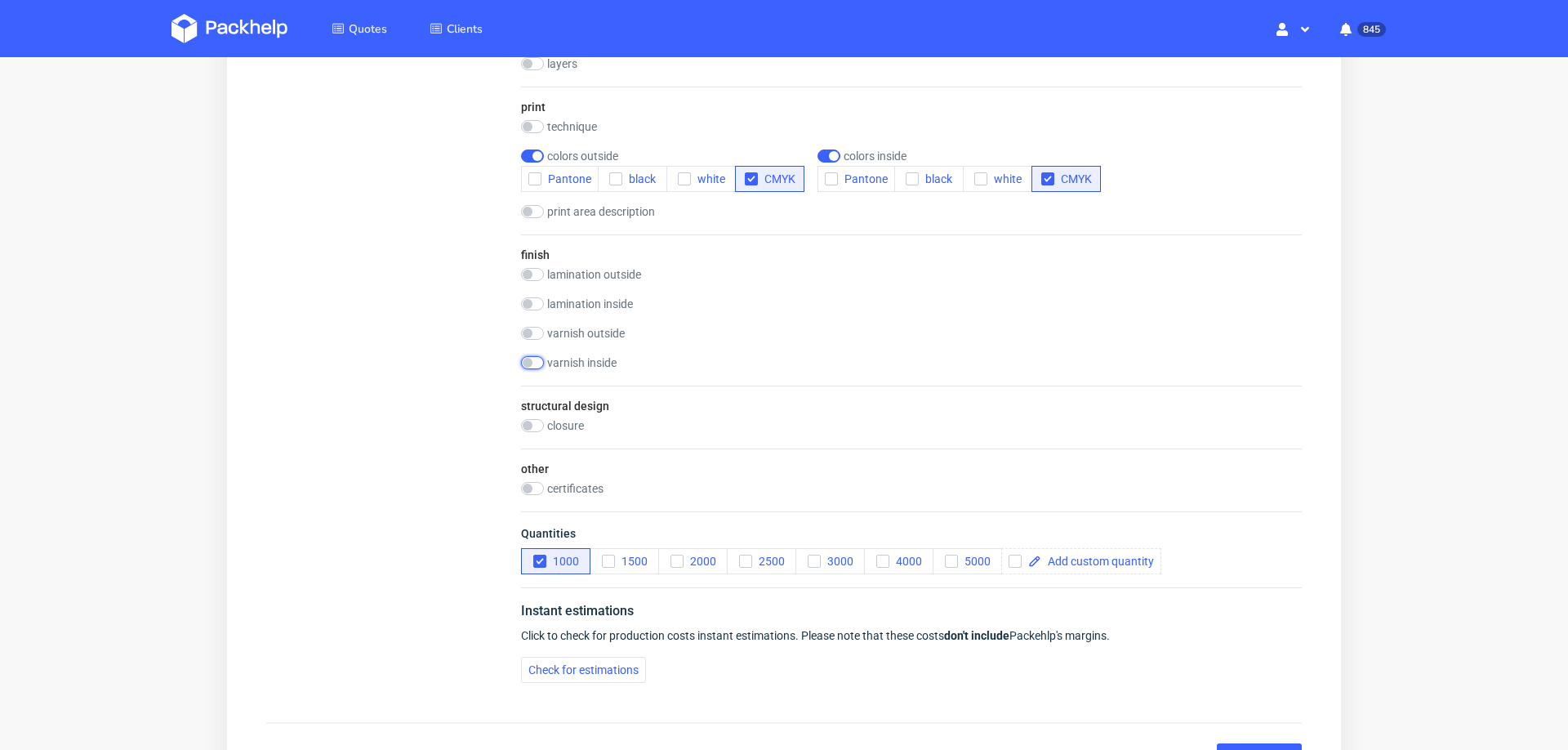
scroll to position [888, 0]
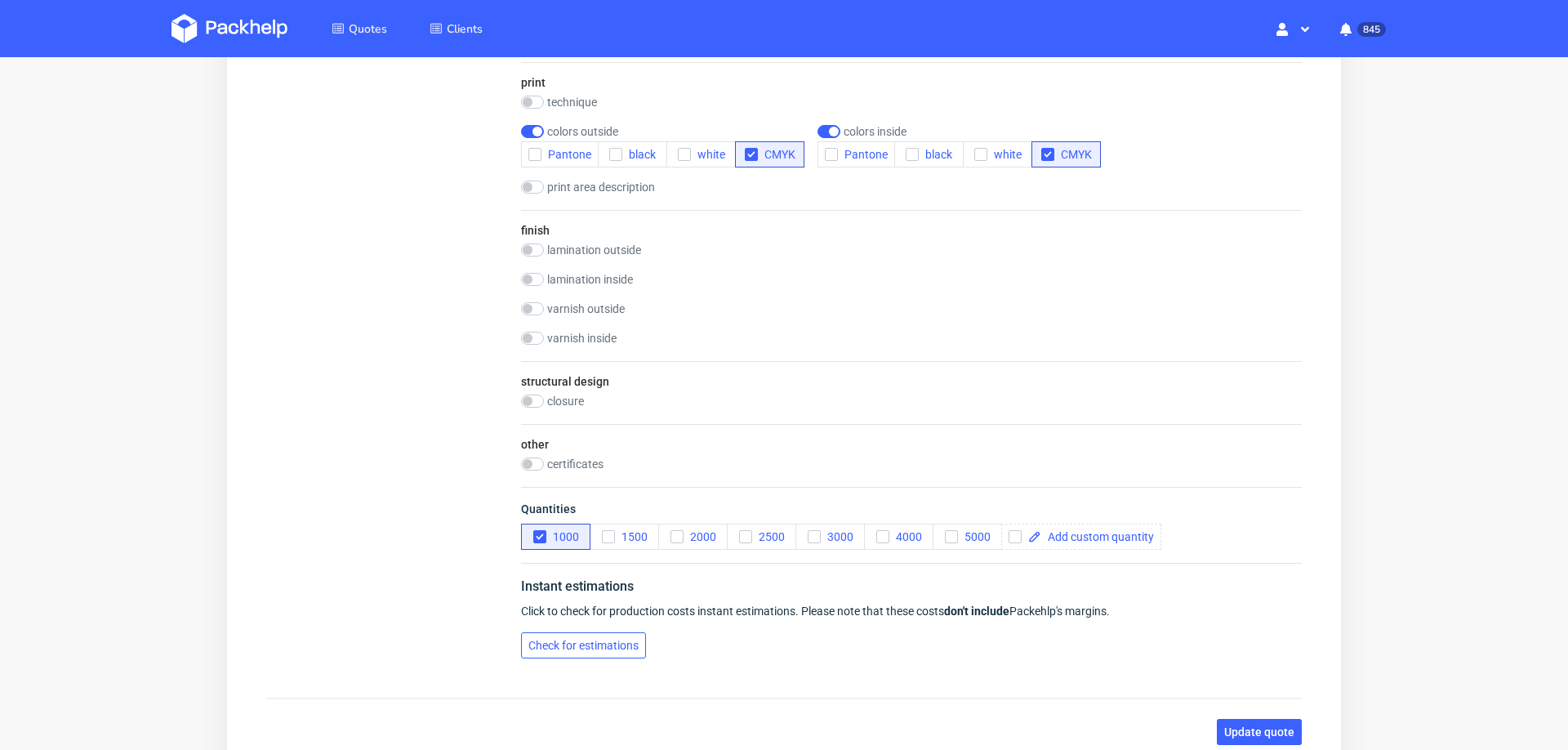
click at [568, 646] on button "Check for estimations" at bounding box center [584, 644] width 125 height 26
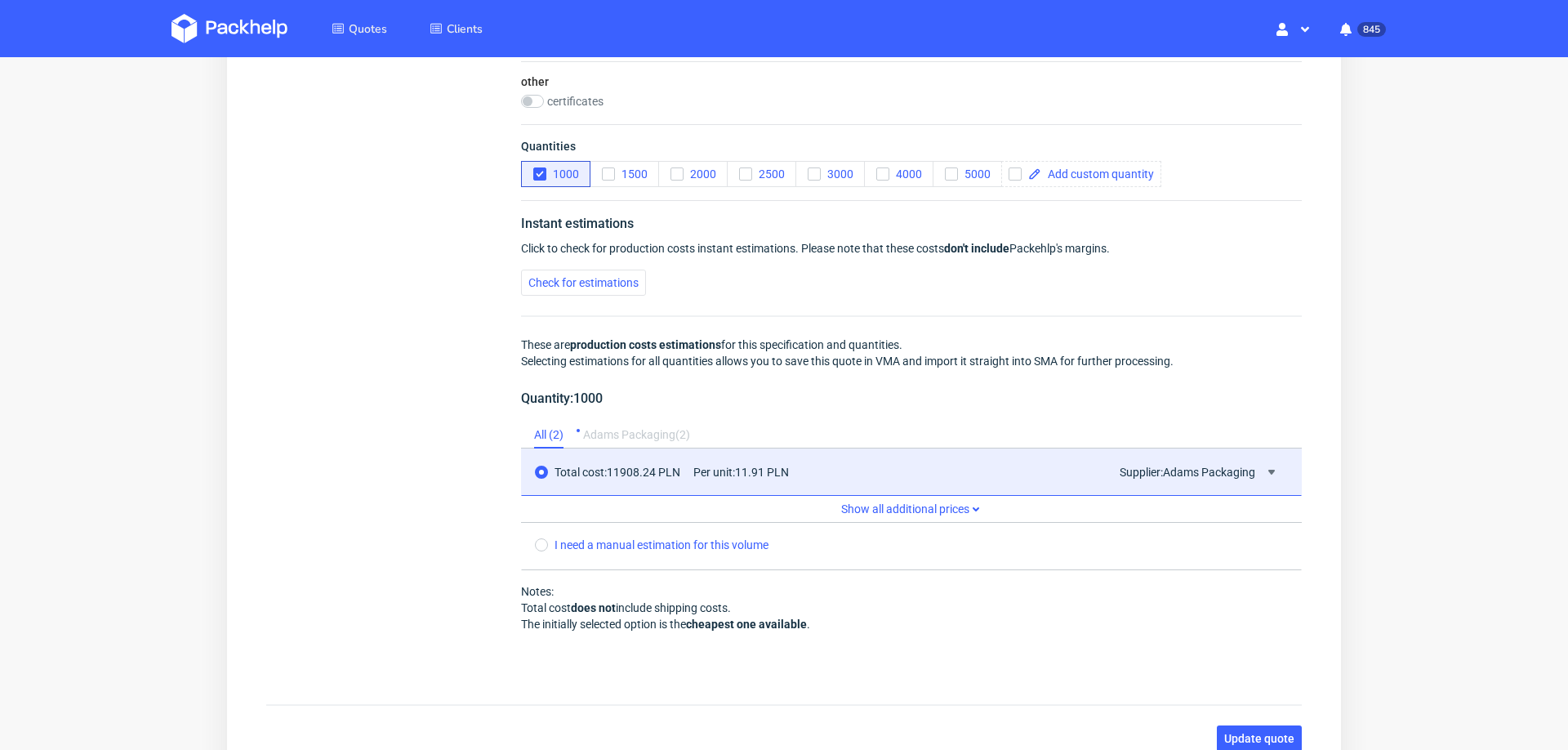
scroll to position [1256, 0]
